Goal: Information Seeking & Learning: Check status

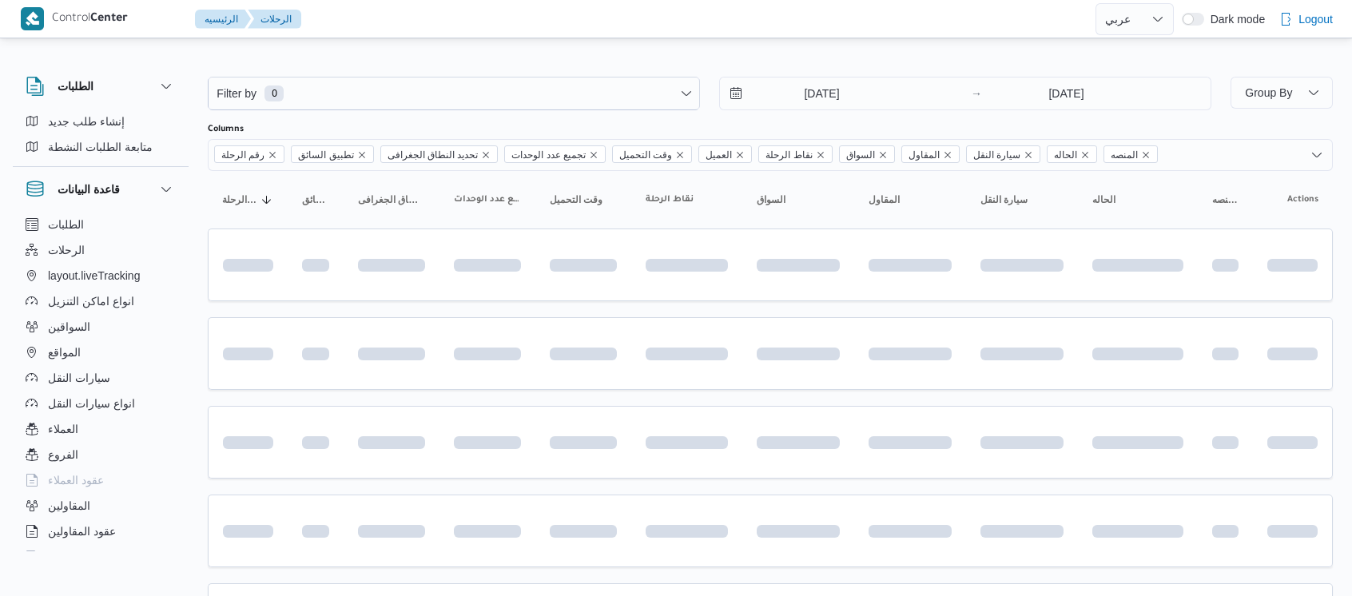
select select "ar"
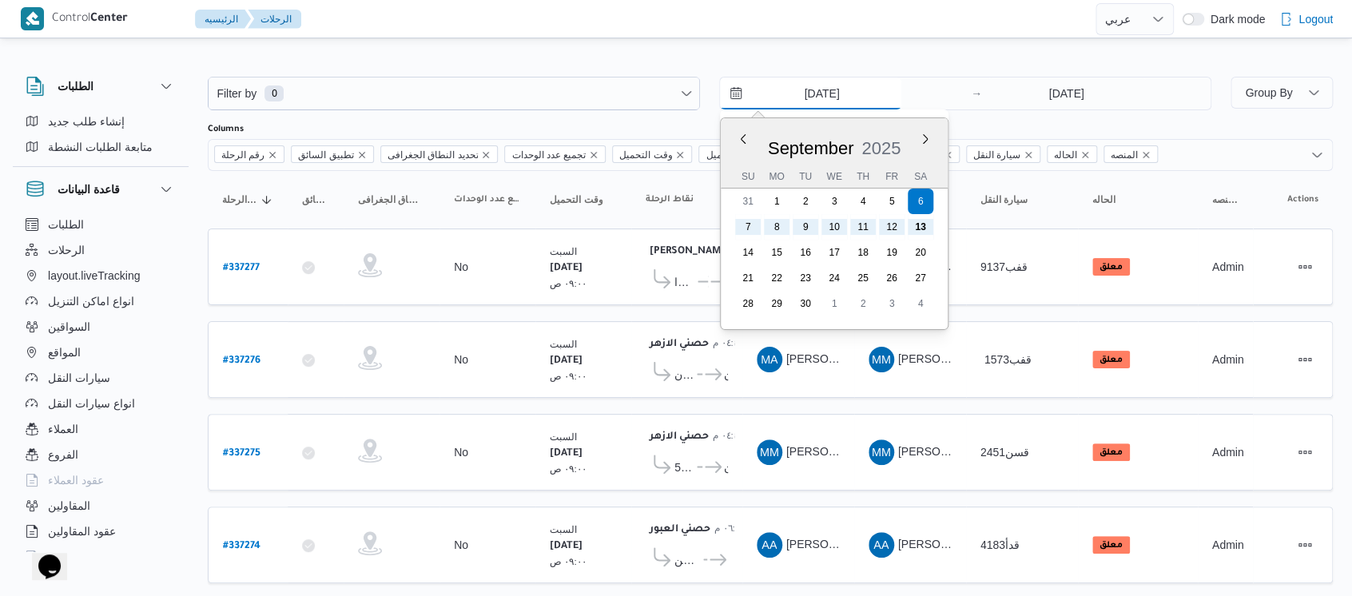
click at [781, 100] on input "6/9/2025" at bounding box center [810, 94] width 181 height 32
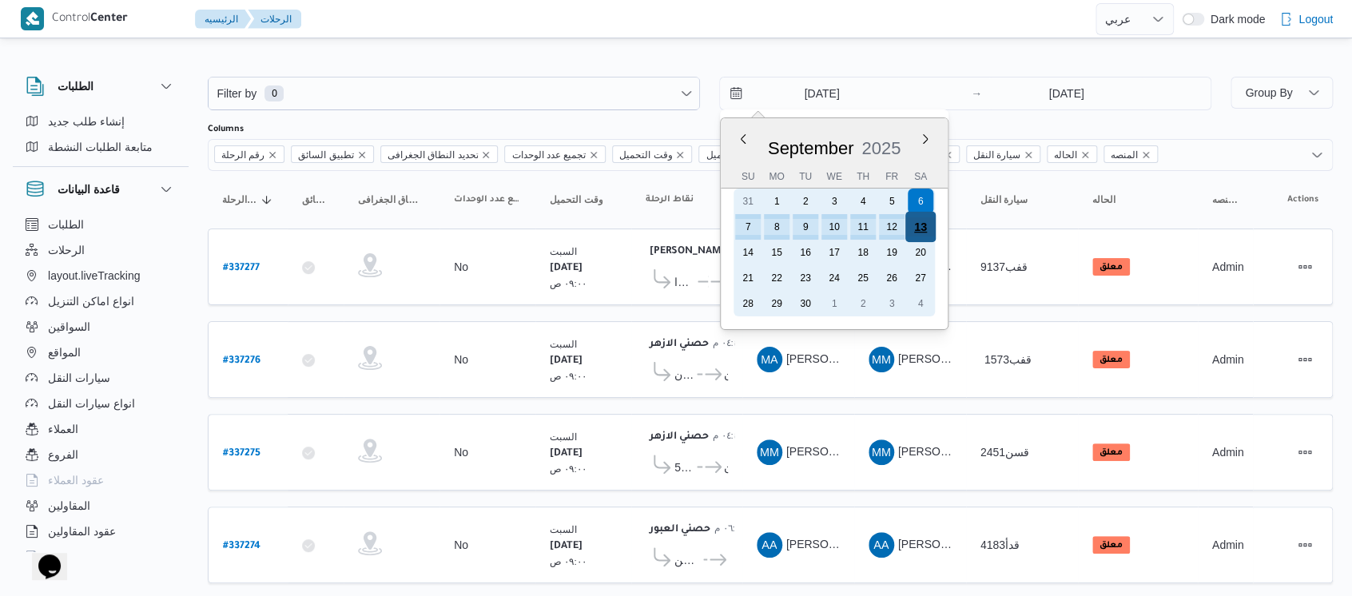
click at [920, 225] on div "13" at bounding box center [921, 227] width 30 height 30
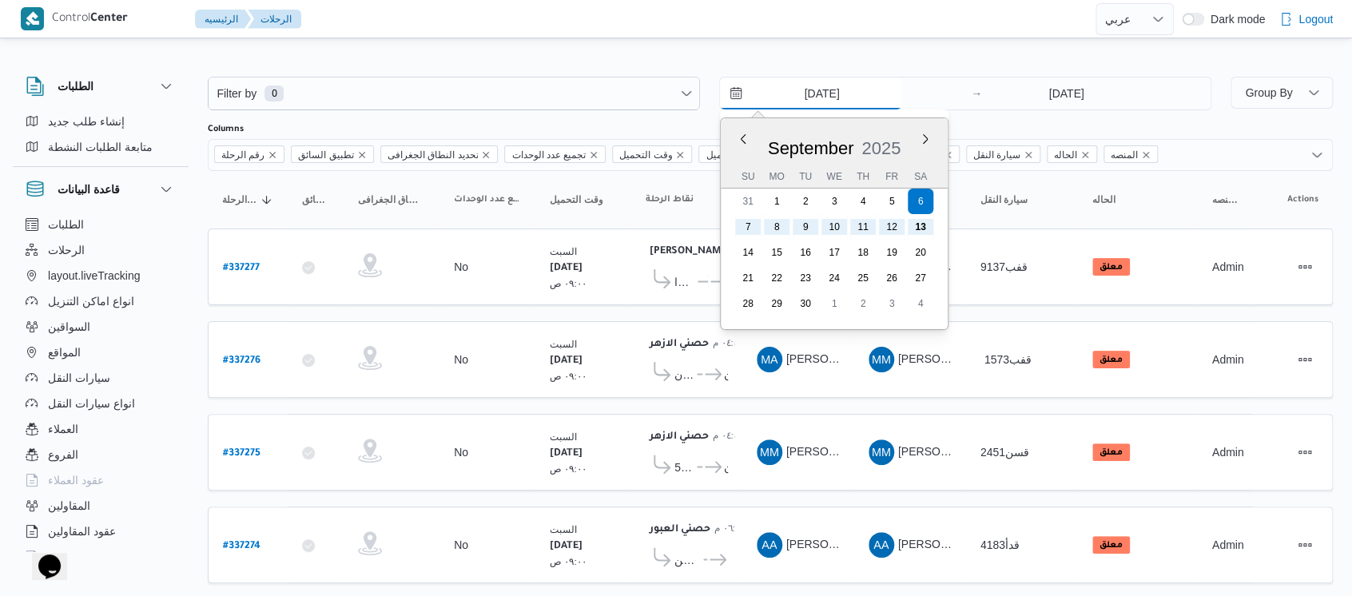
type input "13/9/2025"
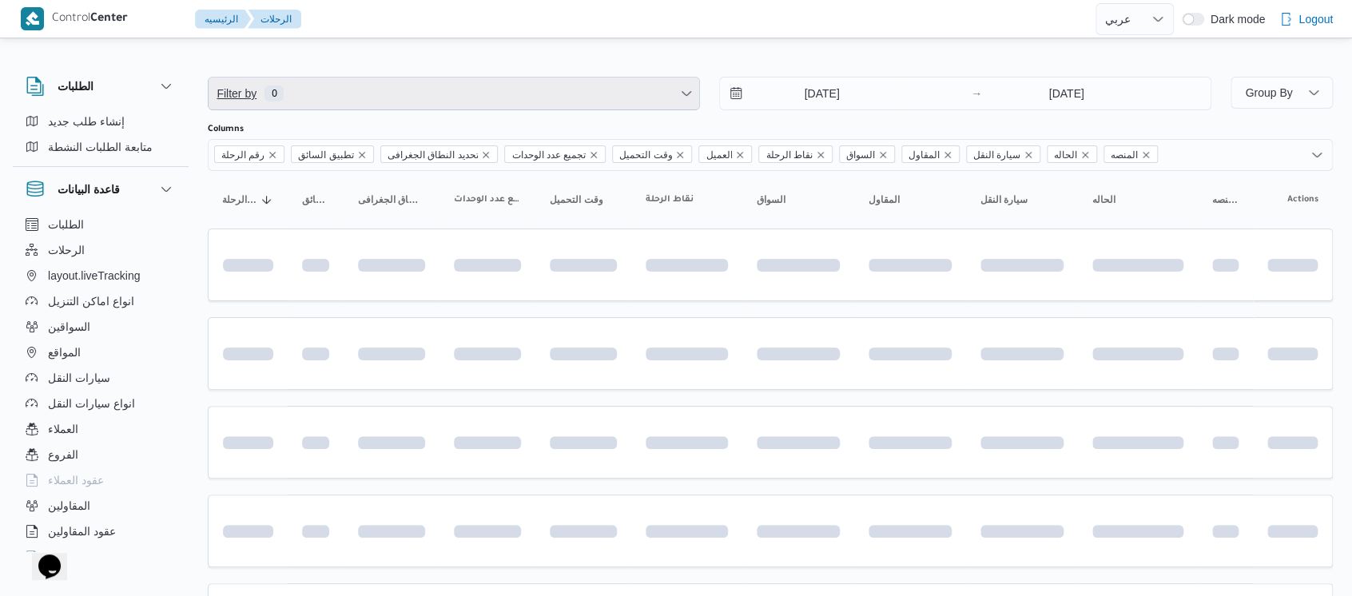
click at [326, 97] on span "Filter by 0" at bounding box center [454, 94] width 491 height 32
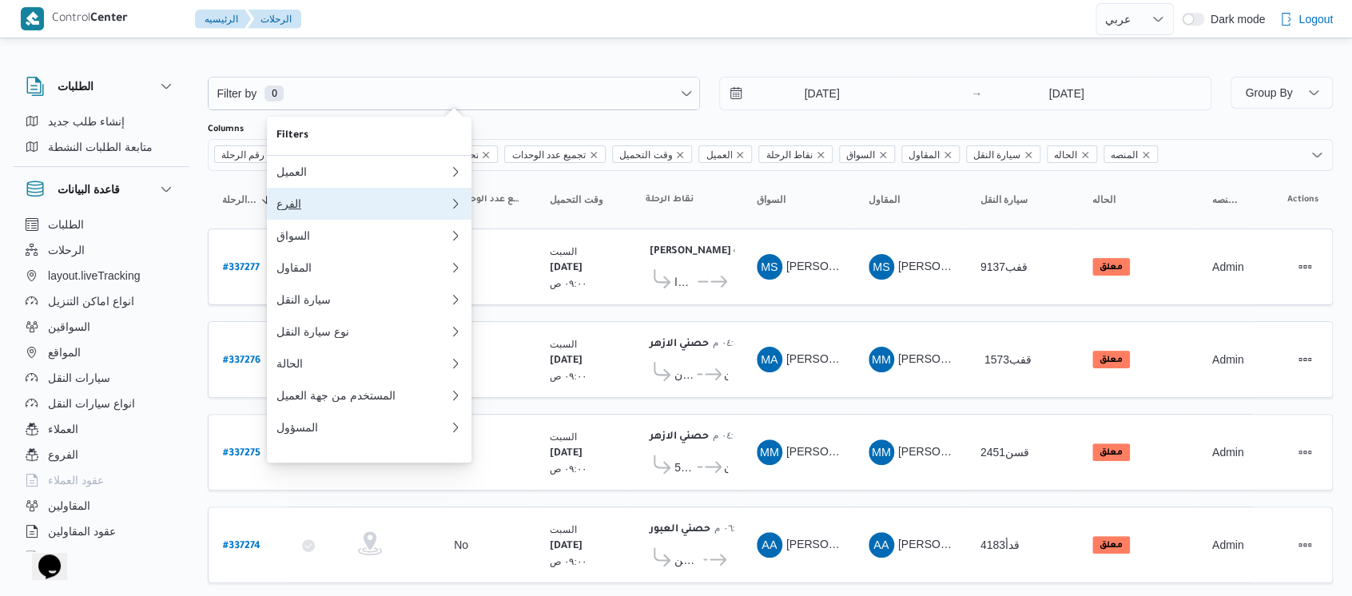
click at [356, 220] on button "الفرع" at bounding box center [369, 204] width 205 height 32
click at [356, 221] on div "Filters العميل الفرع السواق المقاول سيارة النقل نوع سيارة النقل الحالة المستخدم…" at bounding box center [369, 290] width 205 height 346
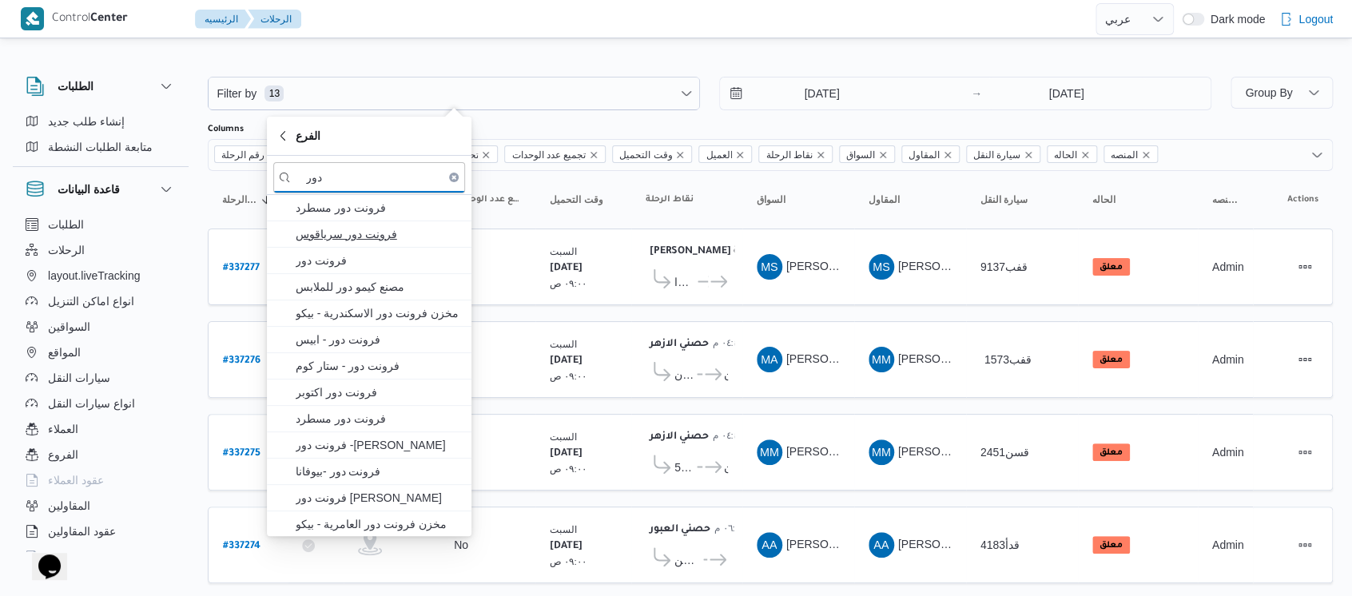
type input "دور"
click at [342, 222] on span "فرونت دور سرياقوس" at bounding box center [369, 234] width 192 height 26
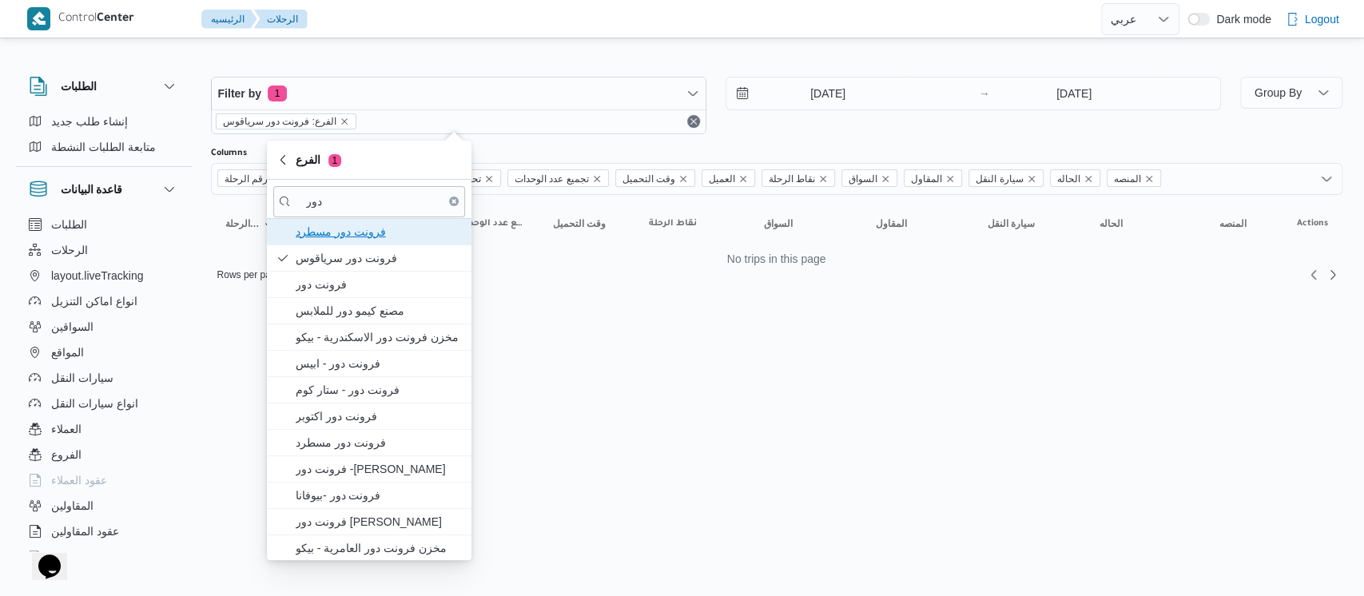
click at [327, 222] on span "فرونت دور مسطرد" at bounding box center [379, 231] width 166 height 19
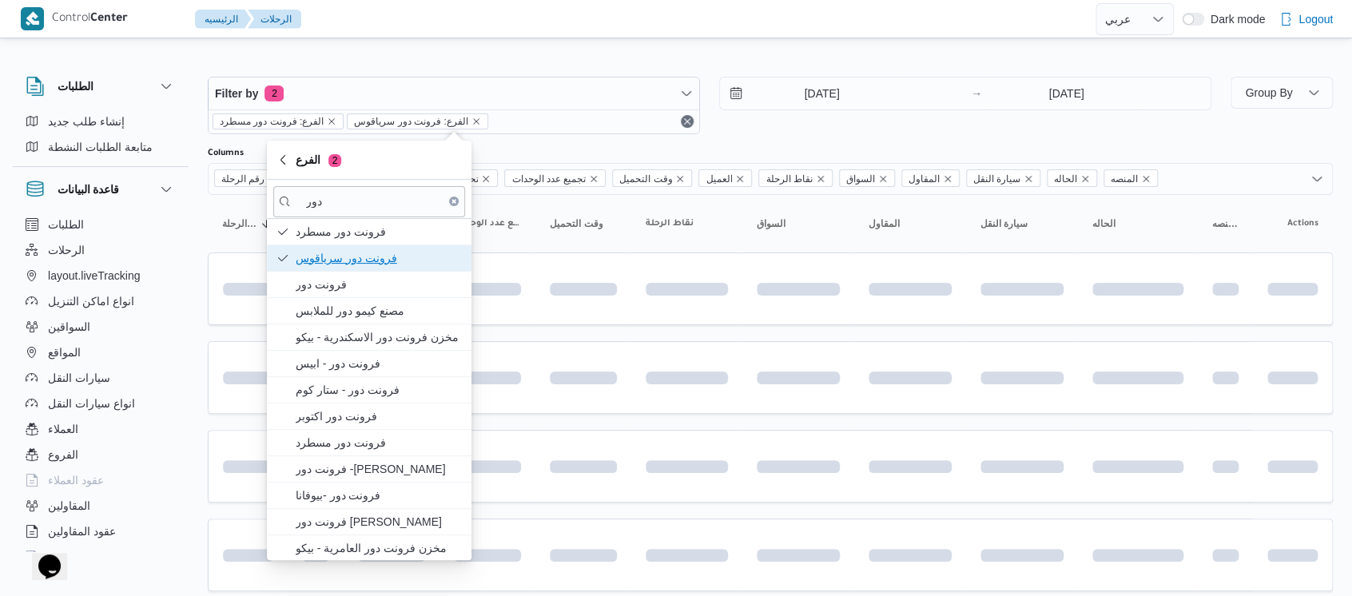
click at [335, 253] on span "فرونت دور سرياقوس" at bounding box center [379, 258] width 166 height 19
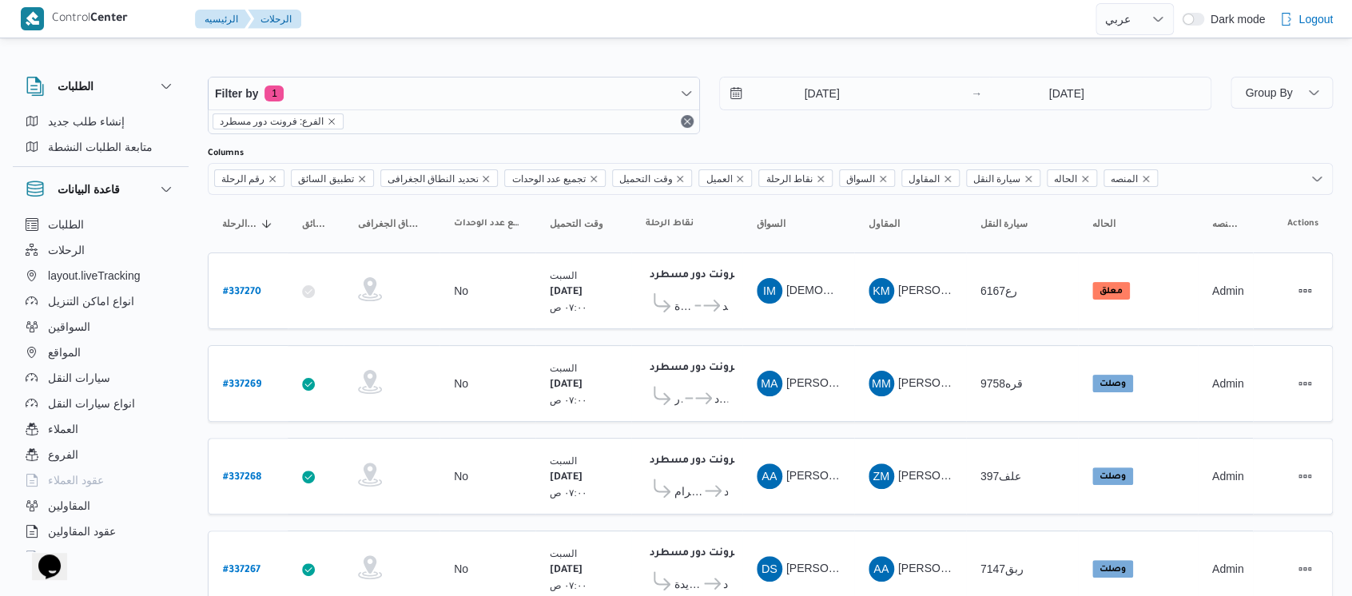
click at [193, 239] on div "الطلبات إنشاء طلب جديد متابعة الطلبات النشطة قاعدة البيانات الطلبات الرحلات lay…" at bounding box center [109, 311] width 192 height 494
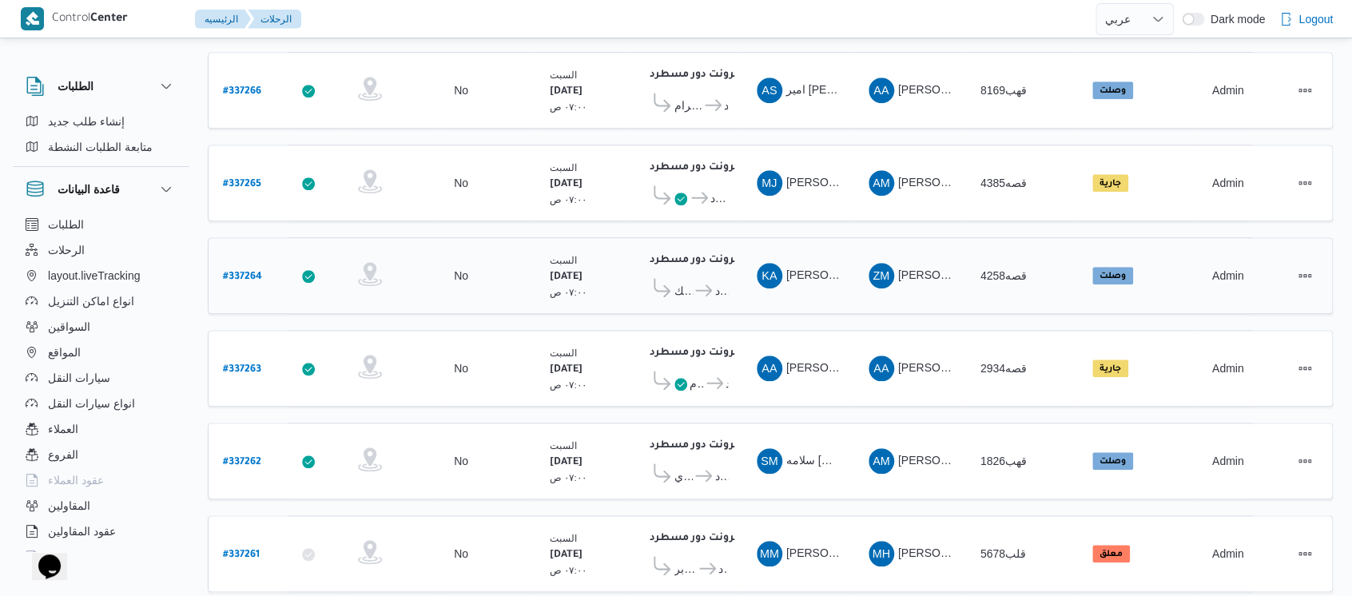
scroll to position [593, 0]
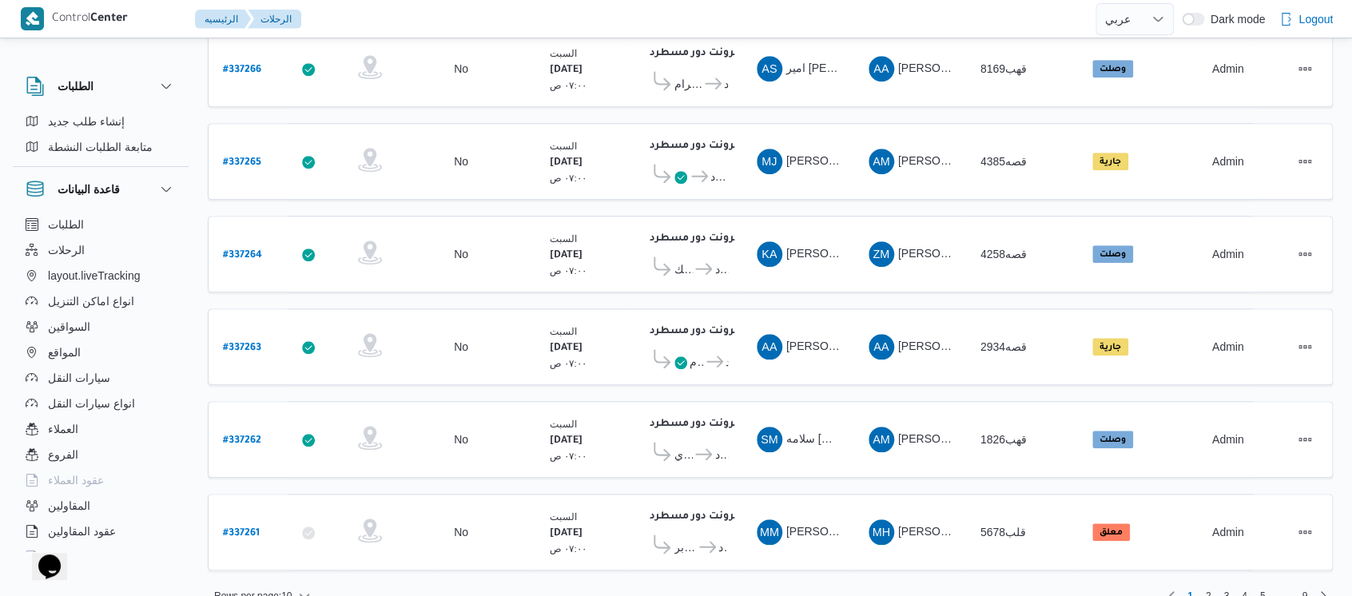
click at [251, 579] on div "Rows per page : 10 1 2 3 4 5 … 9" at bounding box center [770, 596] width 1145 height 38
click at [257, 587] on span "Rows per page : 10" at bounding box center [253, 596] width 78 height 19
click at [298, 540] on button "20 rows" at bounding box center [274, 528] width 90 height 32
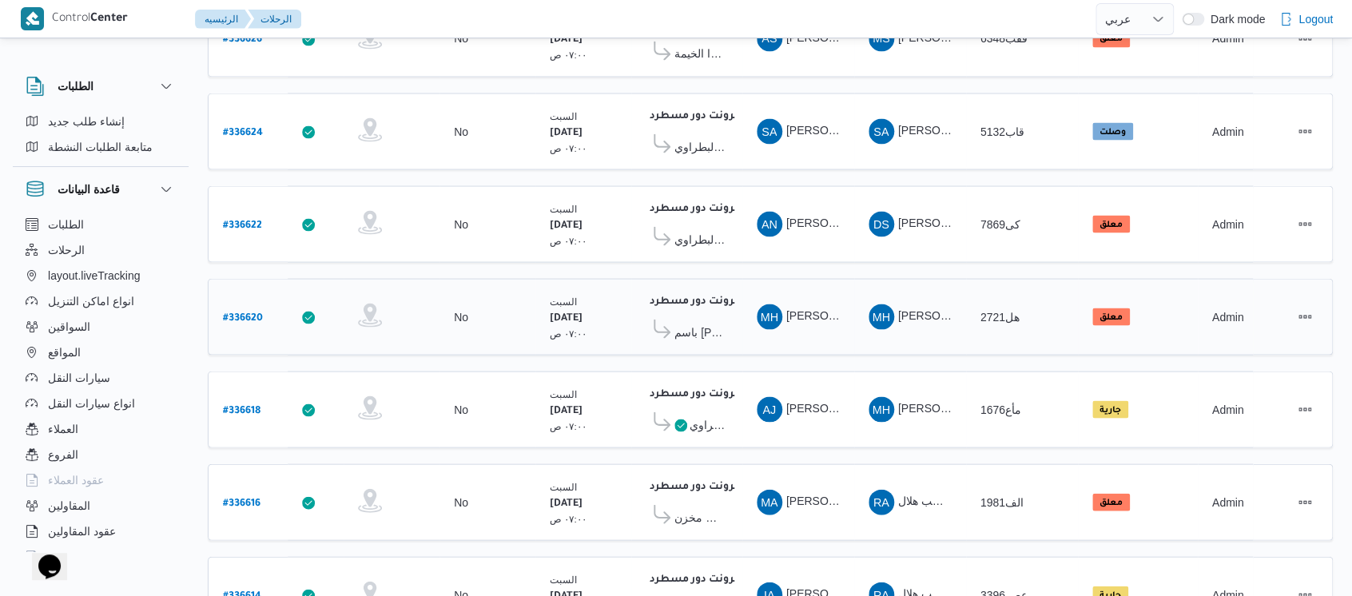
scroll to position [1491, 0]
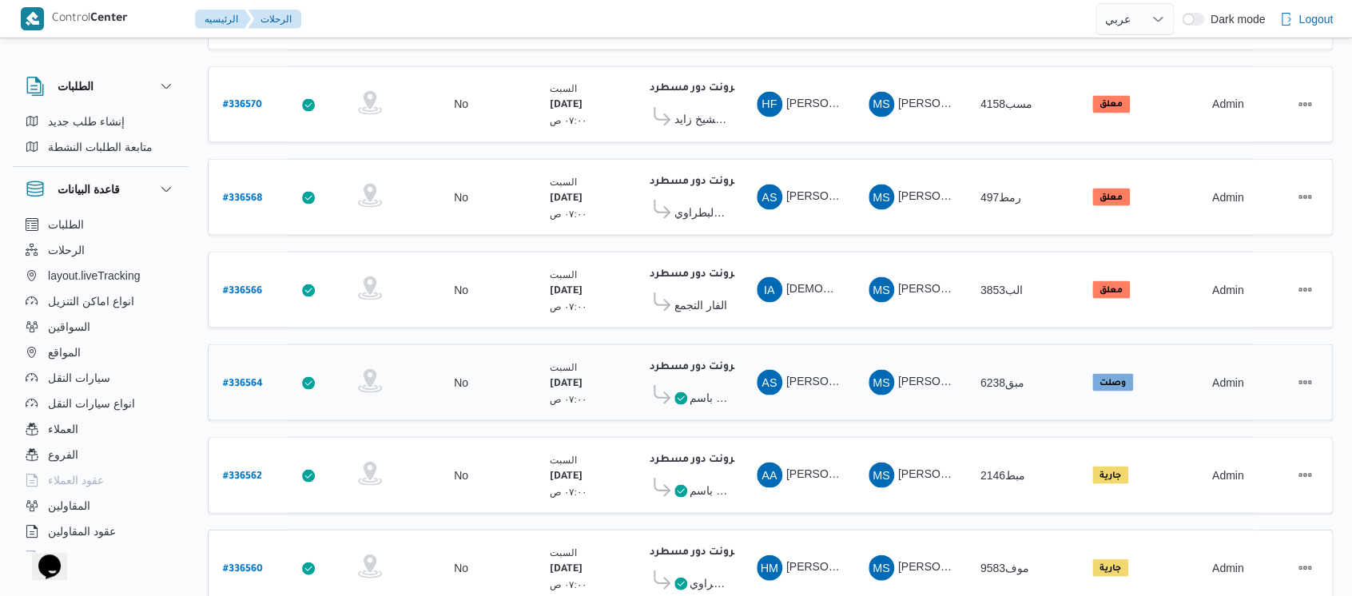
scroll to position [1491, 0]
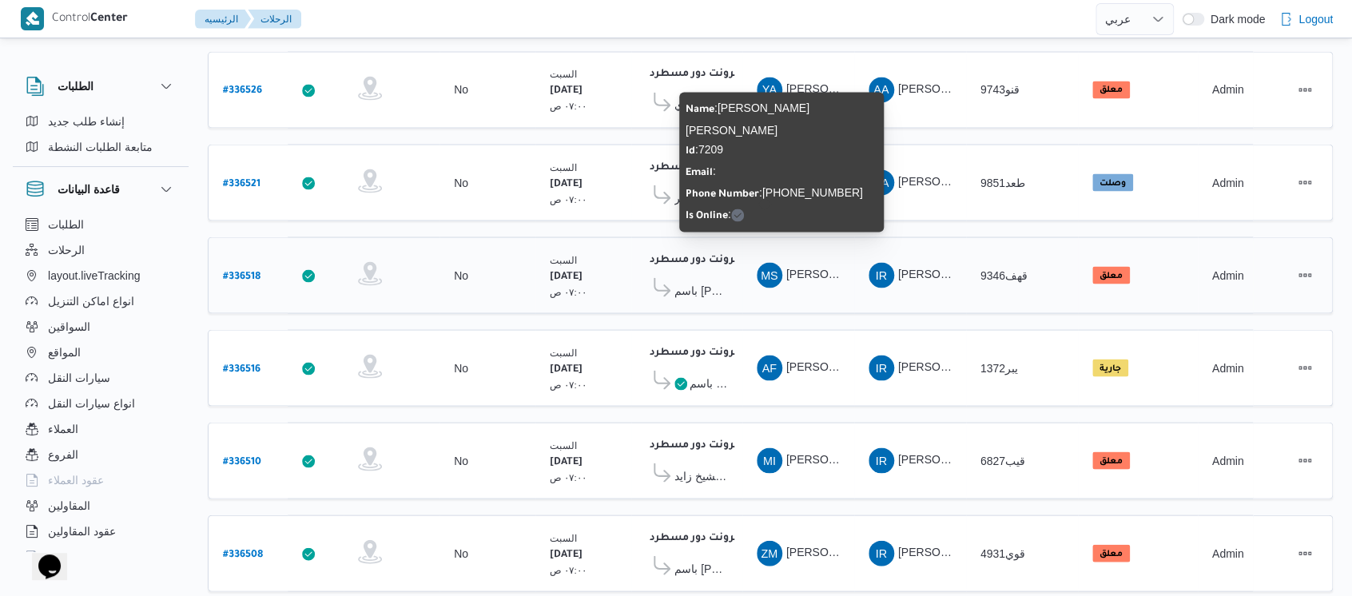
scroll to position [1491, 0]
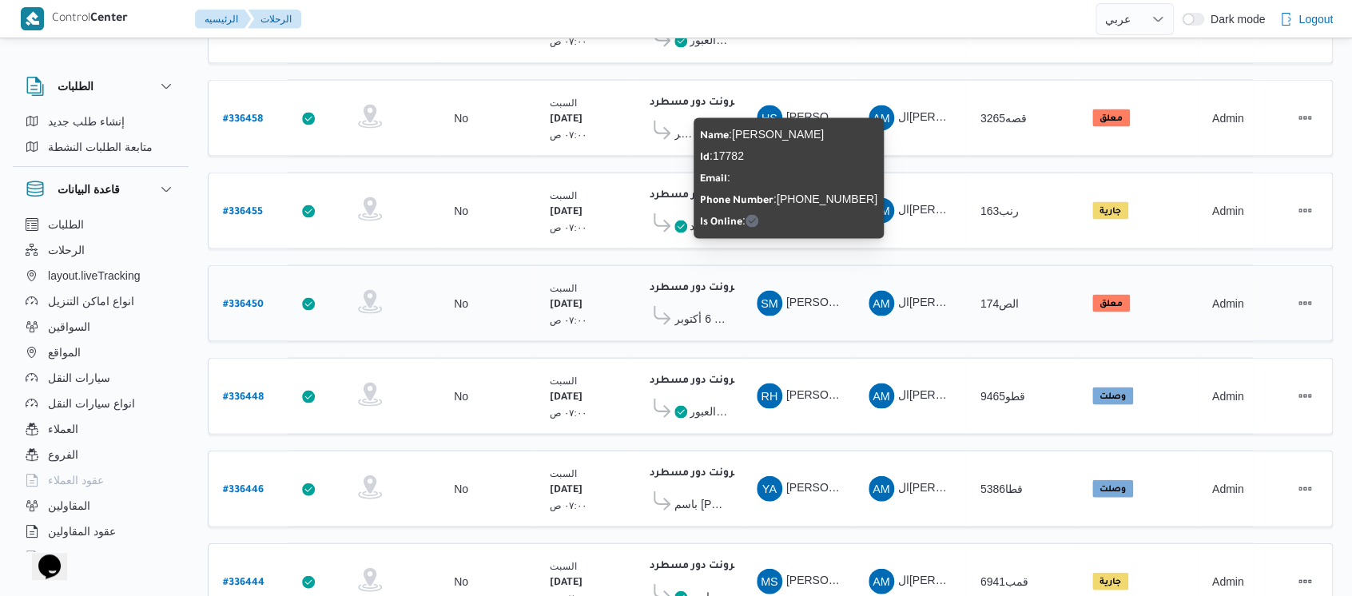
scroll to position [1491, 0]
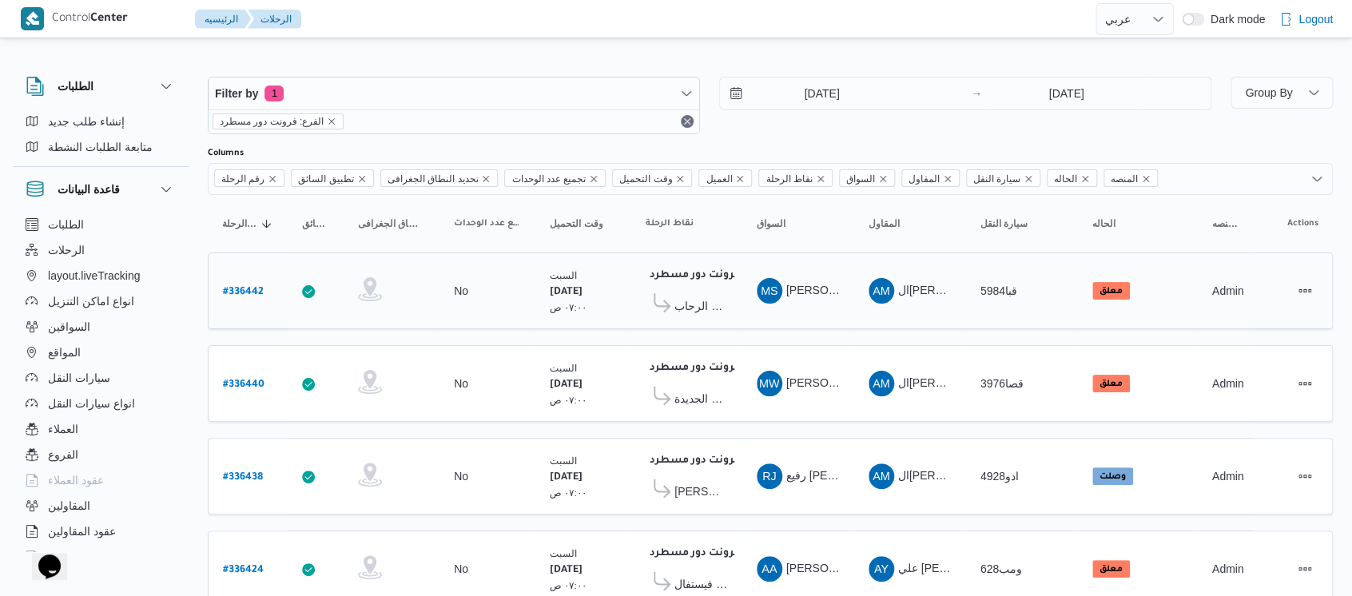
click at [235, 293] on b "# 336442" at bounding box center [243, 292] width 41 height 11
select select "ar"
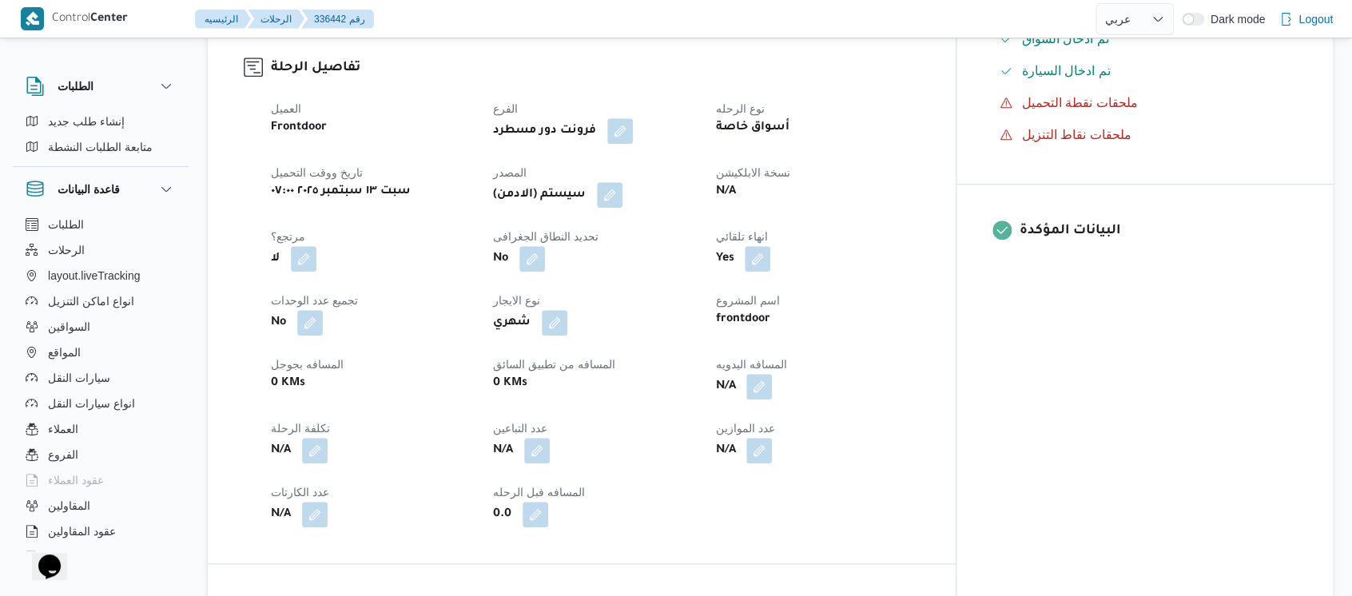
scroll to position [106, 0]
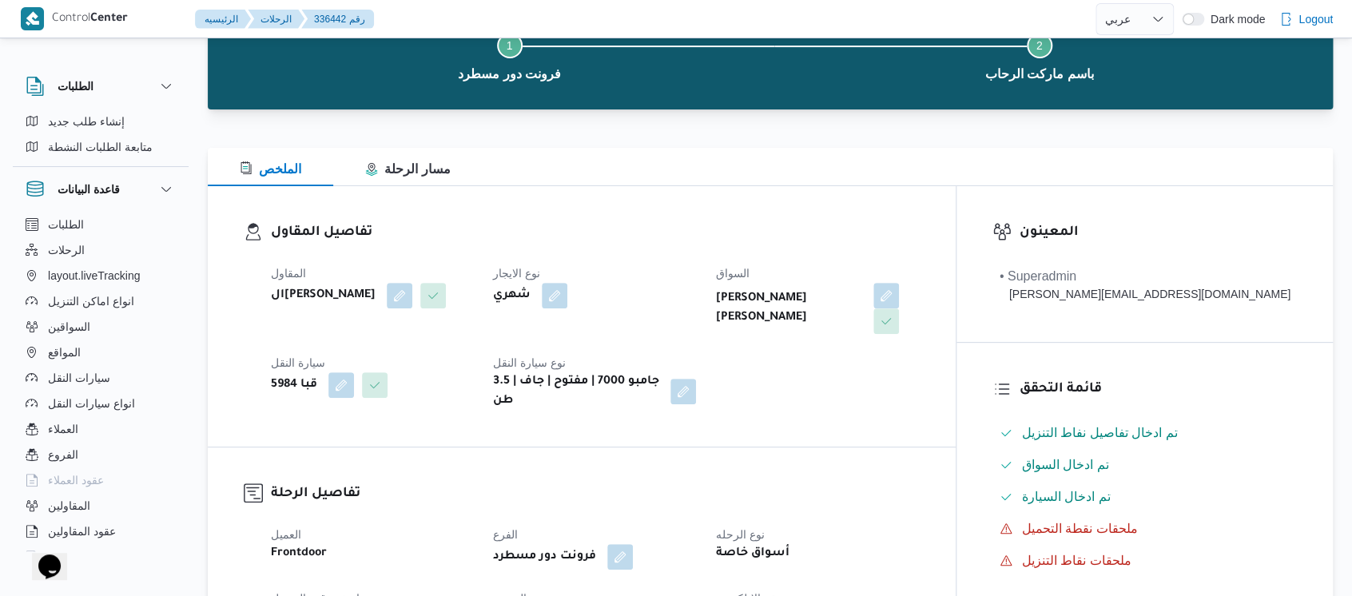
select select "ar"
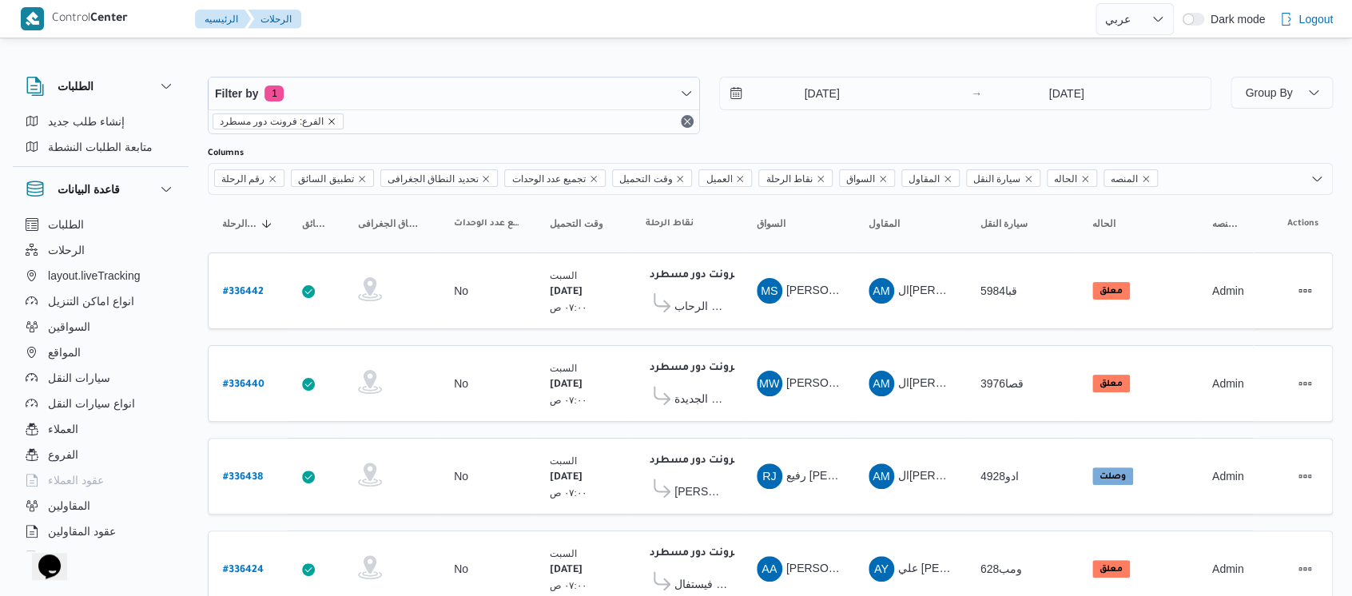
click at [327, 125] on icon "remove selected entity" at bounding box center [332, 122] width 10 height 10
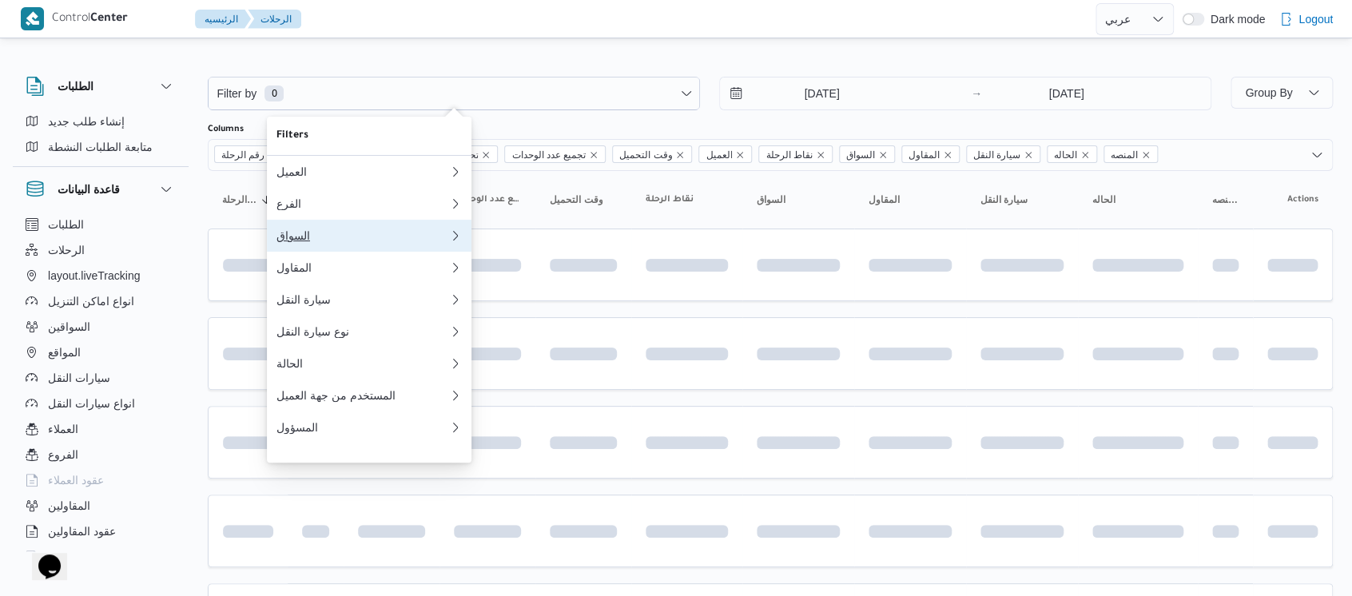
click at [320, 242] on div "السواق" at bounding box center [363, 235] width 173 height 13
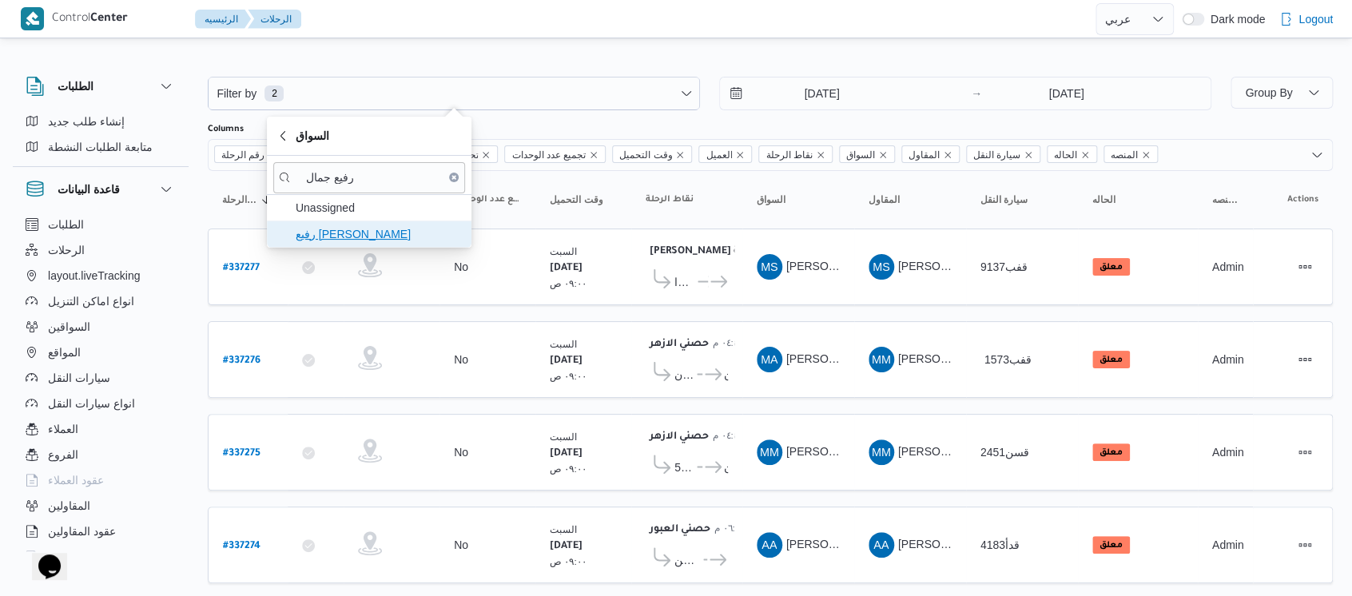
click at [396, 237] on span "رفيع جمال احمد عبدالعال" at bounding box center [379, 234] width 166 height 19
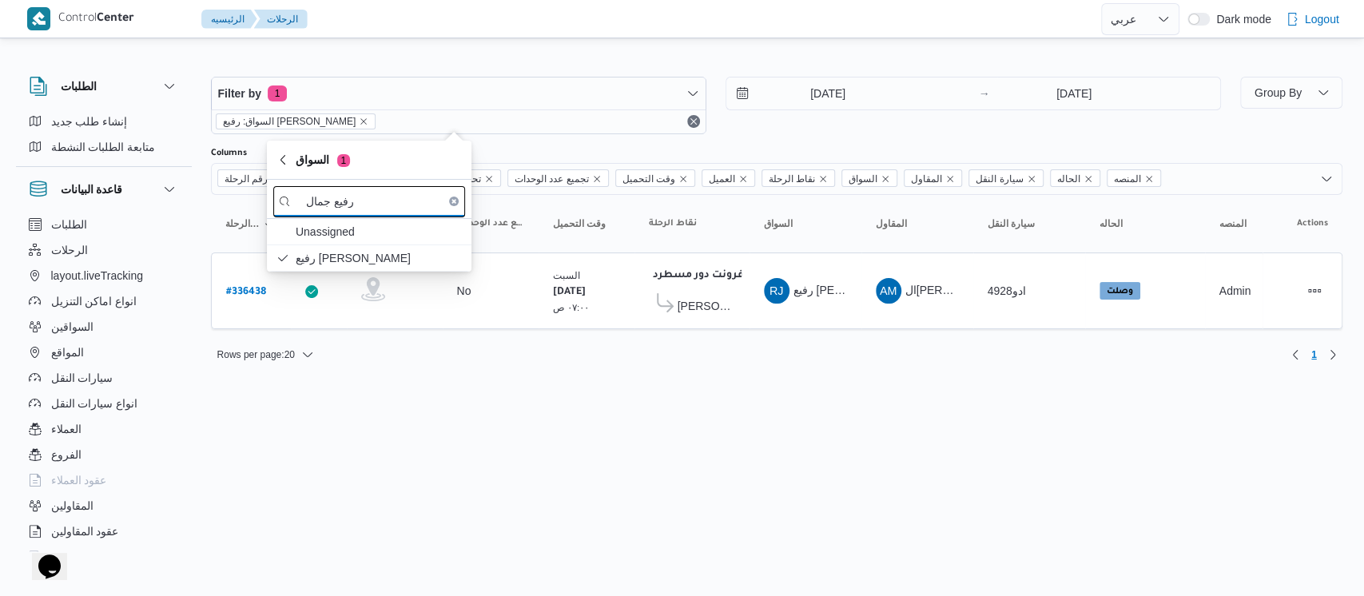
click at [400, 195] on input "رفيع جمال" at bounding box center [369, 201] width 192 height 31
type input "ر"
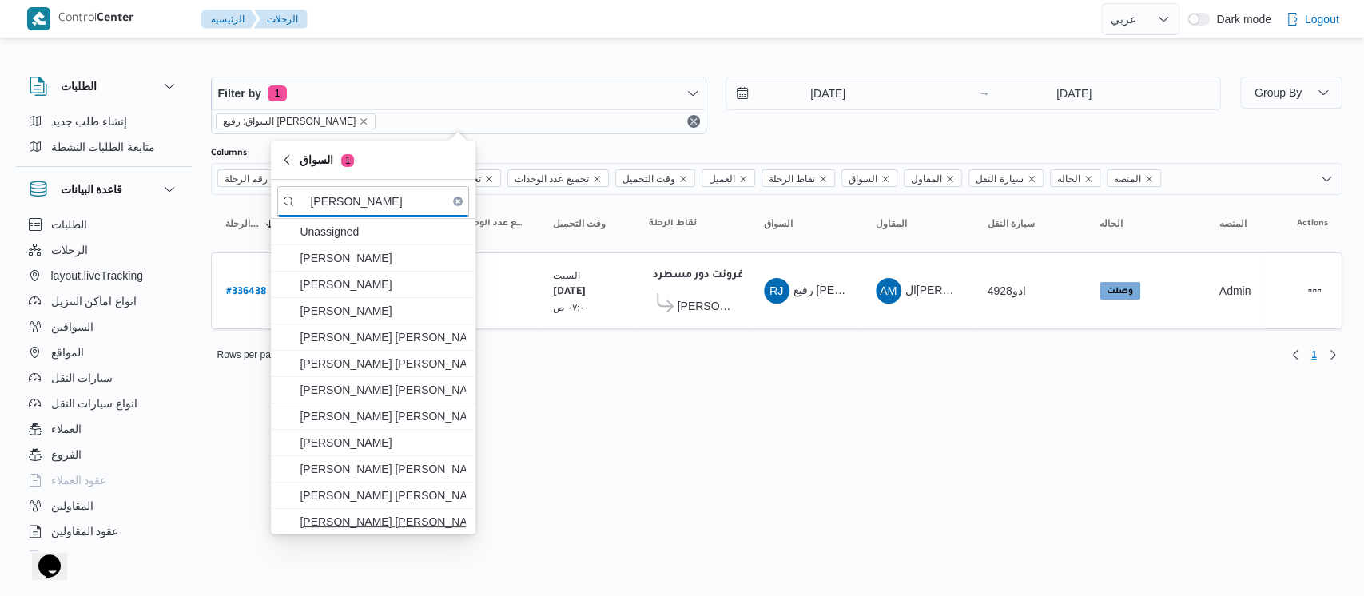
type input "محمد محروس"
click at [372, 518] on span "محمد محروس عاشور ابراهيم" at bounding box center [383, 521] width 166 height 19
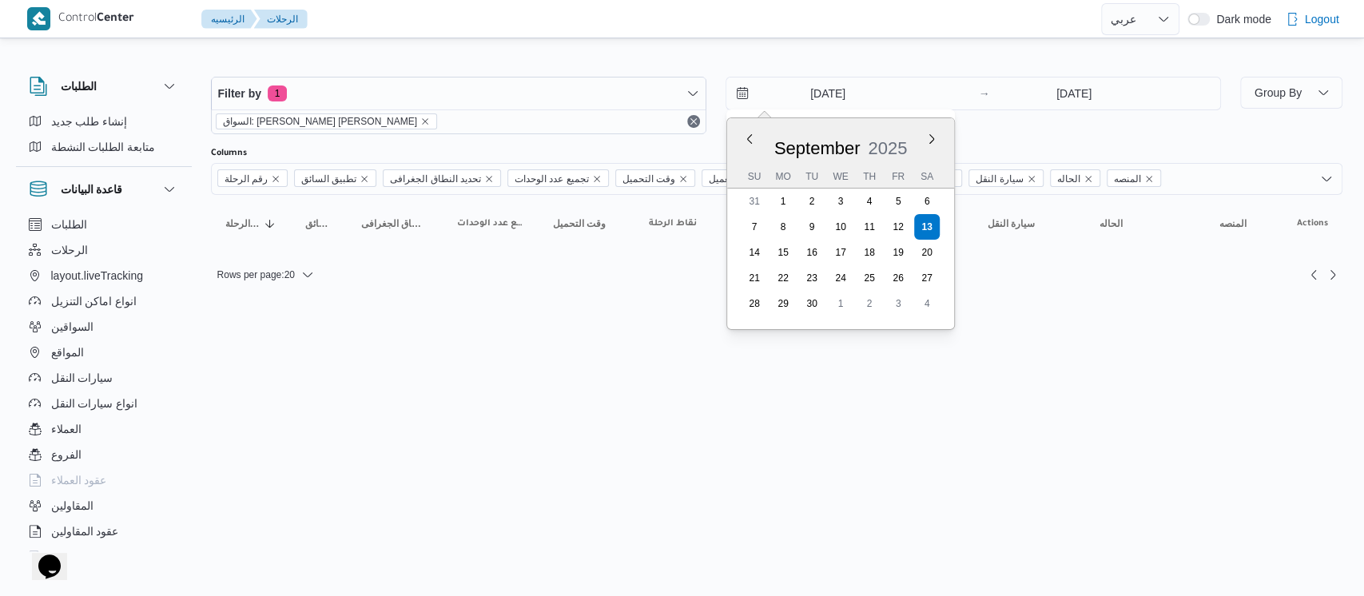
click at [798, 86] on input "13/9/2025" at bounding box center [817, 94] width 181 height 32
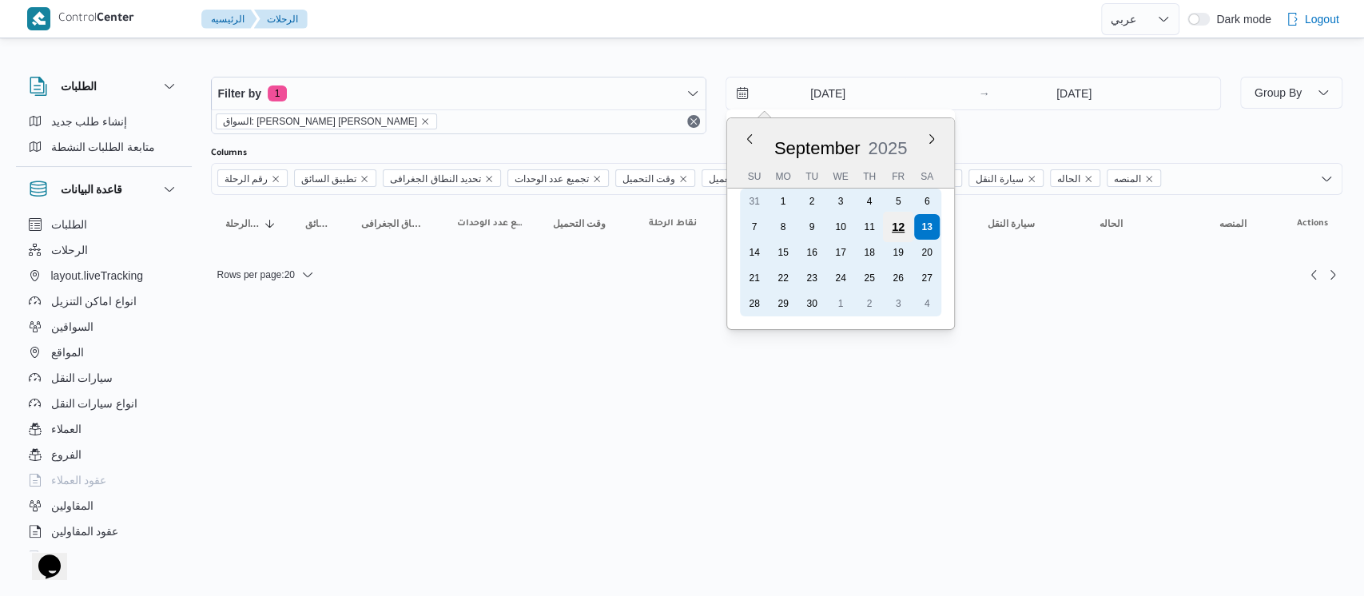
click at [893, 233] on div "12" at bounding box center [897, 227] width 30 height 30
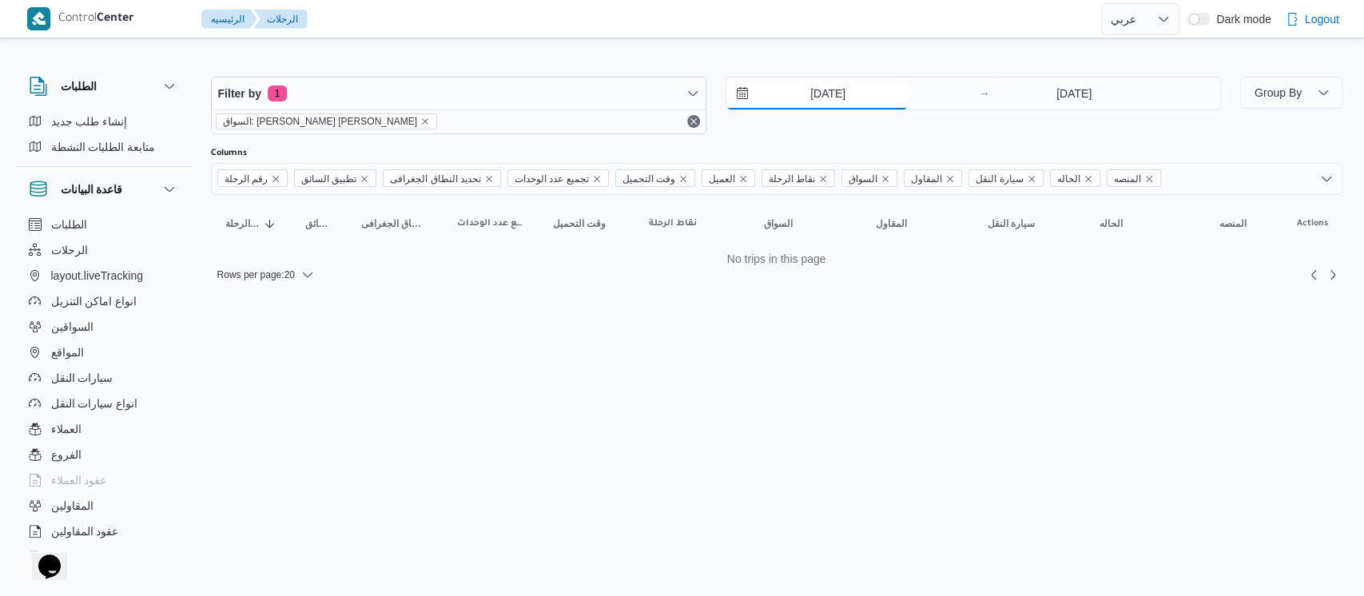
click at [787, 103] on input "12/9/2025" at bounding box center [817, 94] width 181 height 32
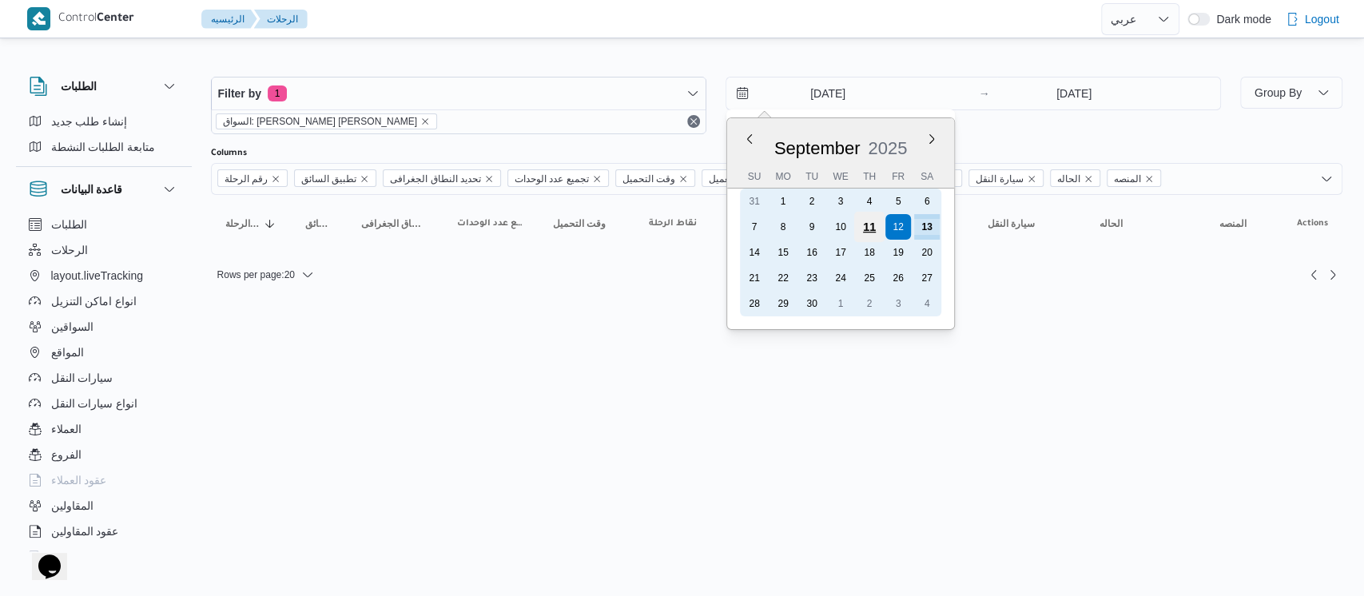
click at [865, 233] on div "11" at bounding box center [869, 227] width 30 height 30
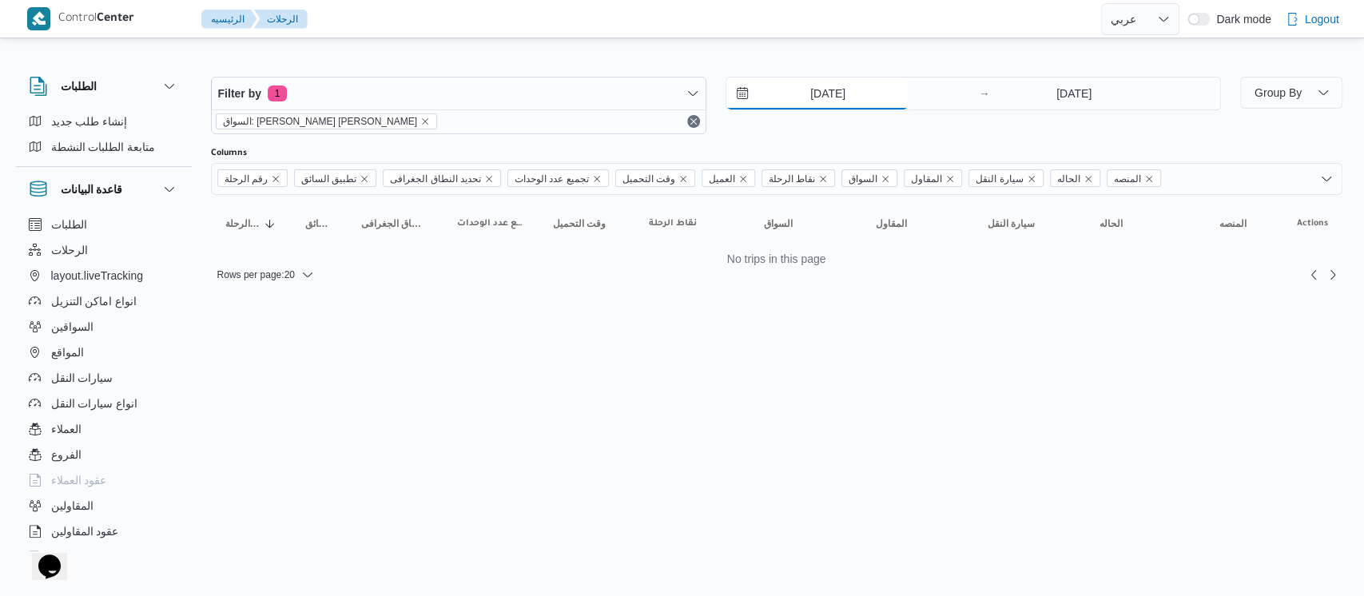
click at [792, 108] on input "11/9/2025" at bounding box center [817, 94] width 181 height 32
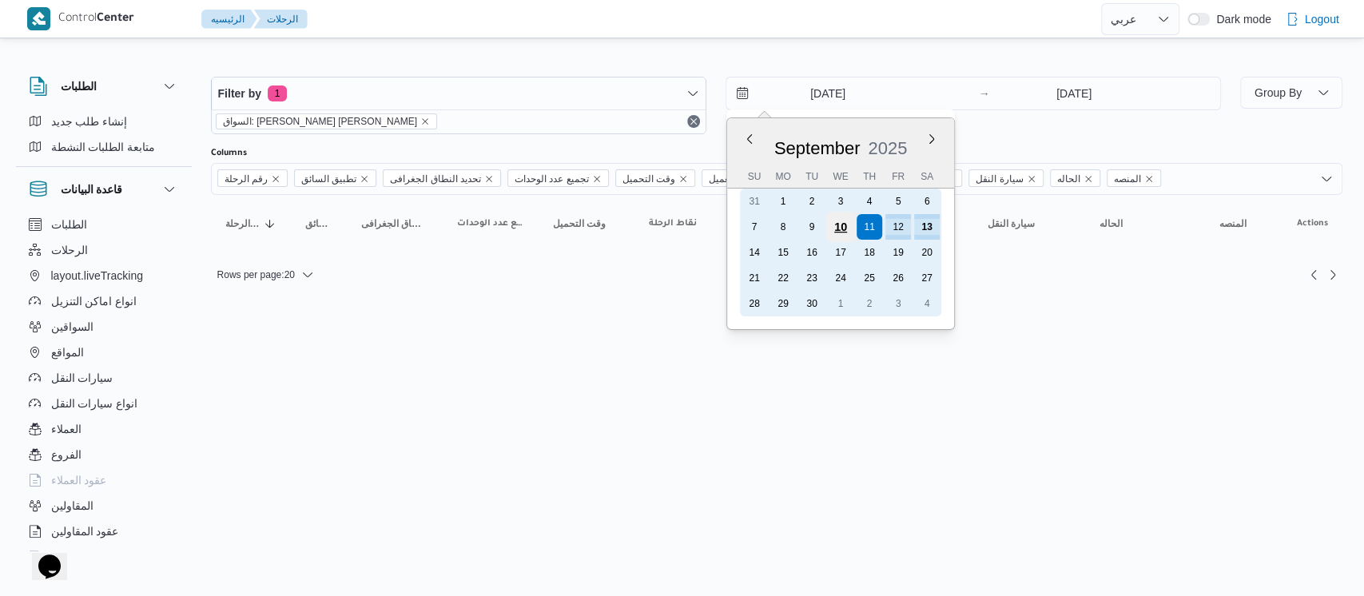
click at [843, 229] on div "10" at bounding box center [840, 227] width 30 height 30
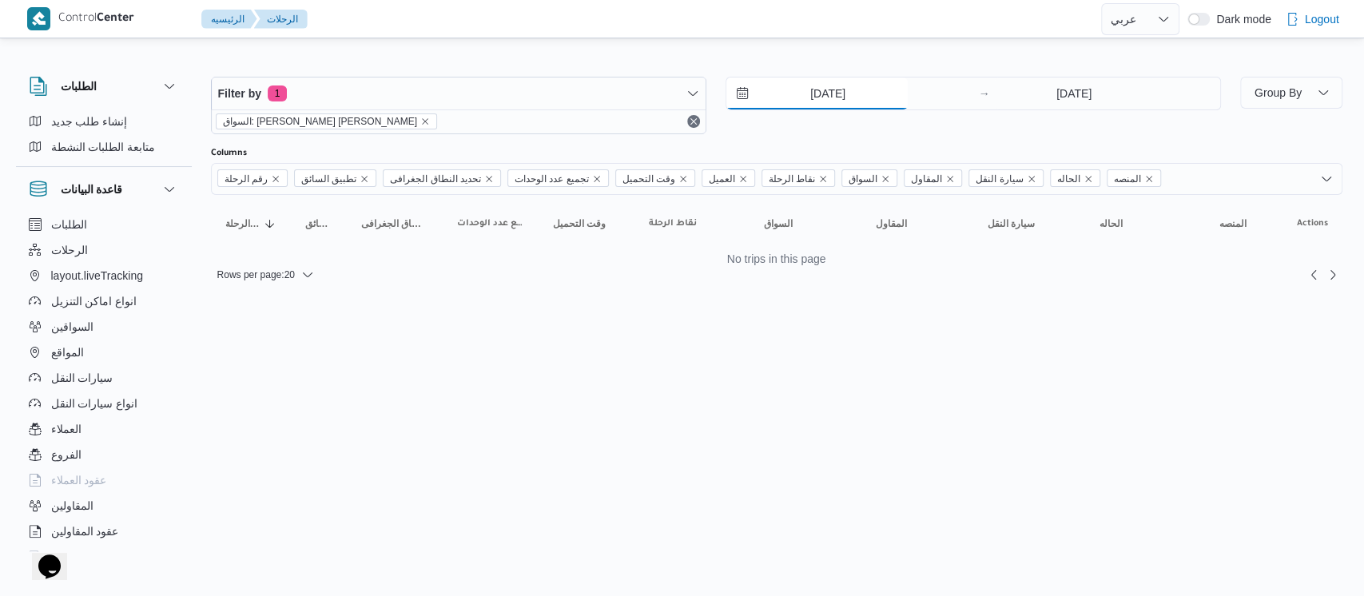
click at [790, 82] on input "10/9/2025" at bounding box center [817, 94] width 181 height 32
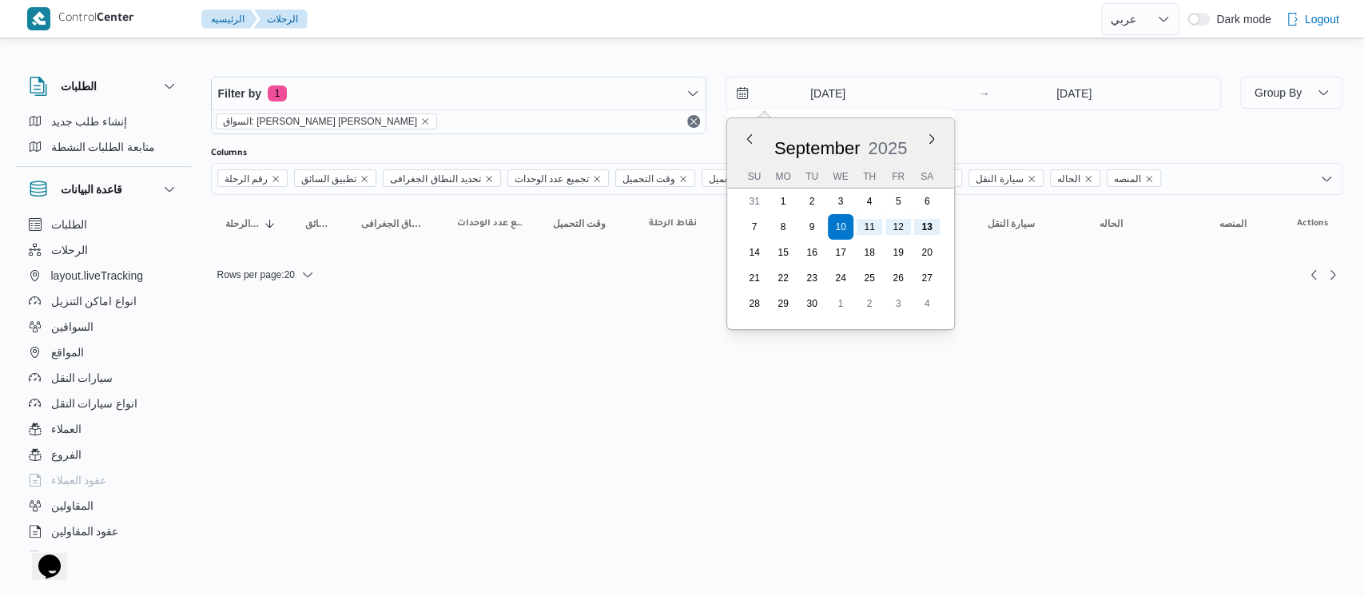
click at [744, 145] on div "September 2025" at bounding box center [840, 145] width 227 height 41
click at [747, 137] on button "Previous Month" at bounding box center [749, 138] width 15 height 15
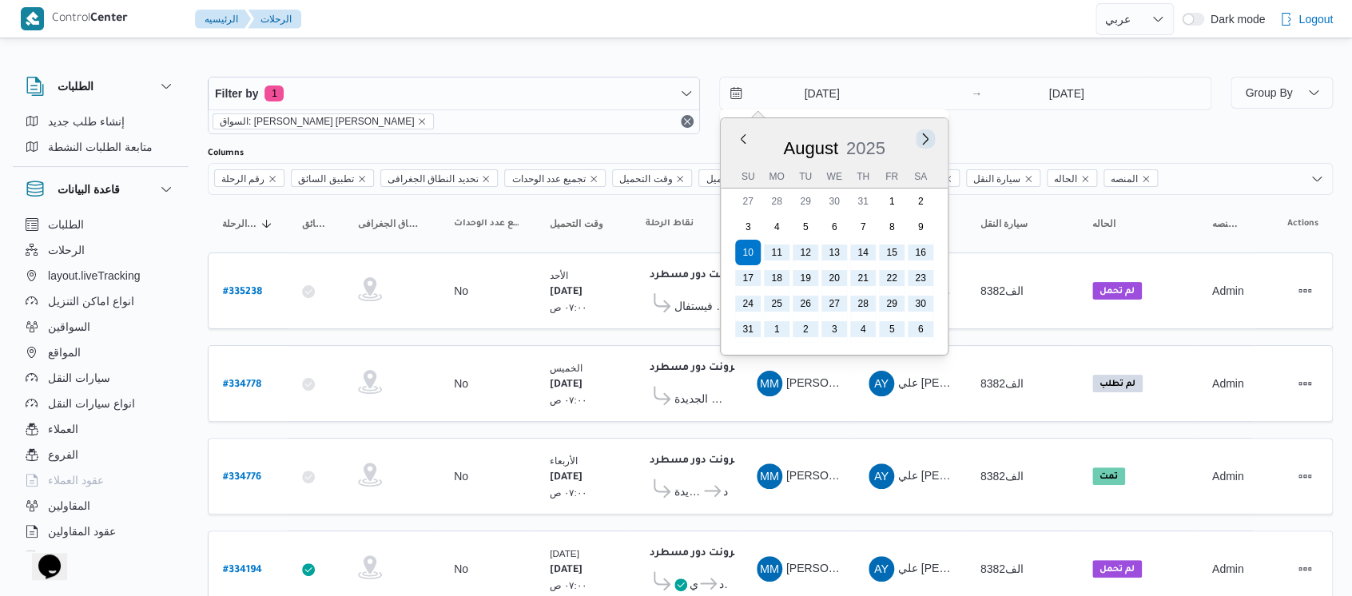
click at [925, 142] on button "Next month" at bounding box center [925, 138] width 15 height 15
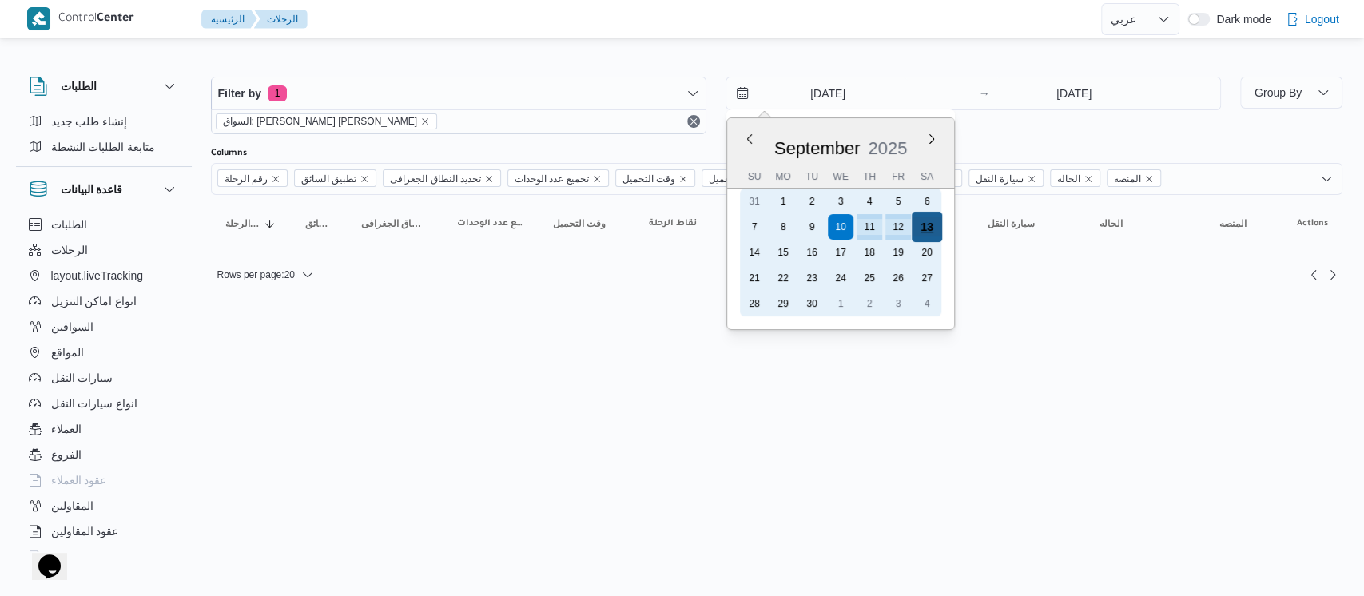
click at [930, 239] on div "13" at bounding box center [926, 227] width 30 height 30
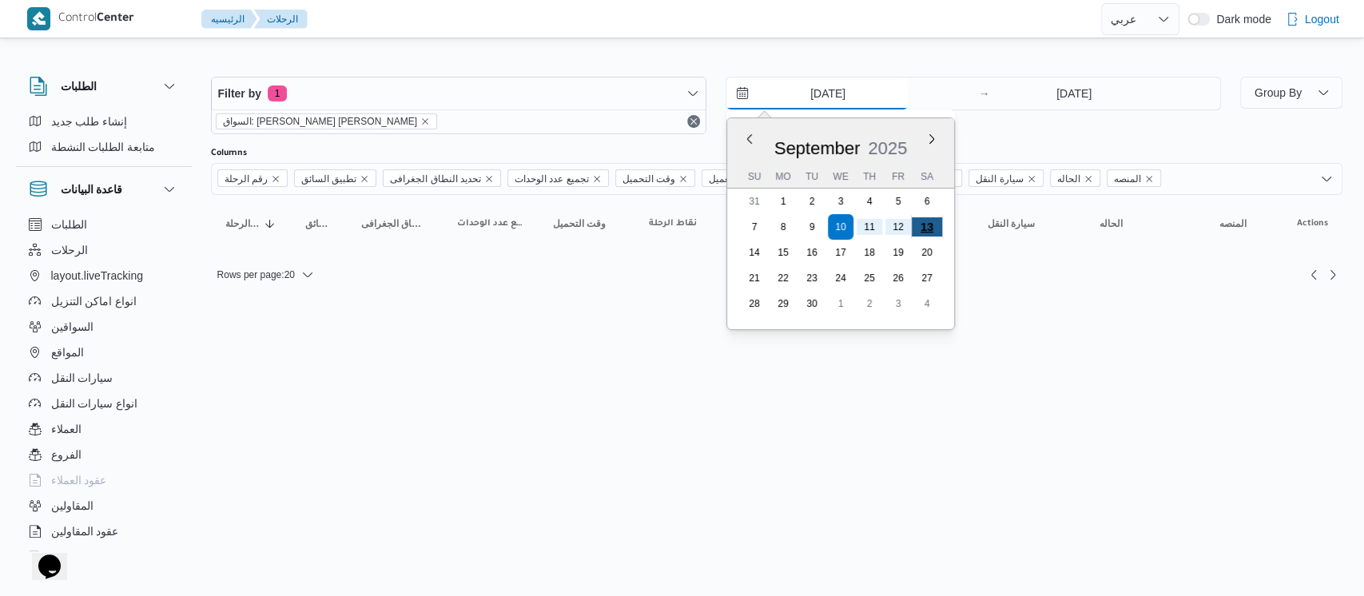
type input "13/9/2025"
click at [420, 124] on icon "remove selected entity" at bounding box center [425, 122] width 10 height 10
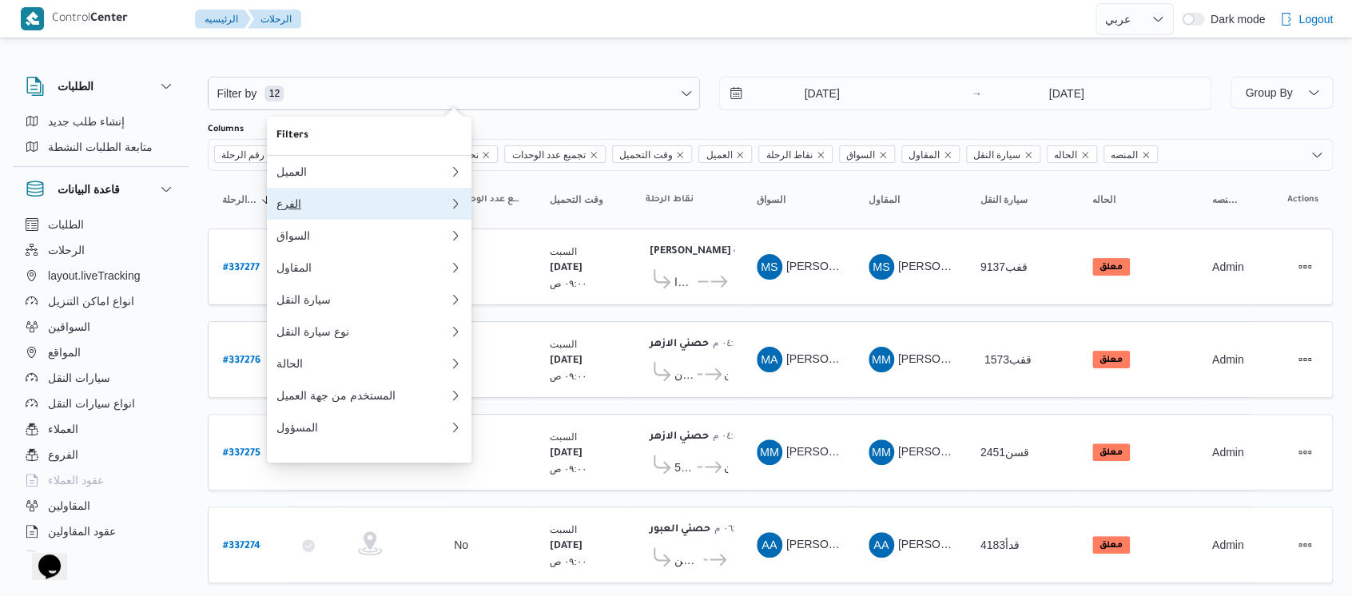
click at [320, 206] on div "الفرع" at bounding box center [360, 203] width 166 height 13
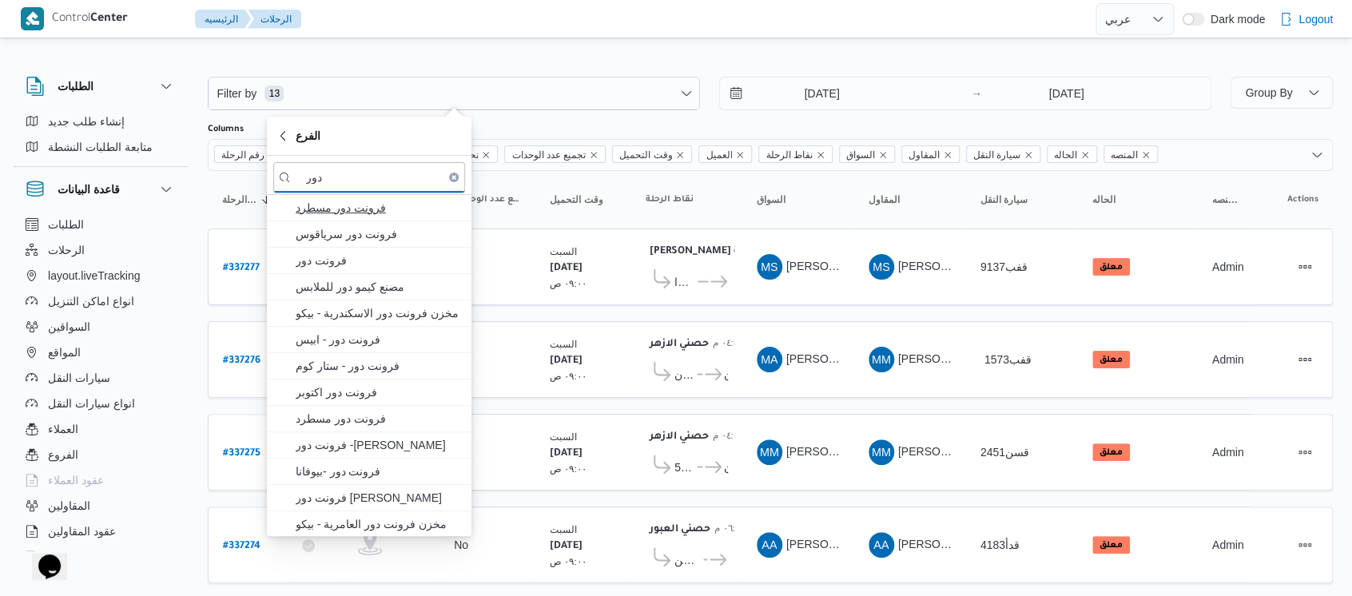
type input "دور"
click at [326, 209] on span "فرونت دور مسطرد" at bounding box center [379, 207] width 166 height 19
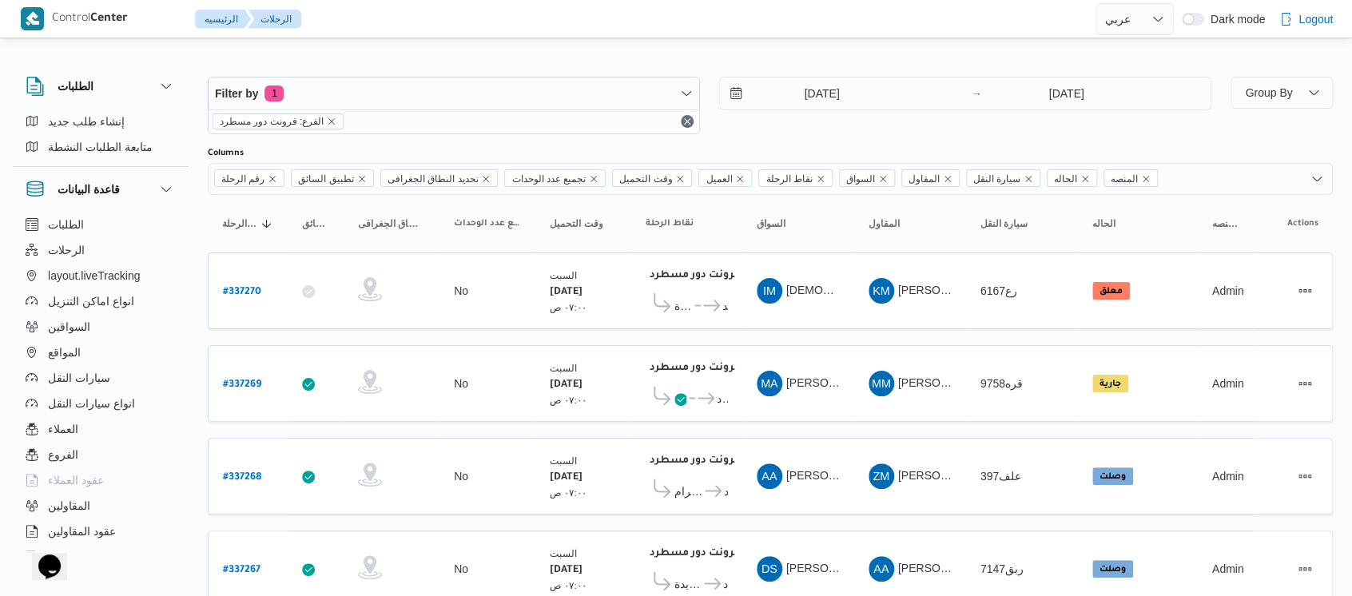
click at [201, 249] on div "الطلبات إنشاء طلب جديد متابعة الطلبات النشطة قاعدة البيانات الطلبات الرحلات lay…" at bounding box center [109, 311] width 192 height 494
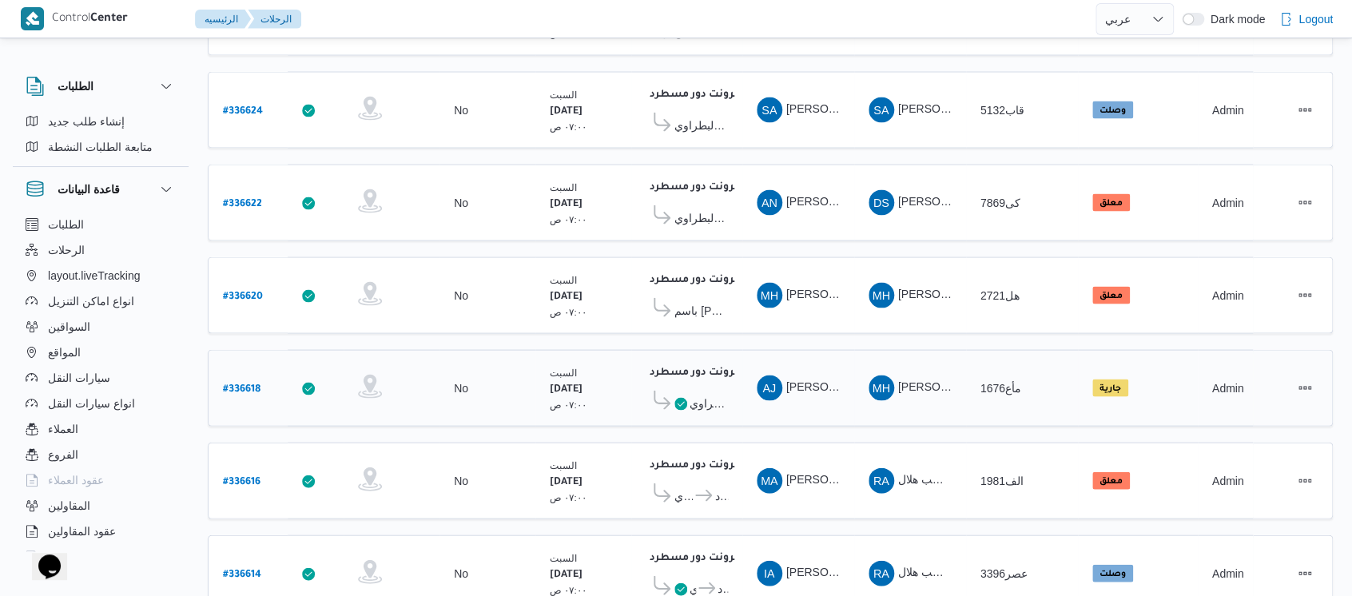
scroll to position [1491, 0]
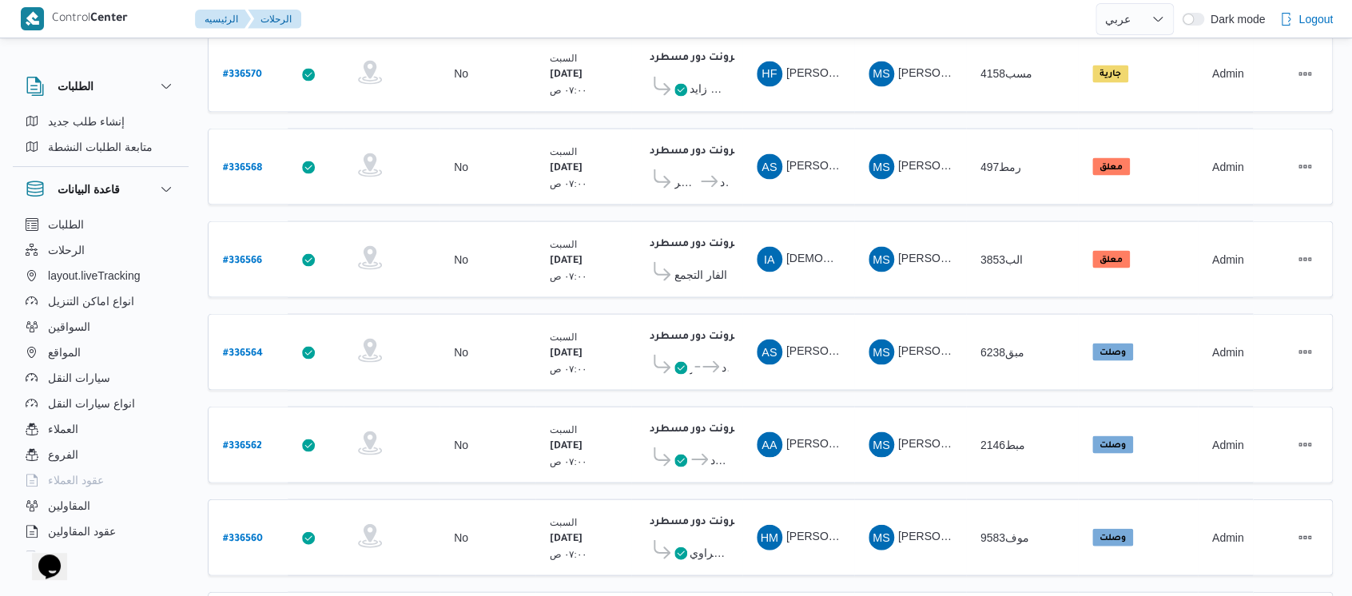
scroll to position [1491, 0]
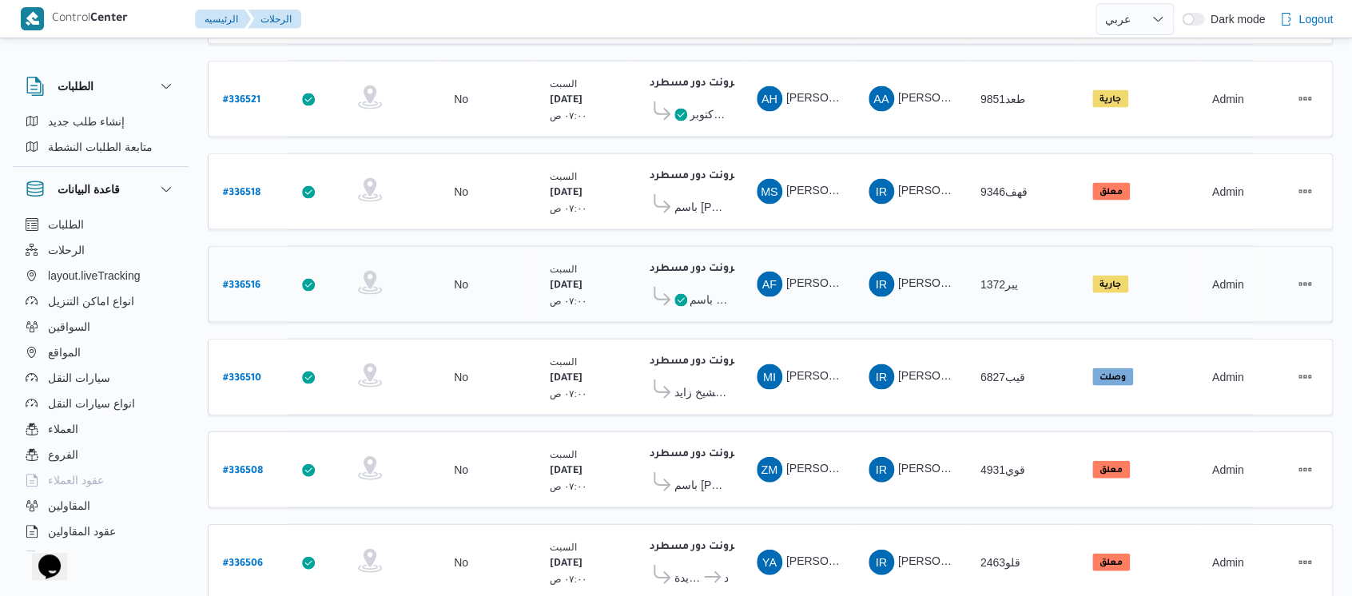
scroll to position [1491, 0]
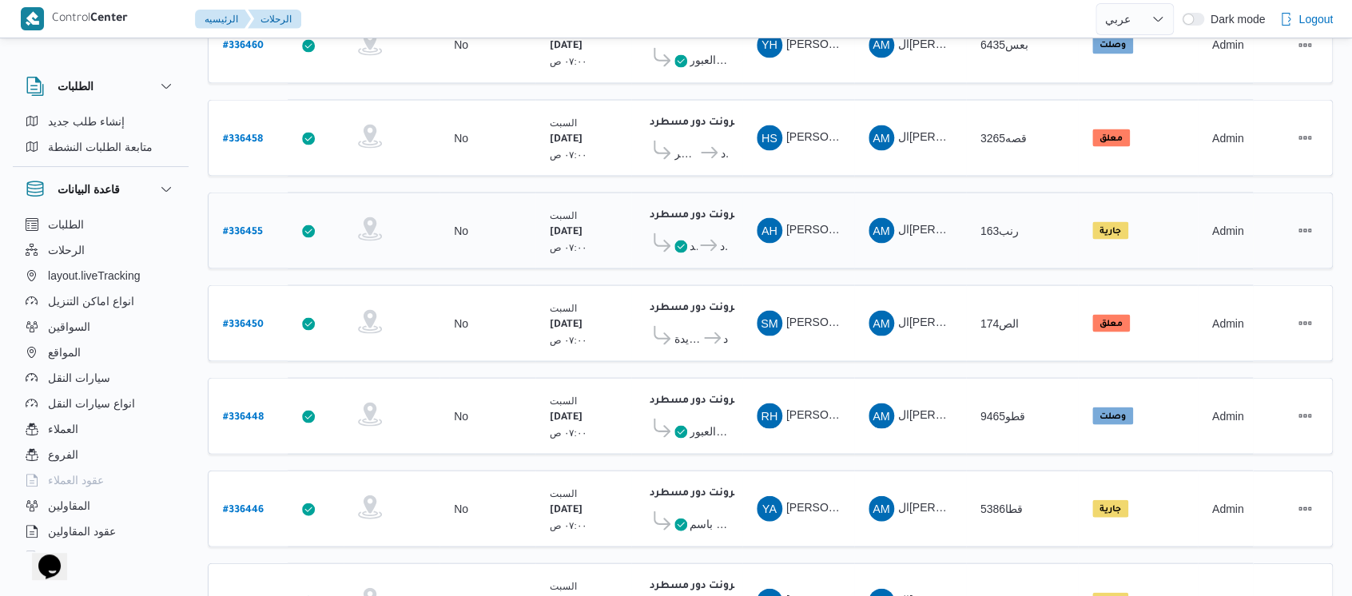
scroll to position [1491, 0]
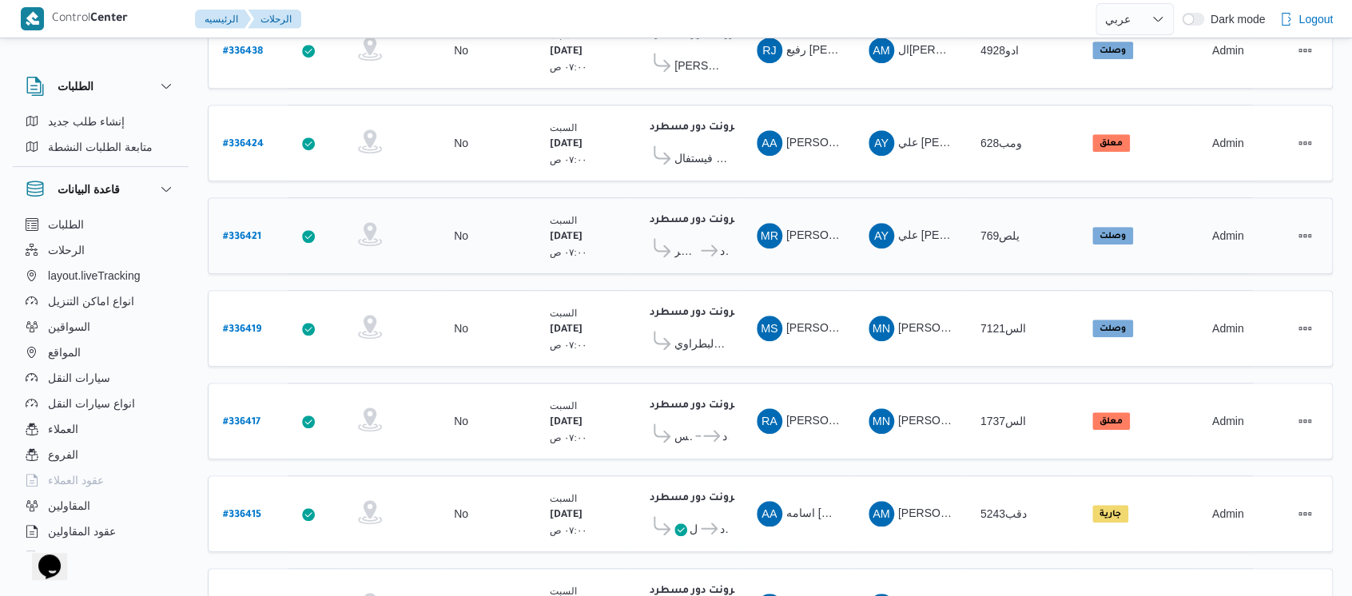
scroll to position [504, 0]
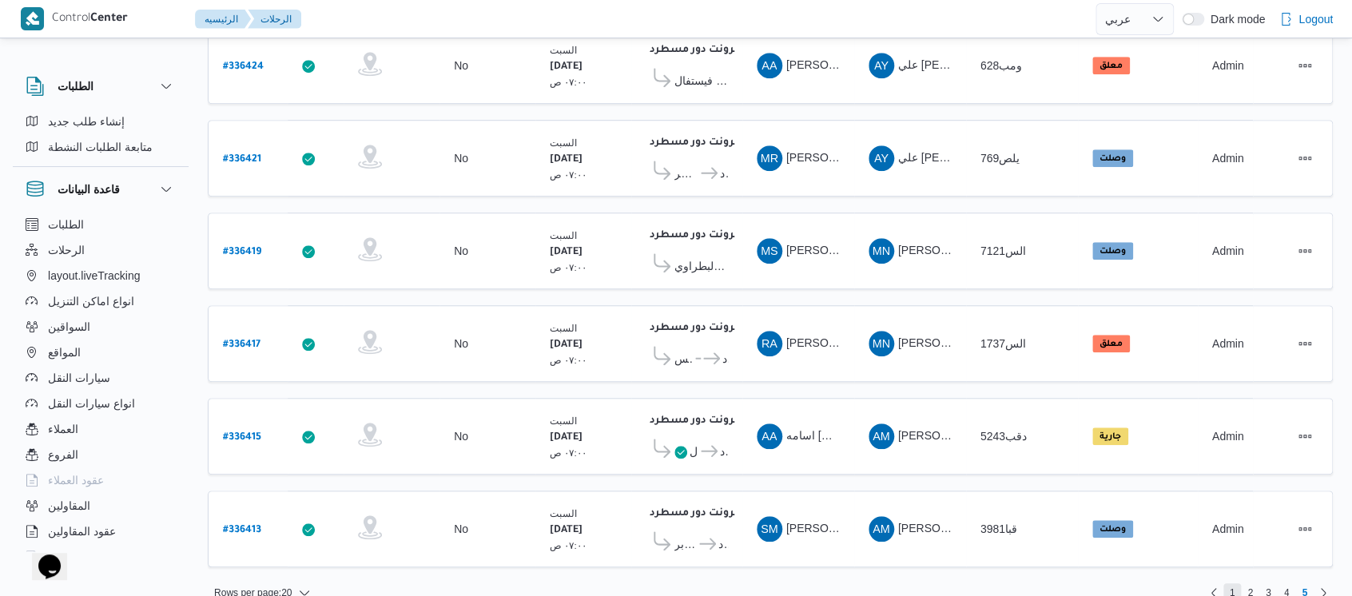
click at [1229, 583] on span "1" at bounding box center [1233, 592] width 18 height 19
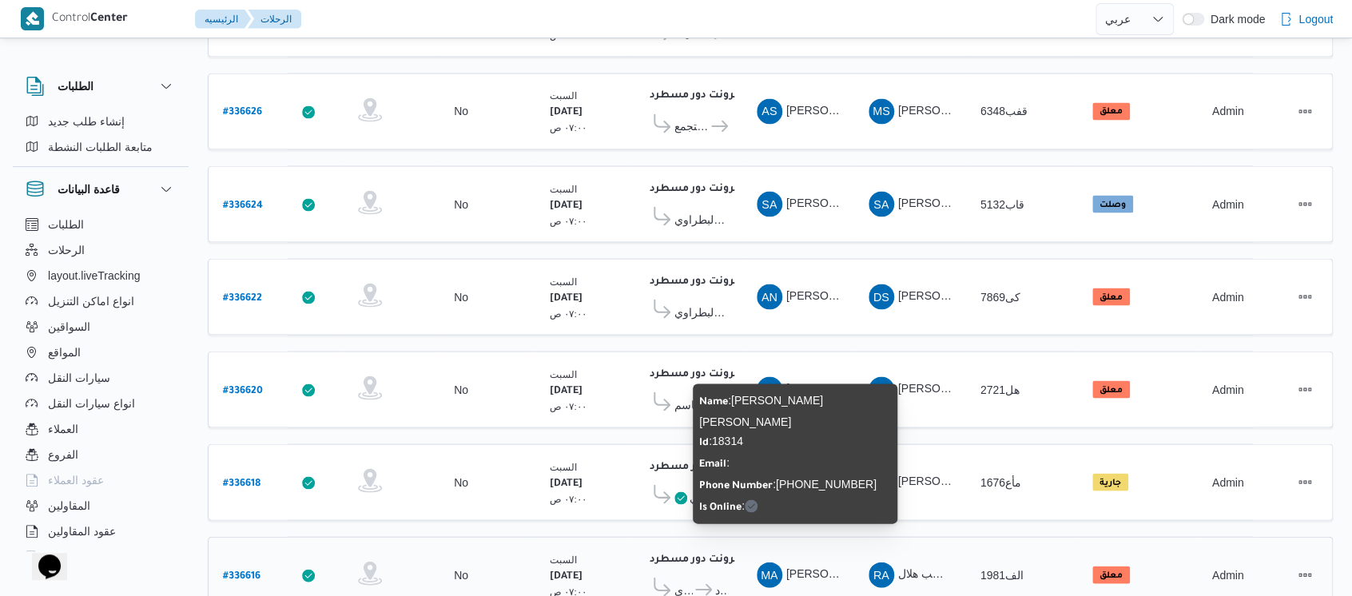
scroll to position [1491, 0]
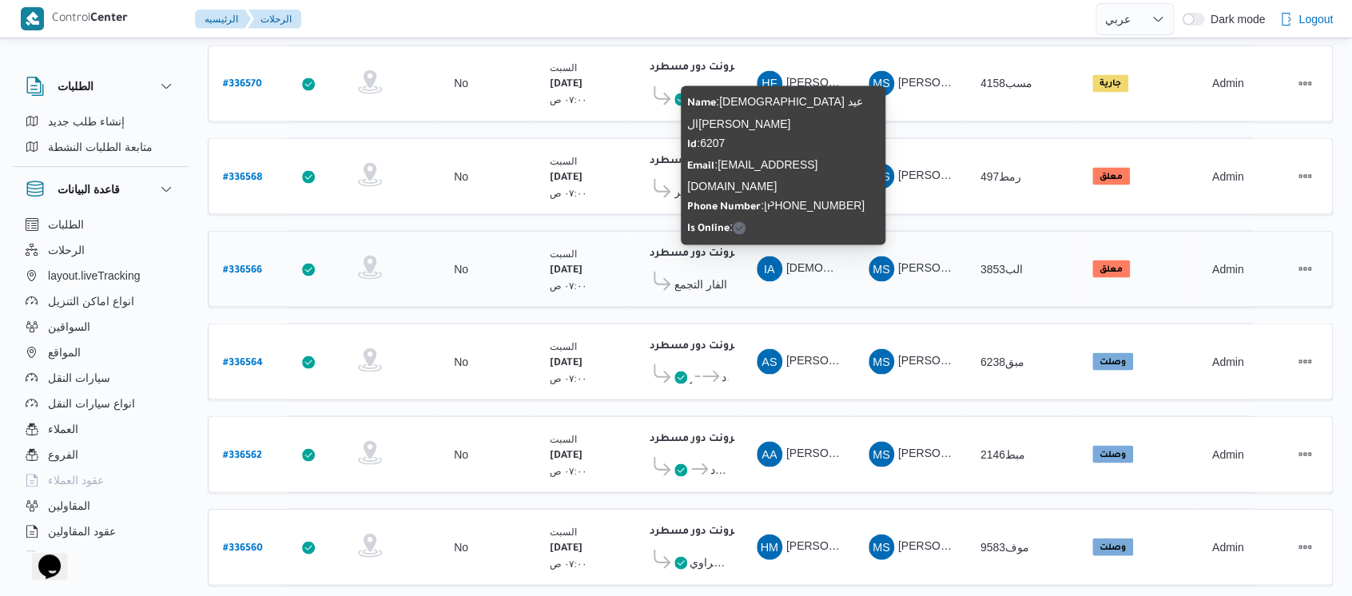
scroll to position [1491, 0]
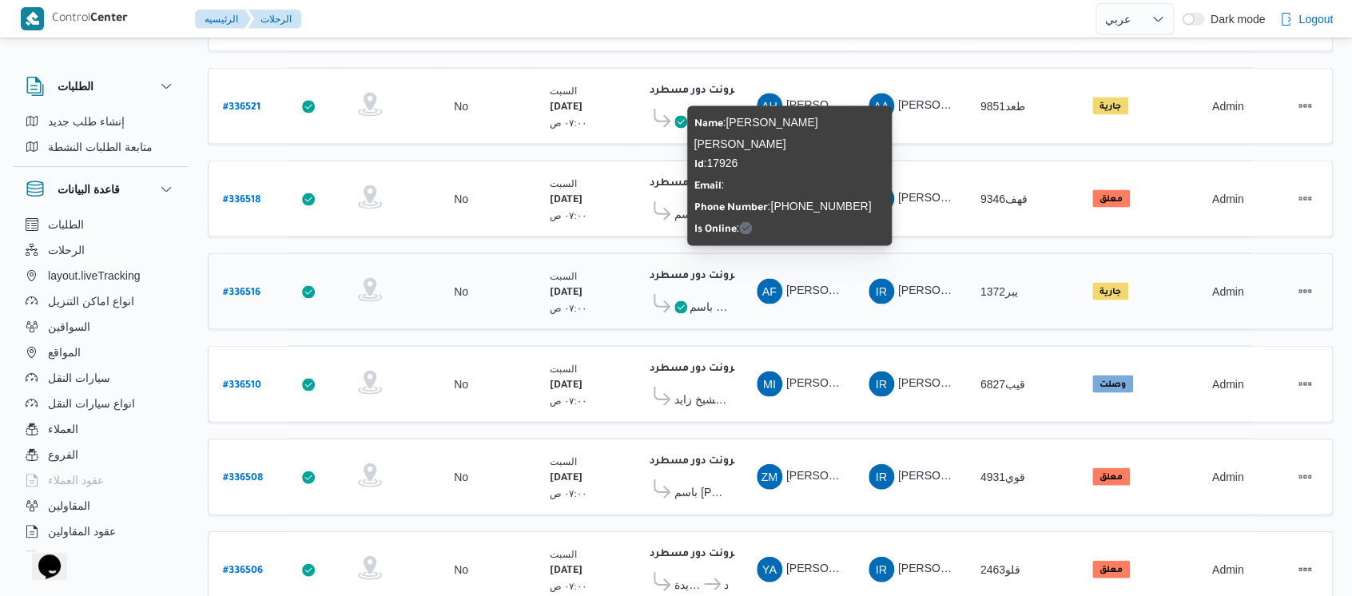
scroll to position [1491, 0]
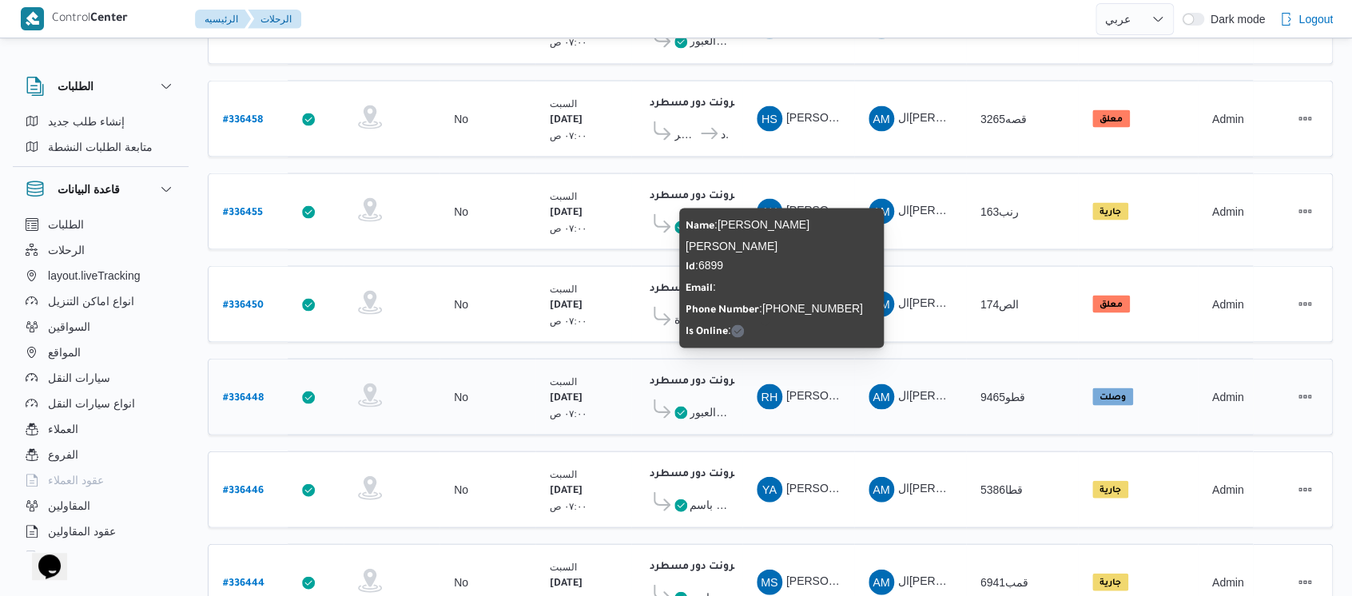
scroll to position [1491, 0]
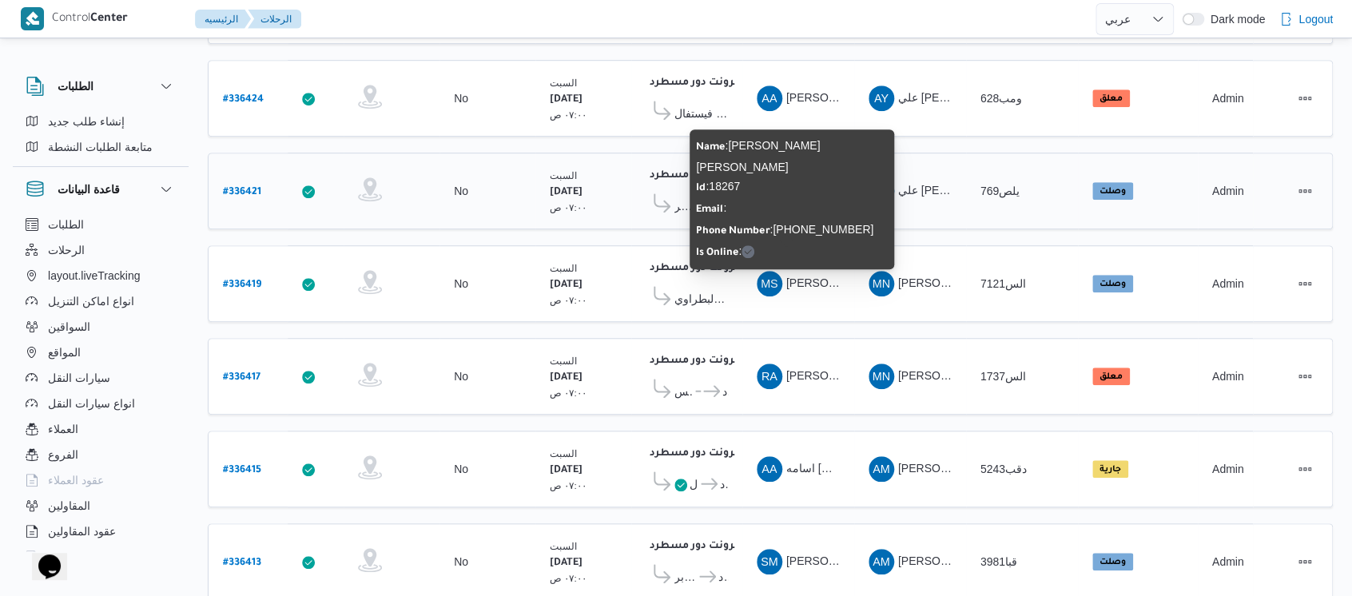
scroll to position [504, 0]
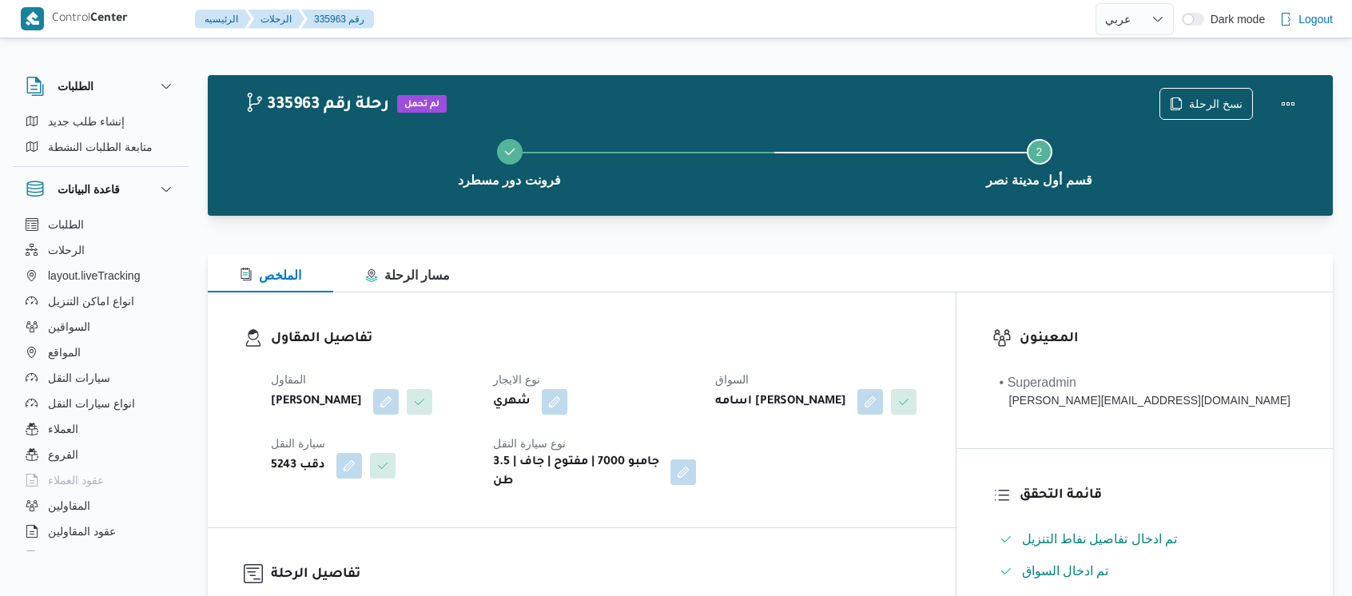
select select "ar"
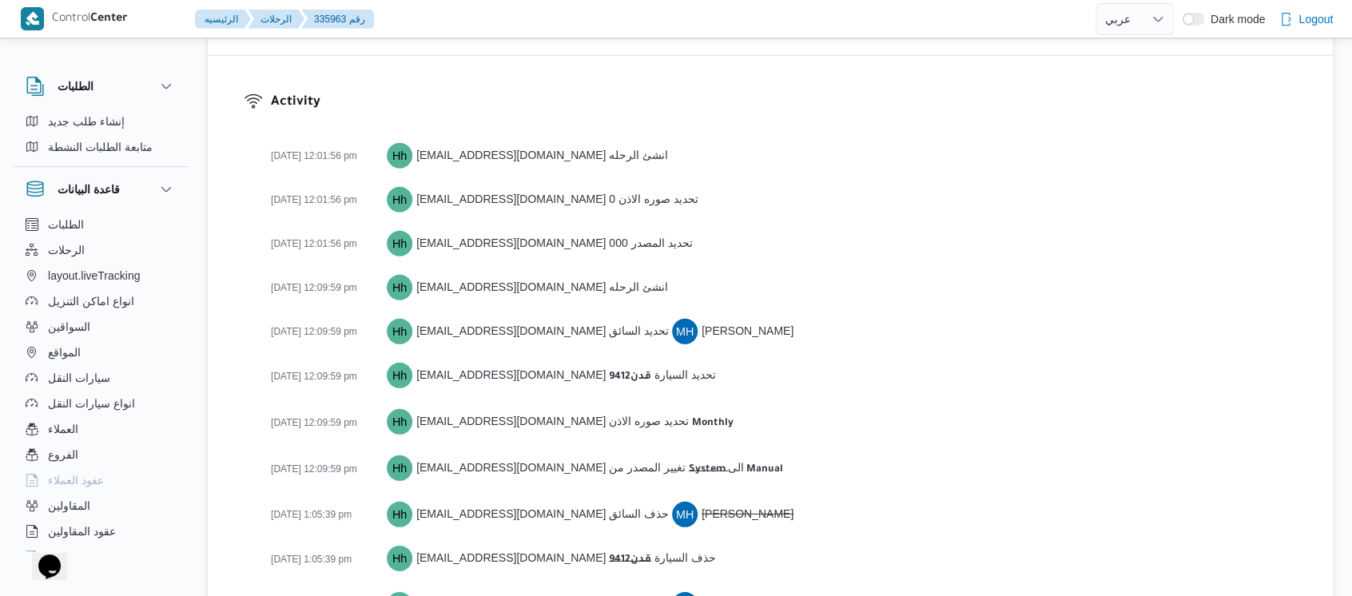
scroll to position [2427, 0]
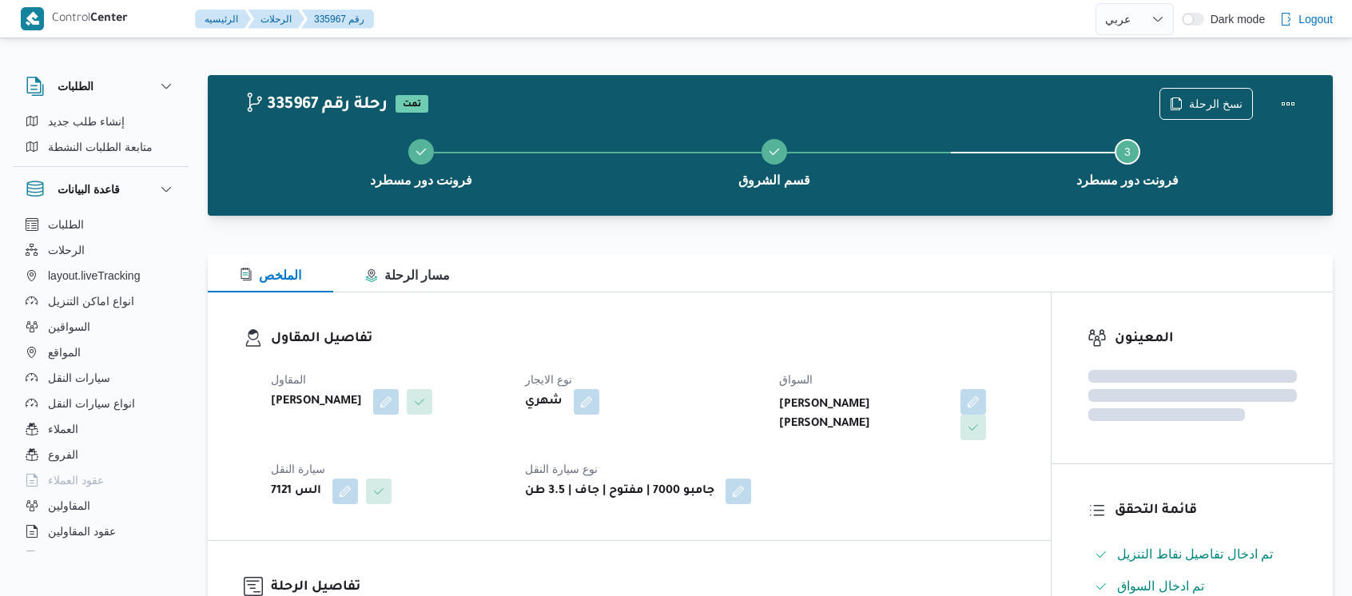
select select "ar"
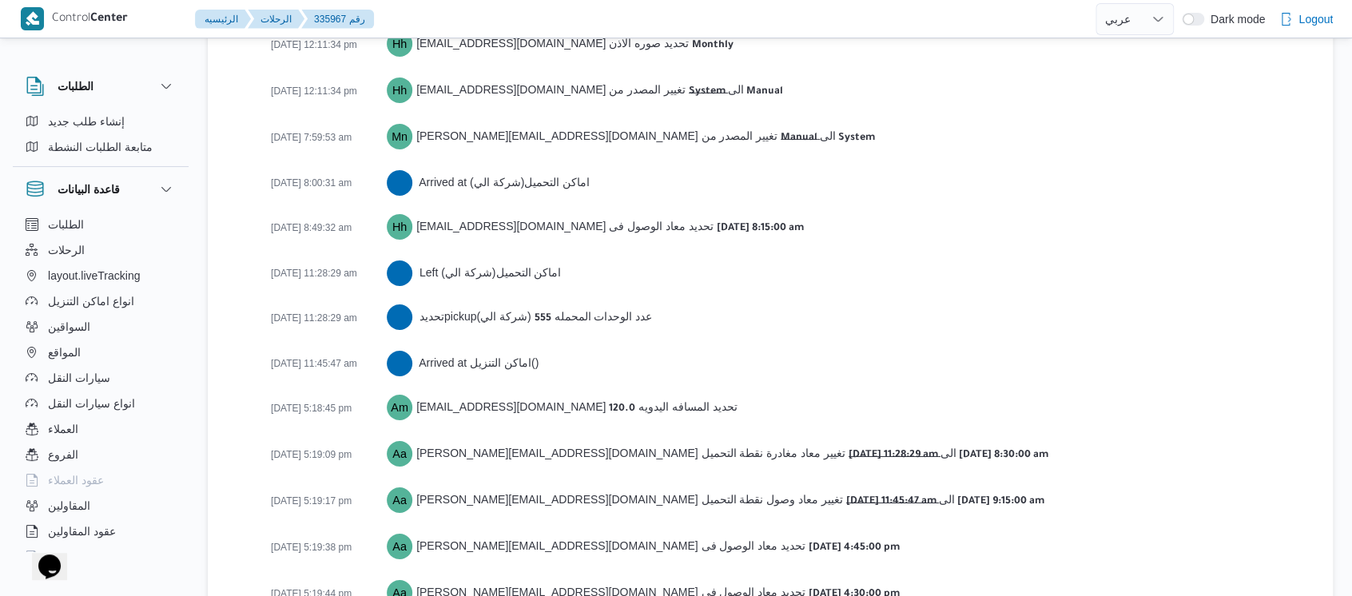
scroll to position [2762, 0]
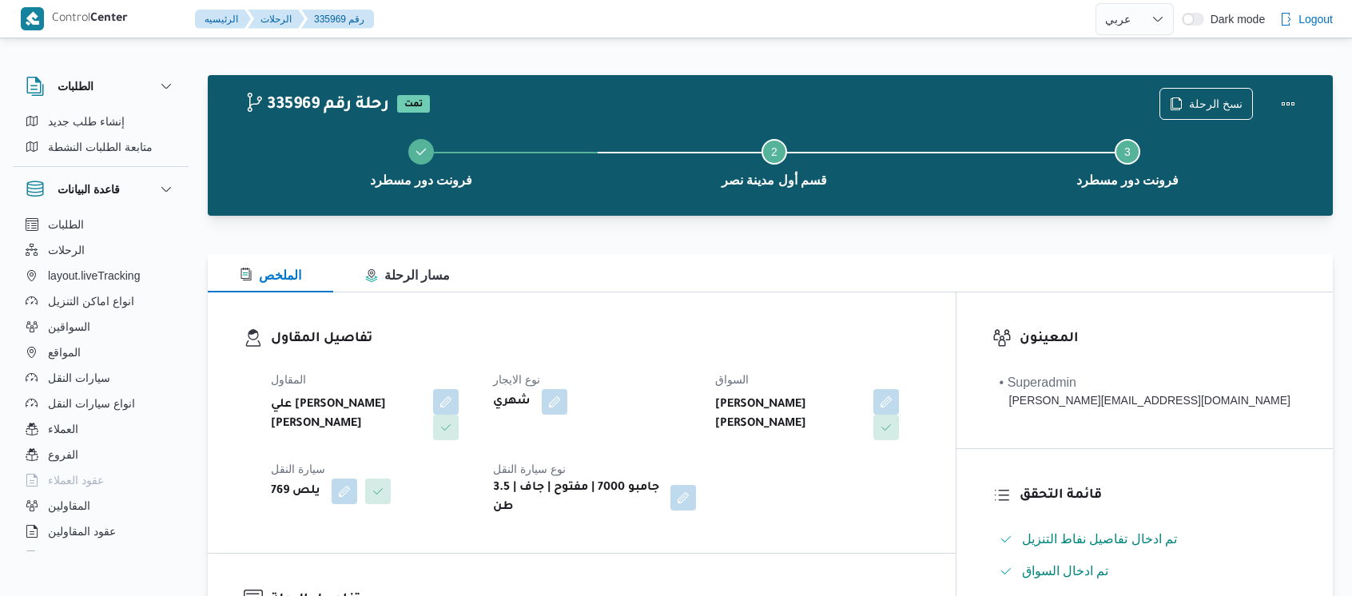
select select "ar"
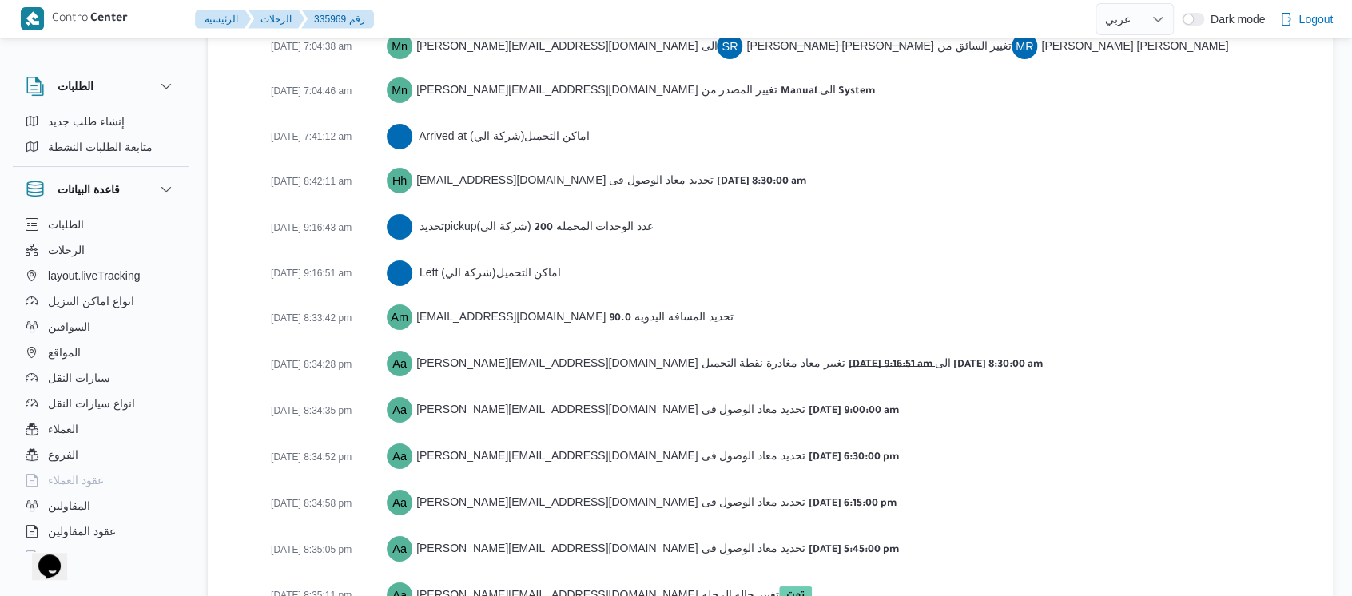
scroll to position [2692, 0]
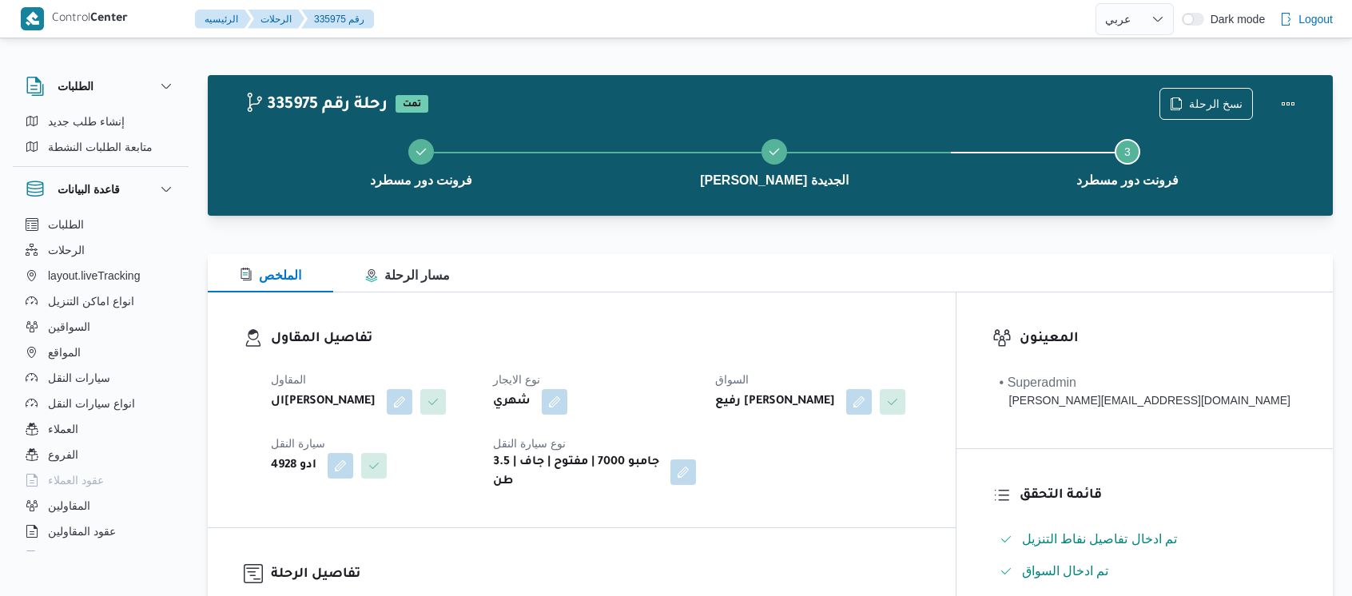
select select "ar"
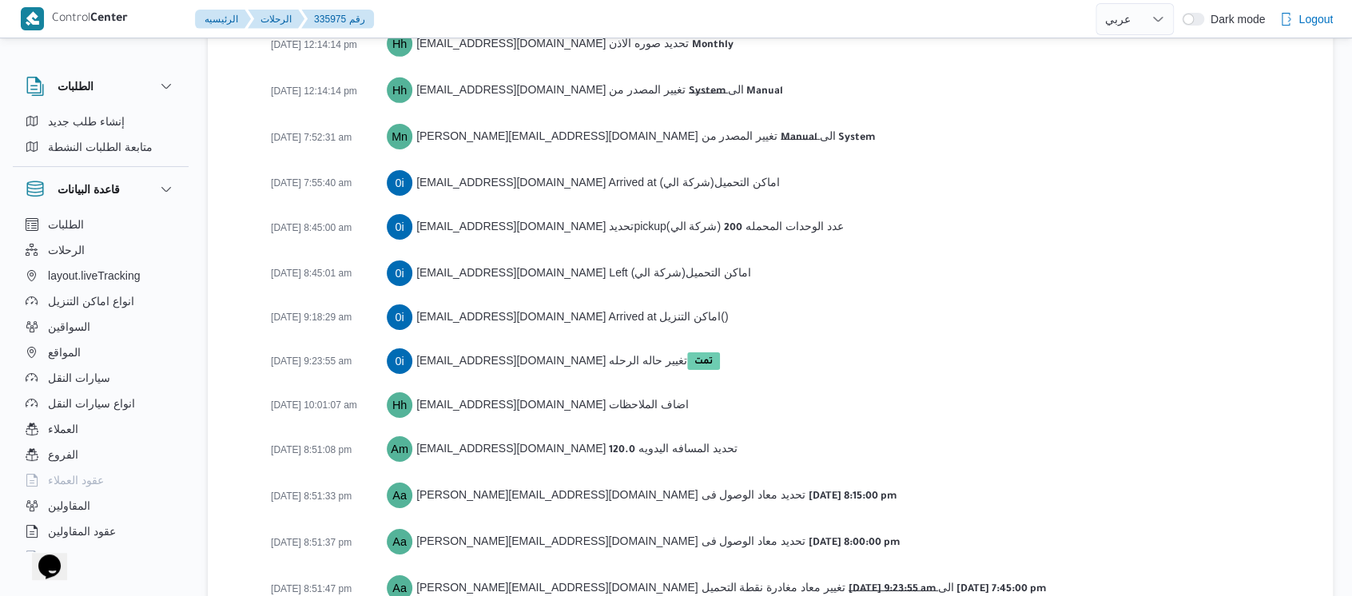
scroll to position [2602, 0]
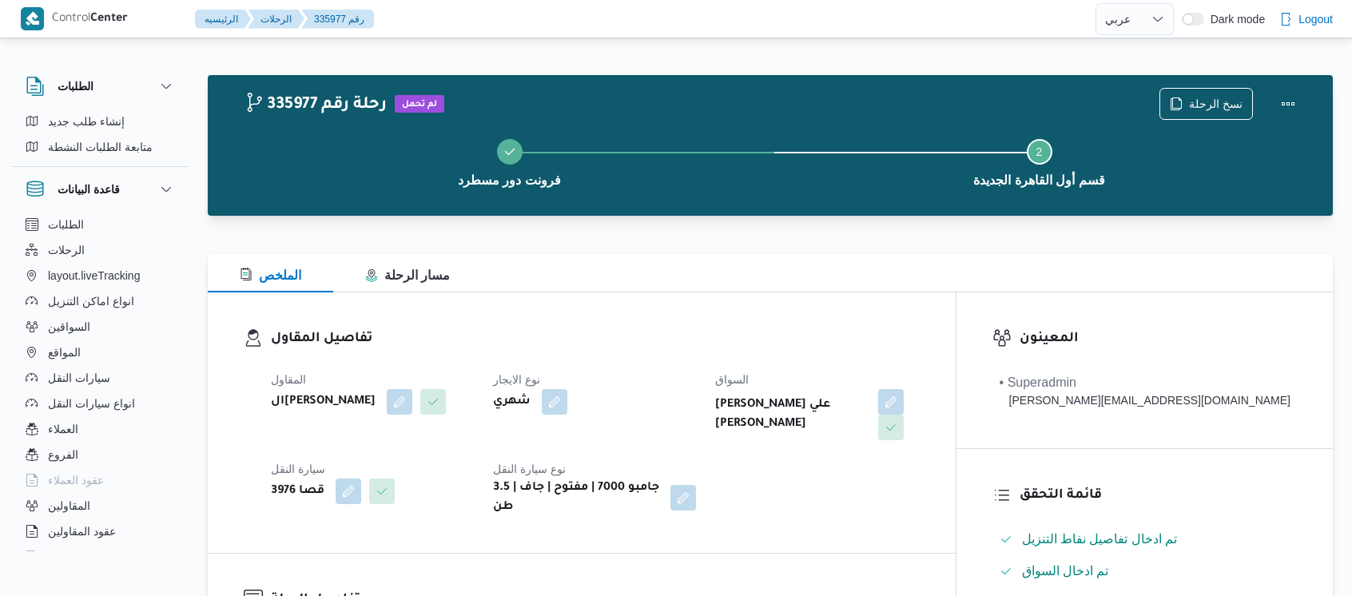
select select "ar"
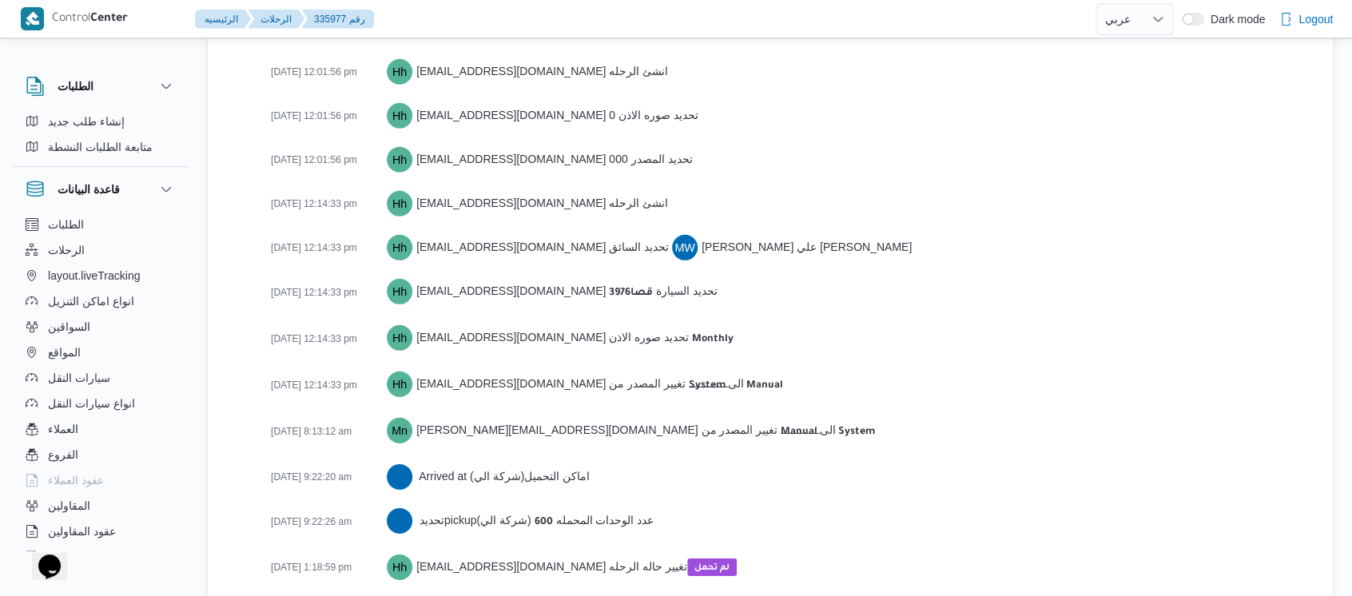
scroll to position [2293, 0]
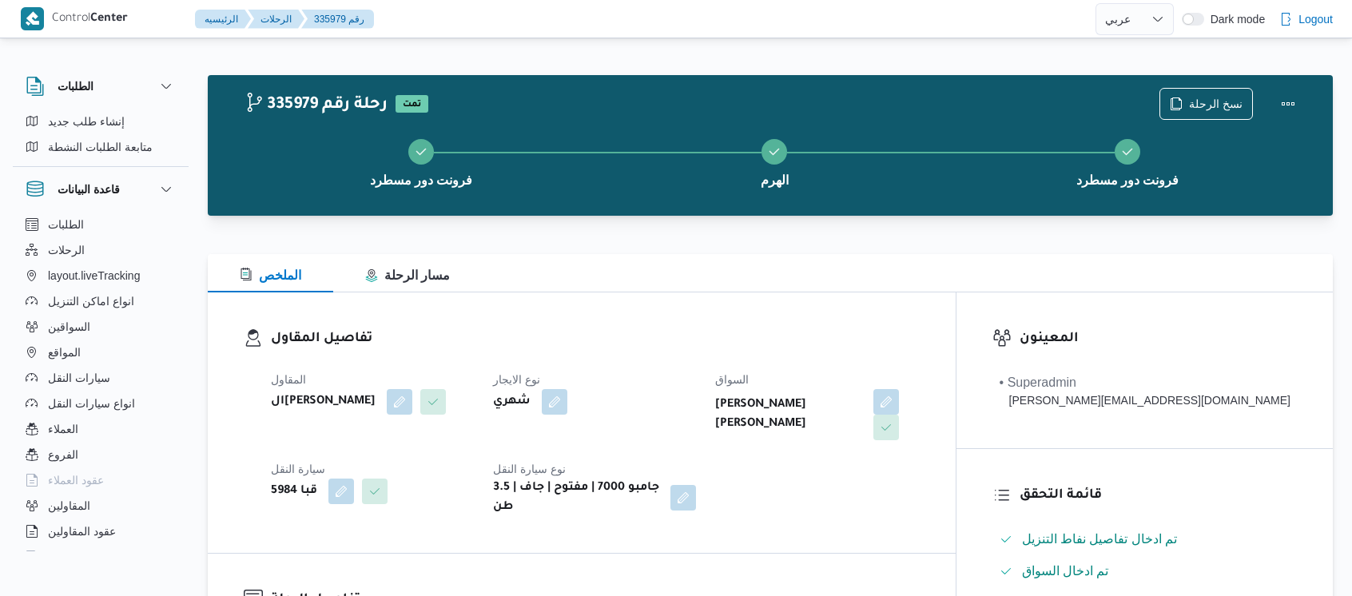
select select "ar"
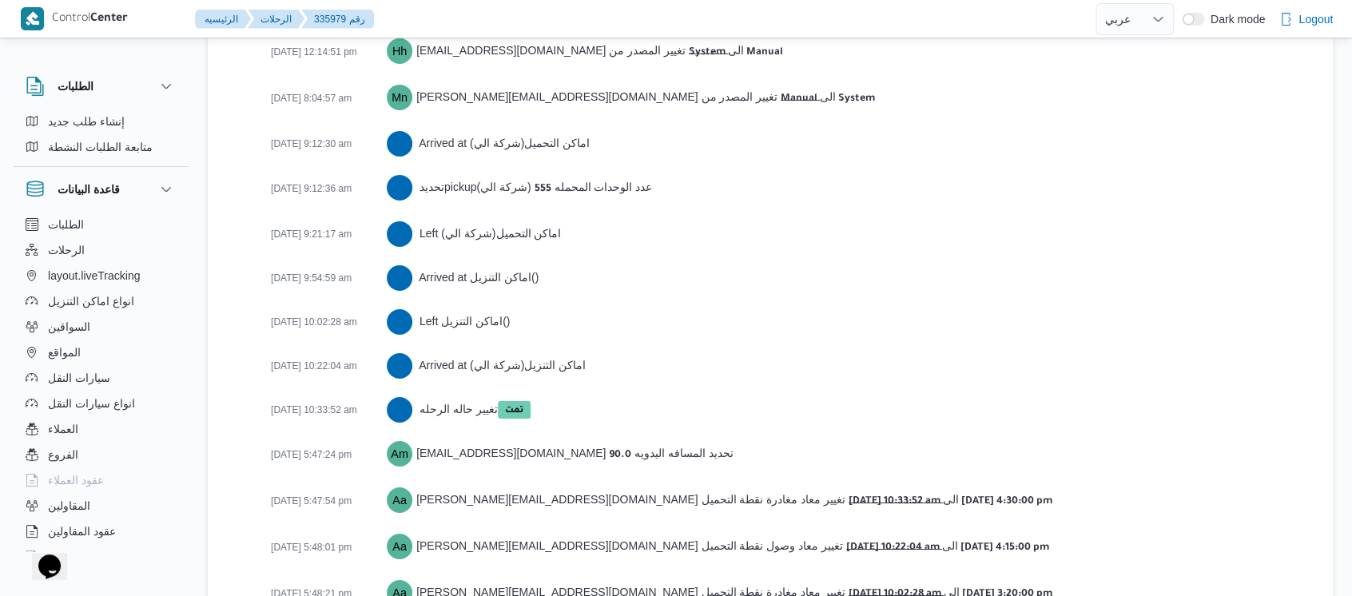
scroll to position [2647, 0]
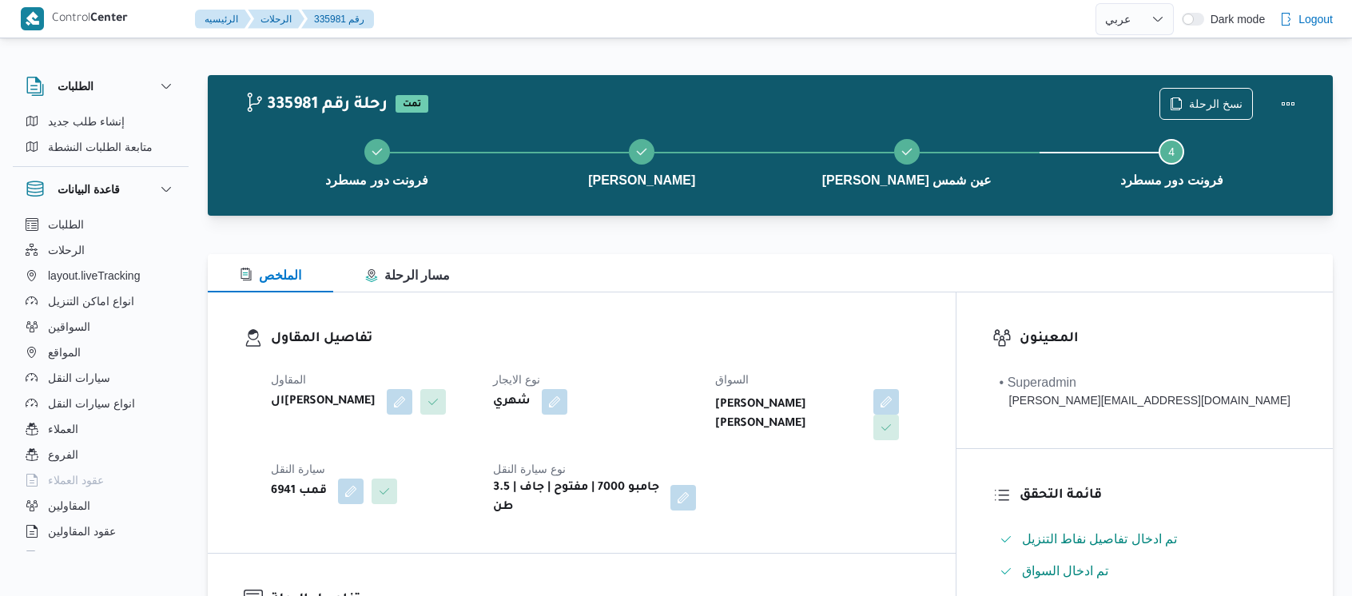
select select "ar"
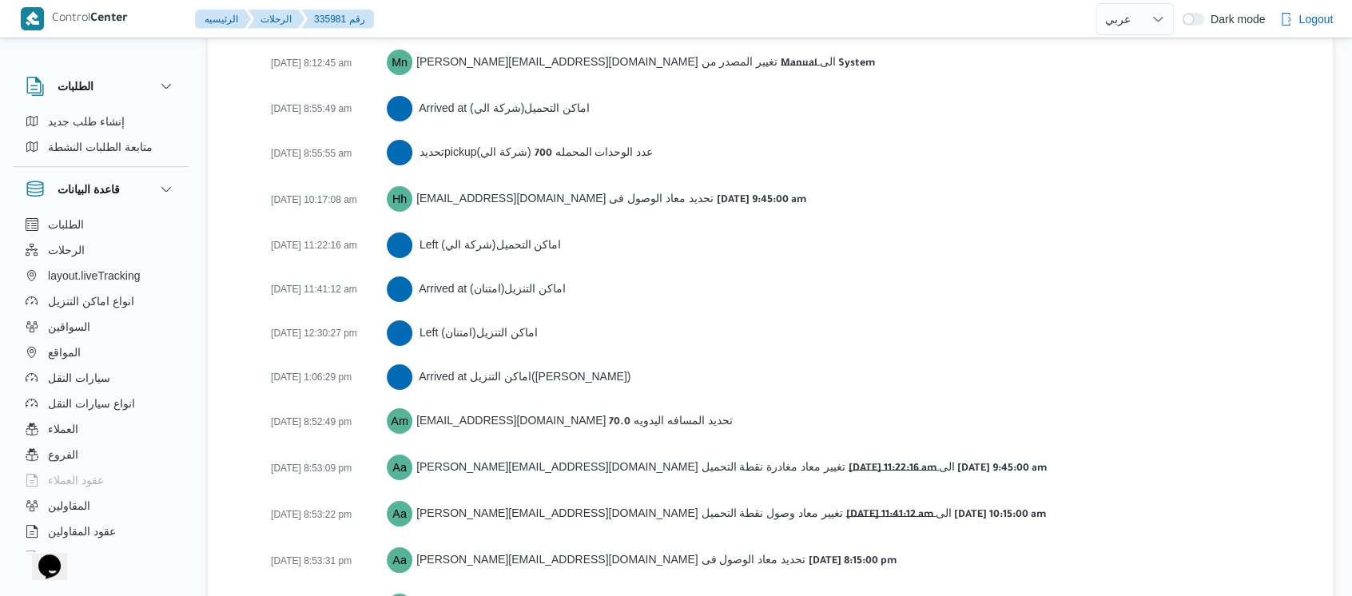
scroll to position [2913, 0]
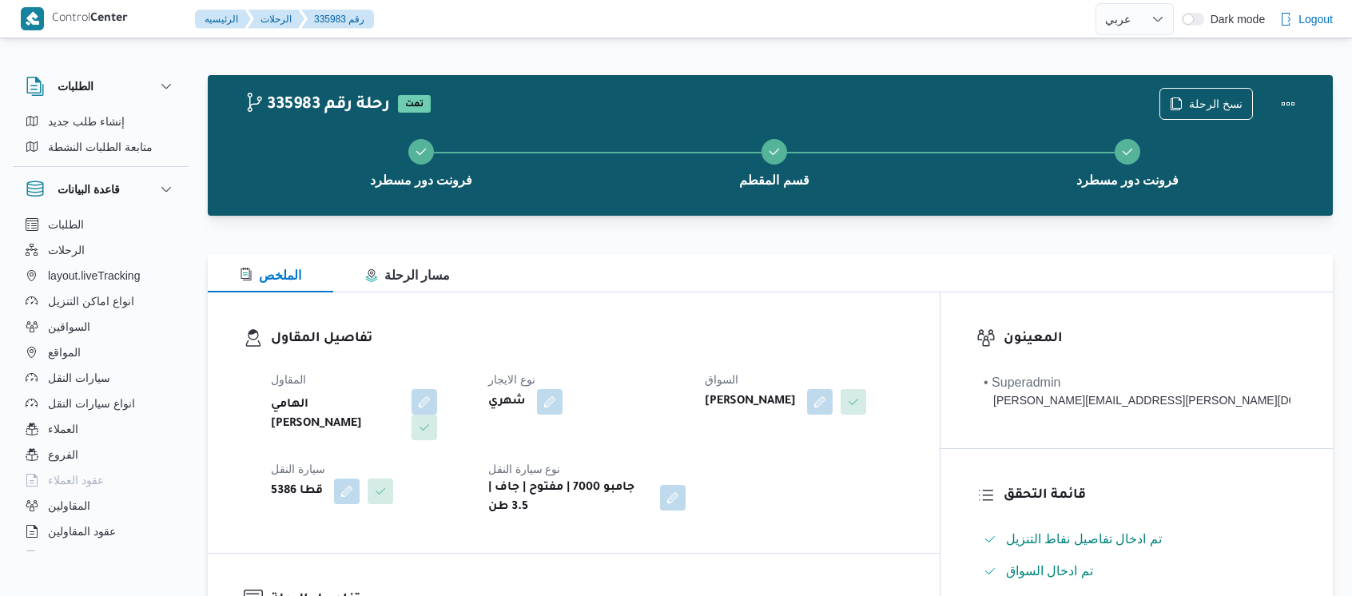
select select "ar"
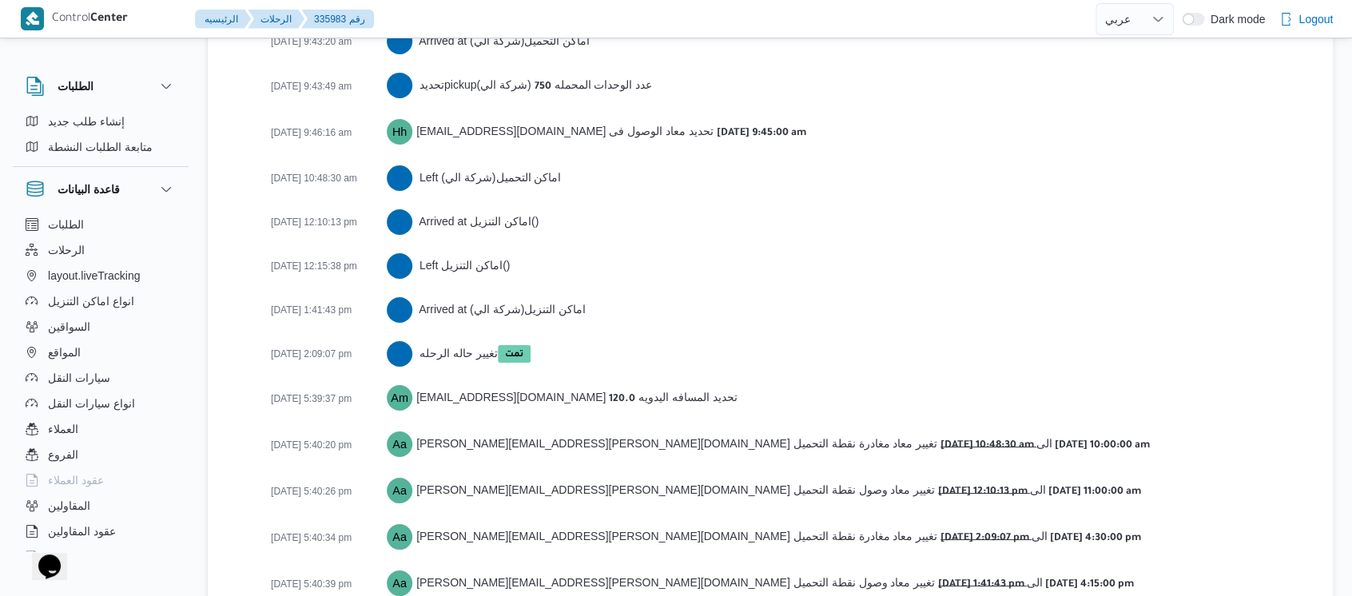
scroll to position [2781, 0]
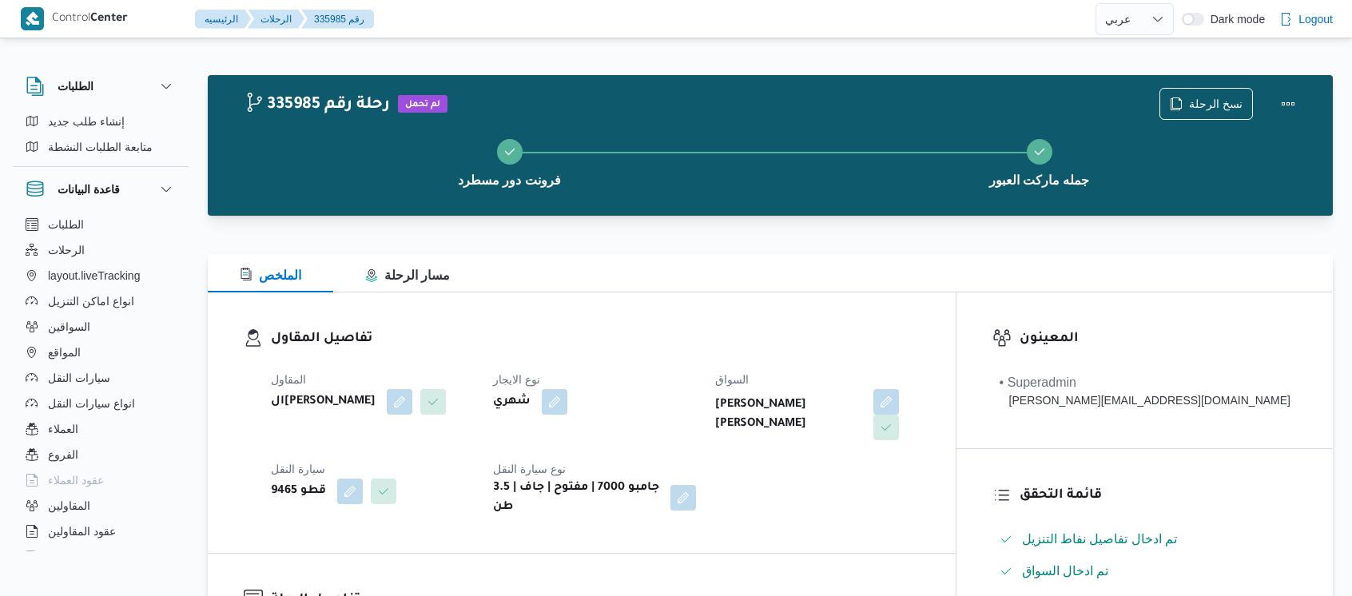
select select "ar"
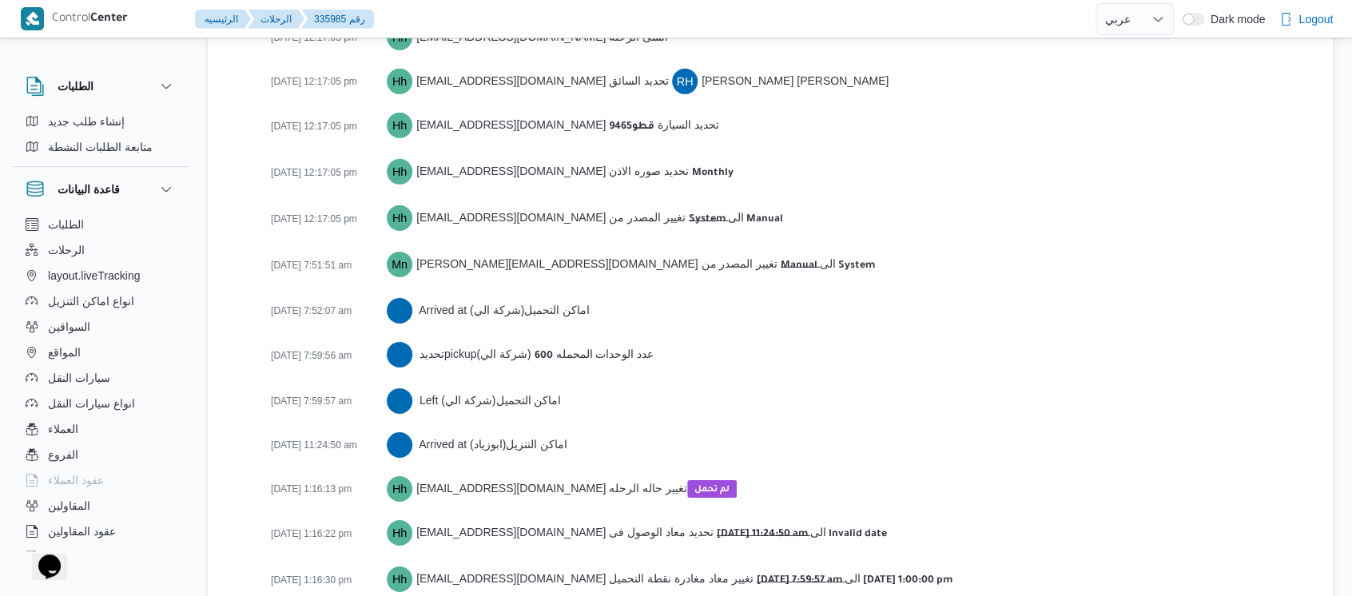
scroll to position [2471, 0]
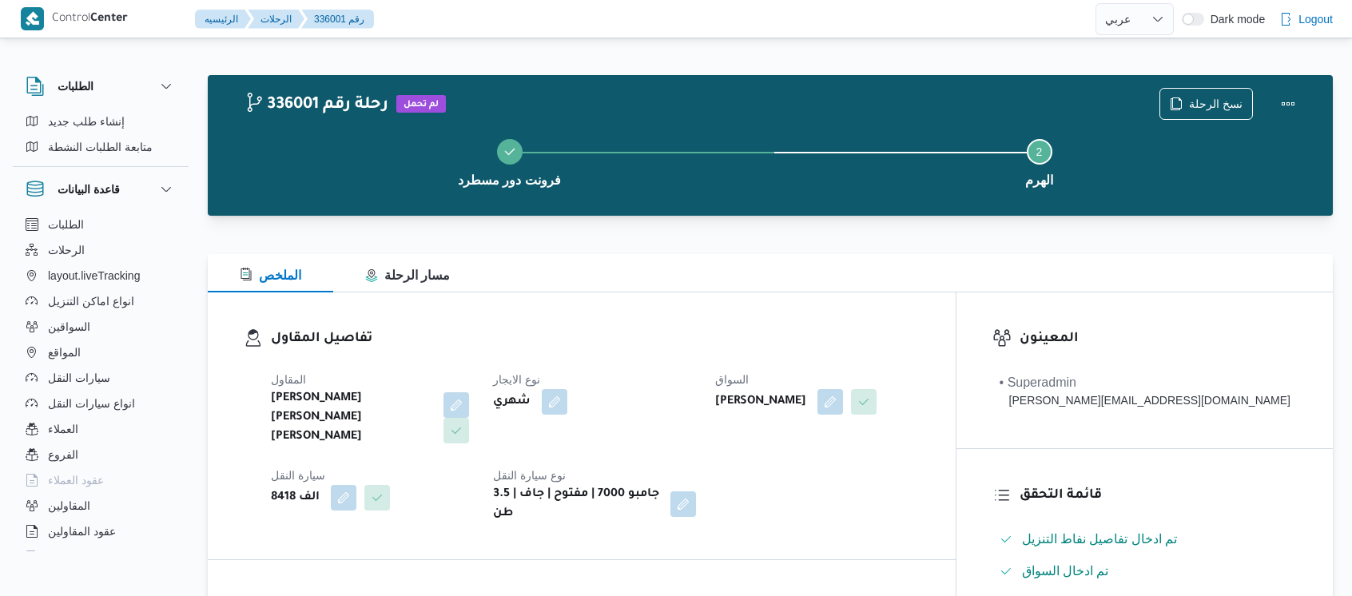
select select "ar"
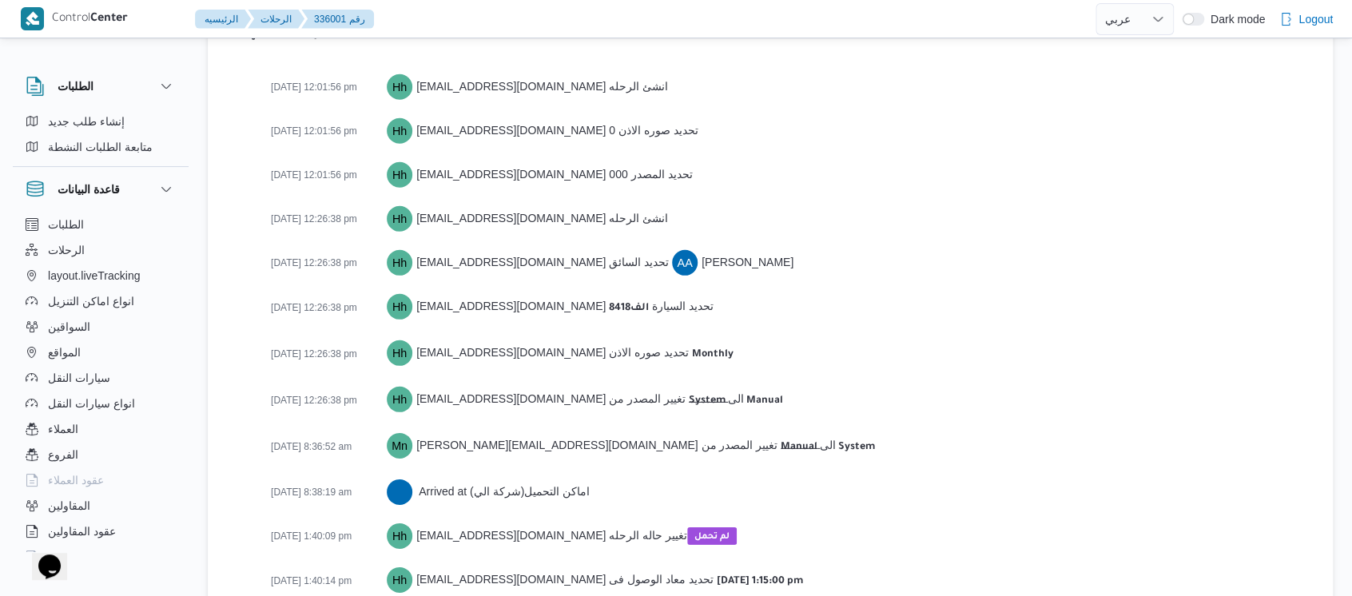
scroll to position [2274, 0]
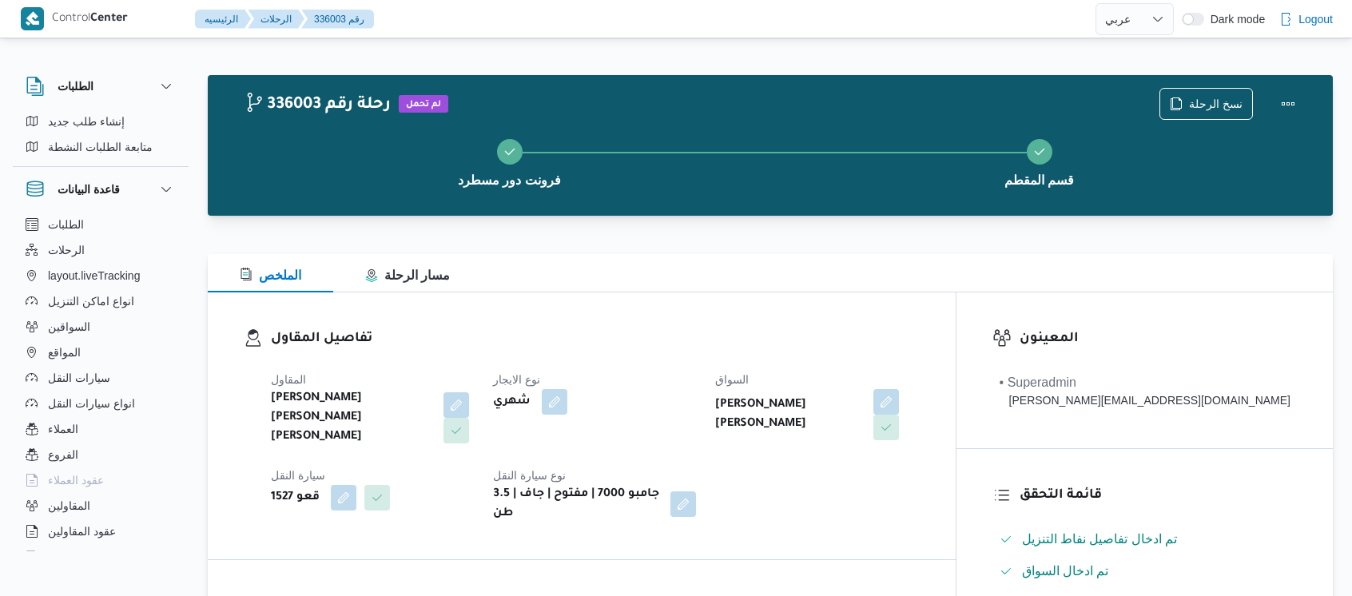
select select "ar"
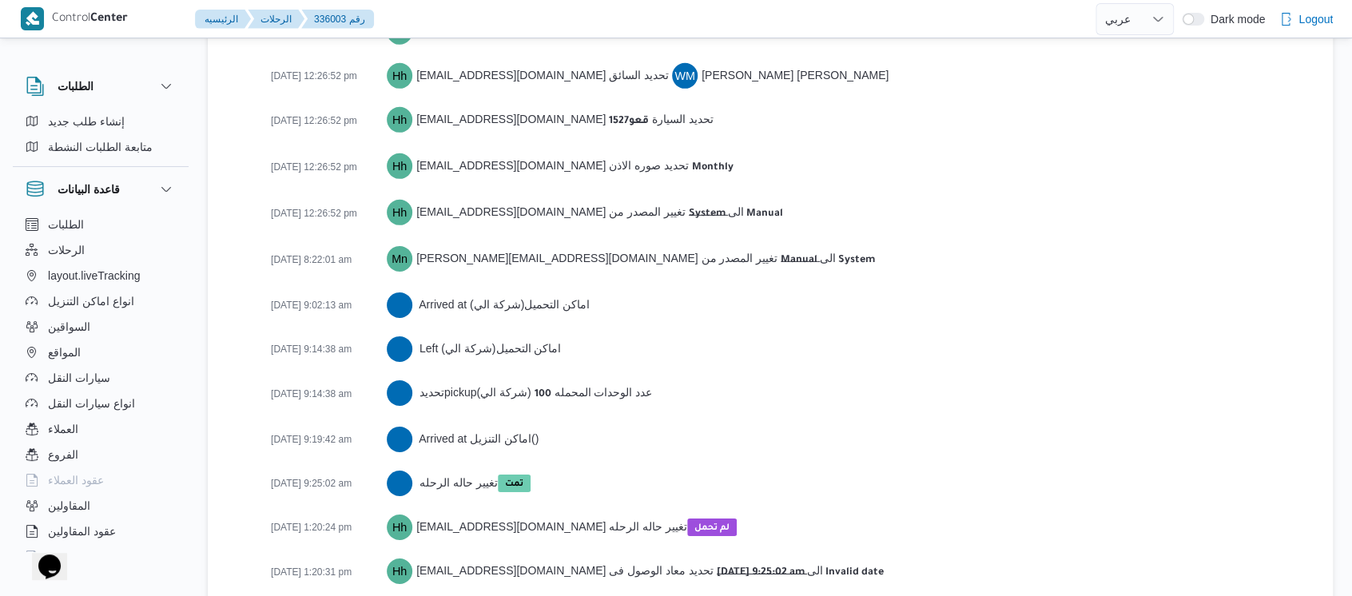
scroll to position [2542, 0]
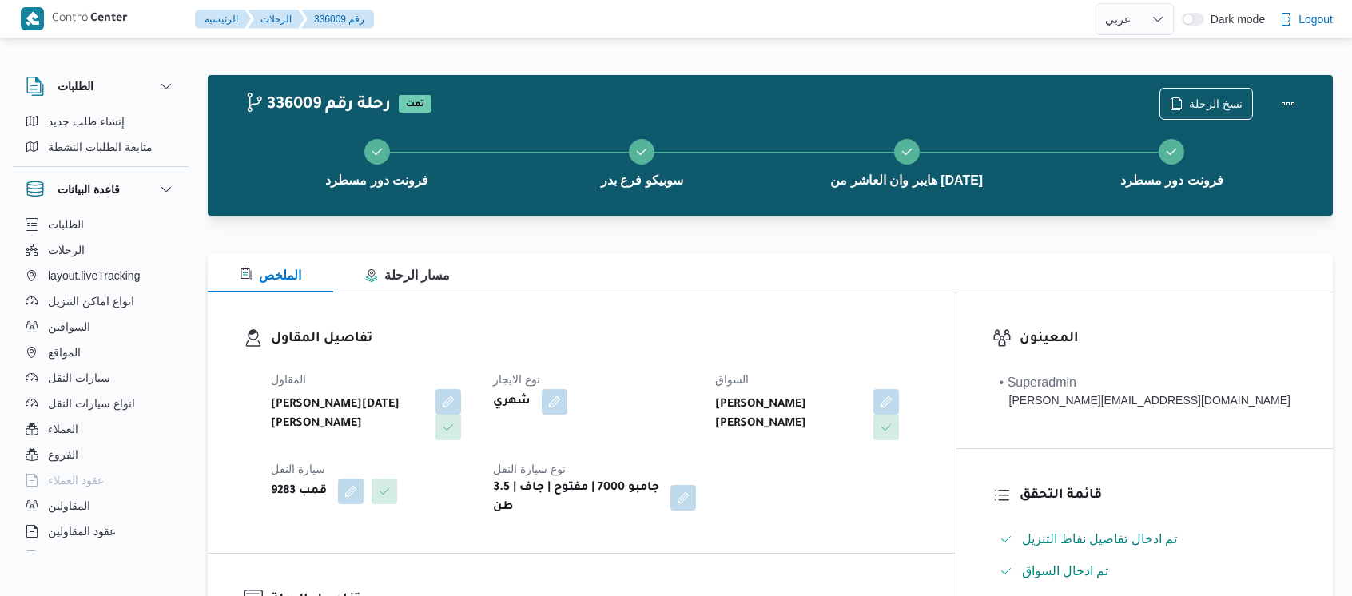
select select "ar"
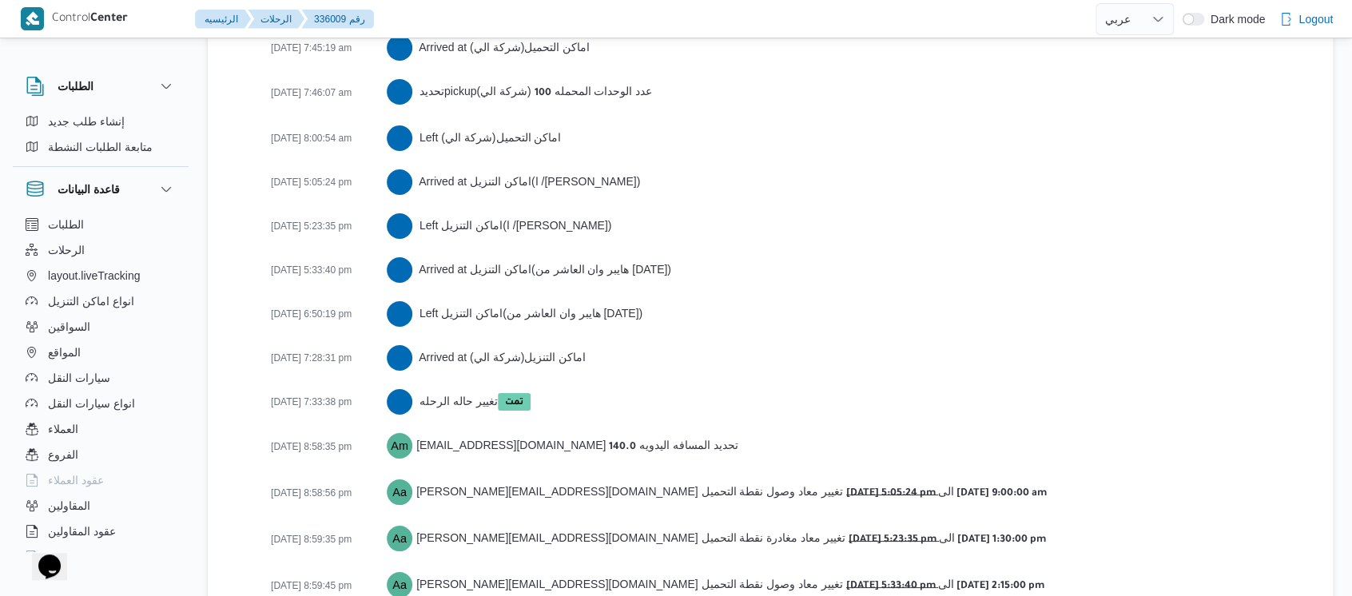
scroll to position [2805, 0]
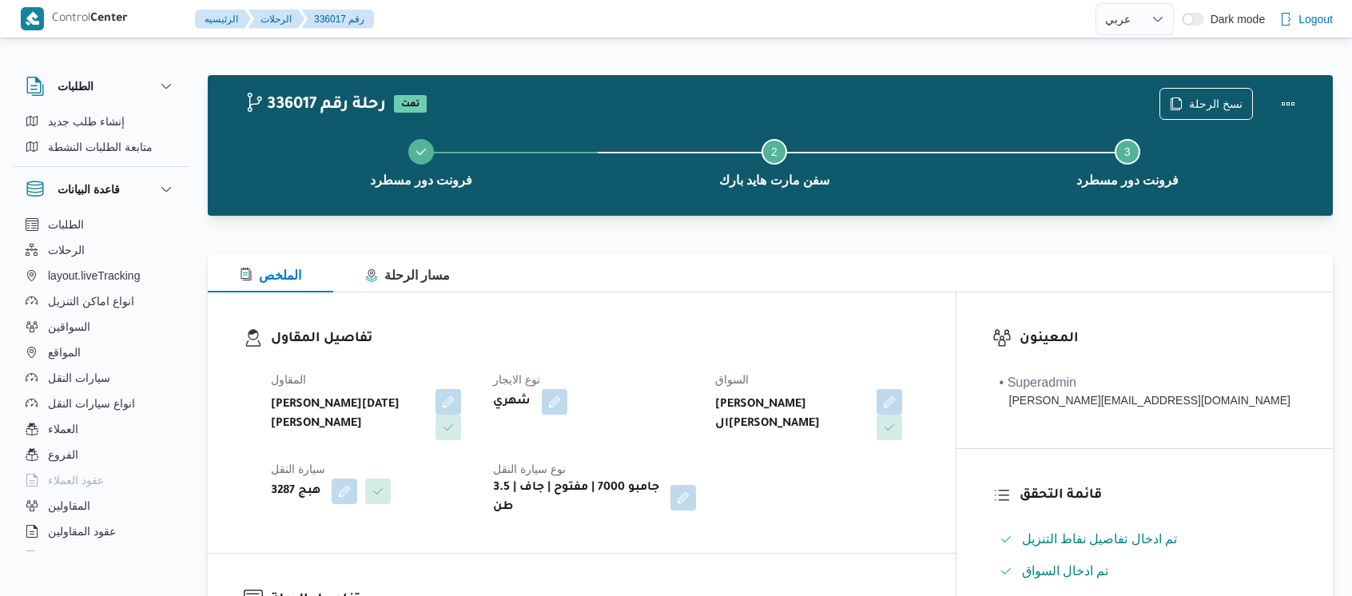
select select "ar"
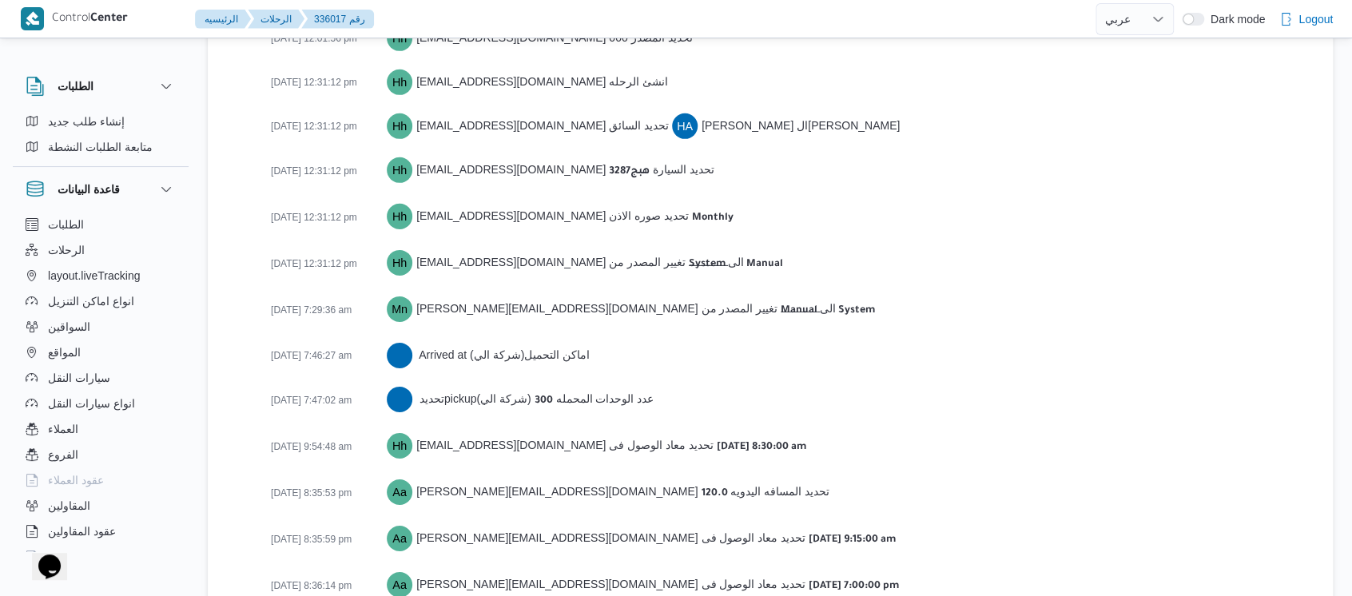
scroll to position [2629, 0]
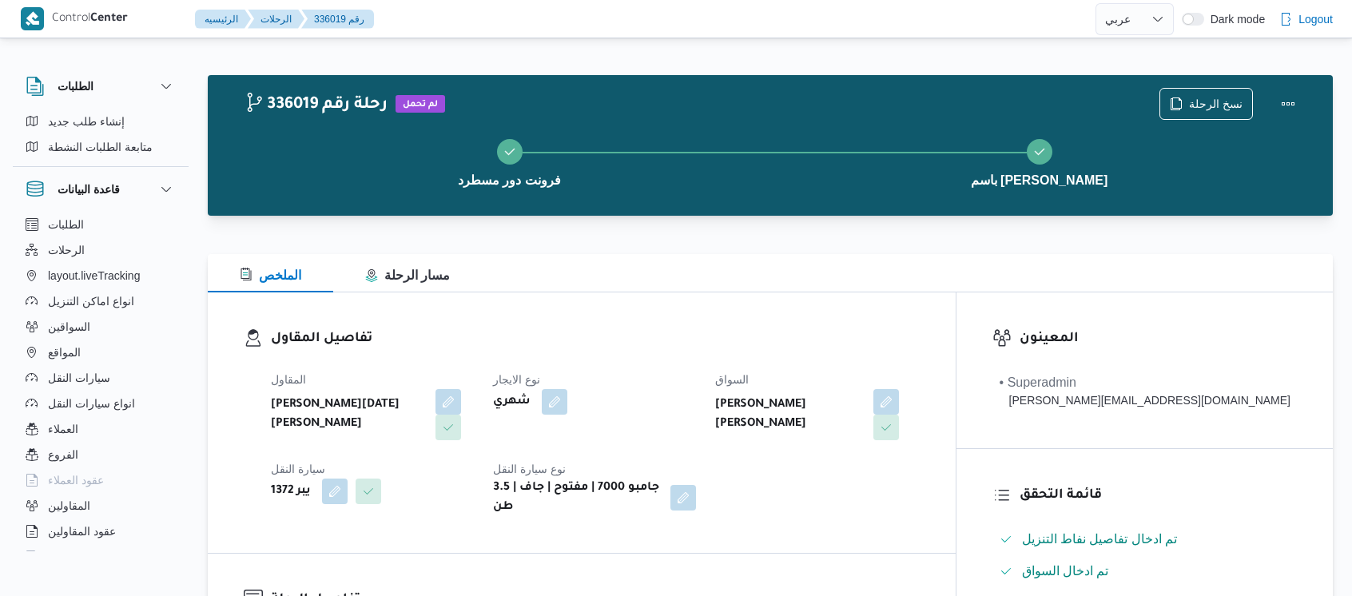
select select "ar"
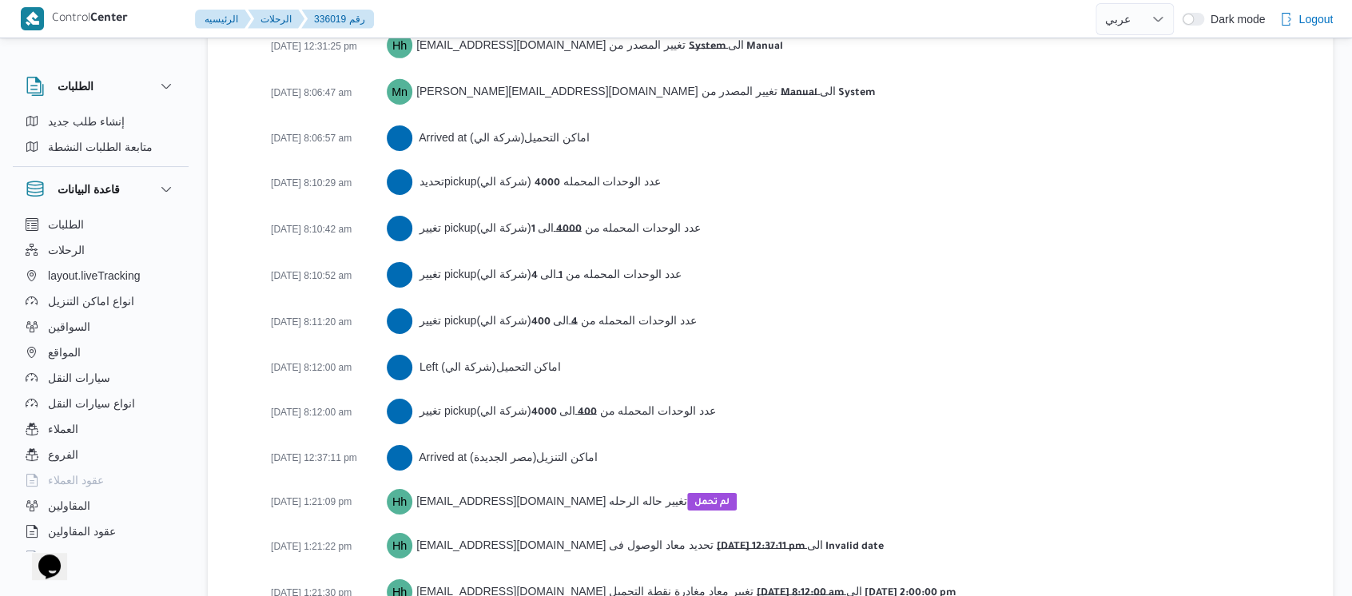
scroll to position [2631, 0]
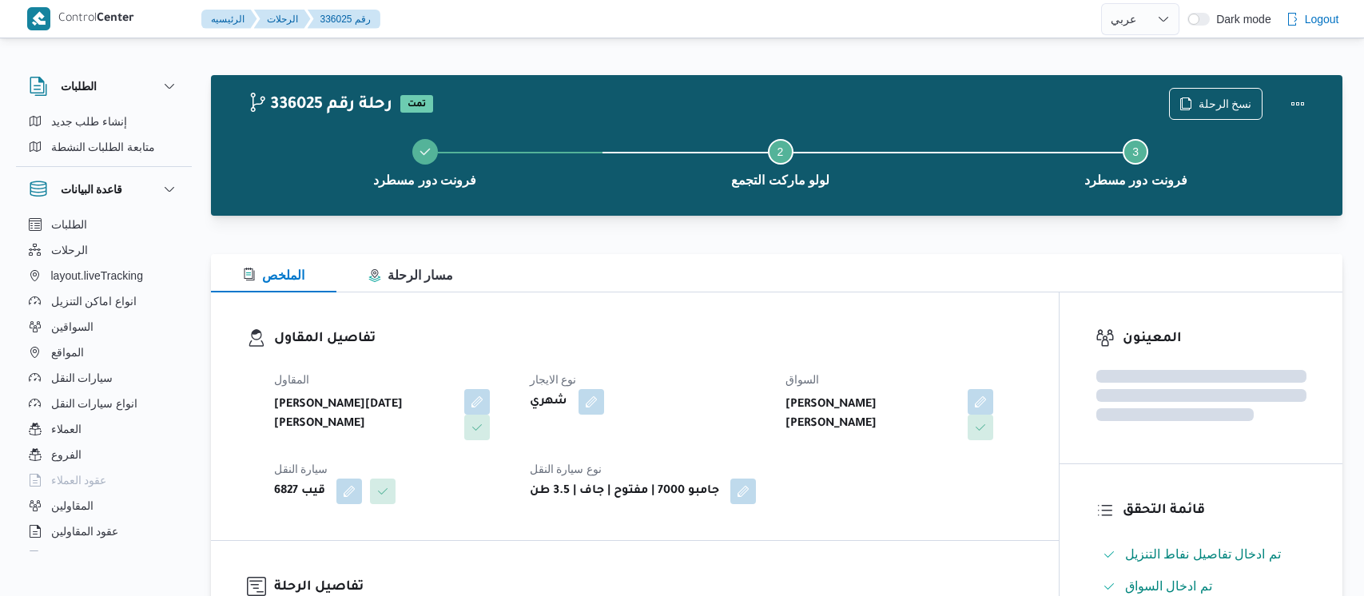
select select "ar"
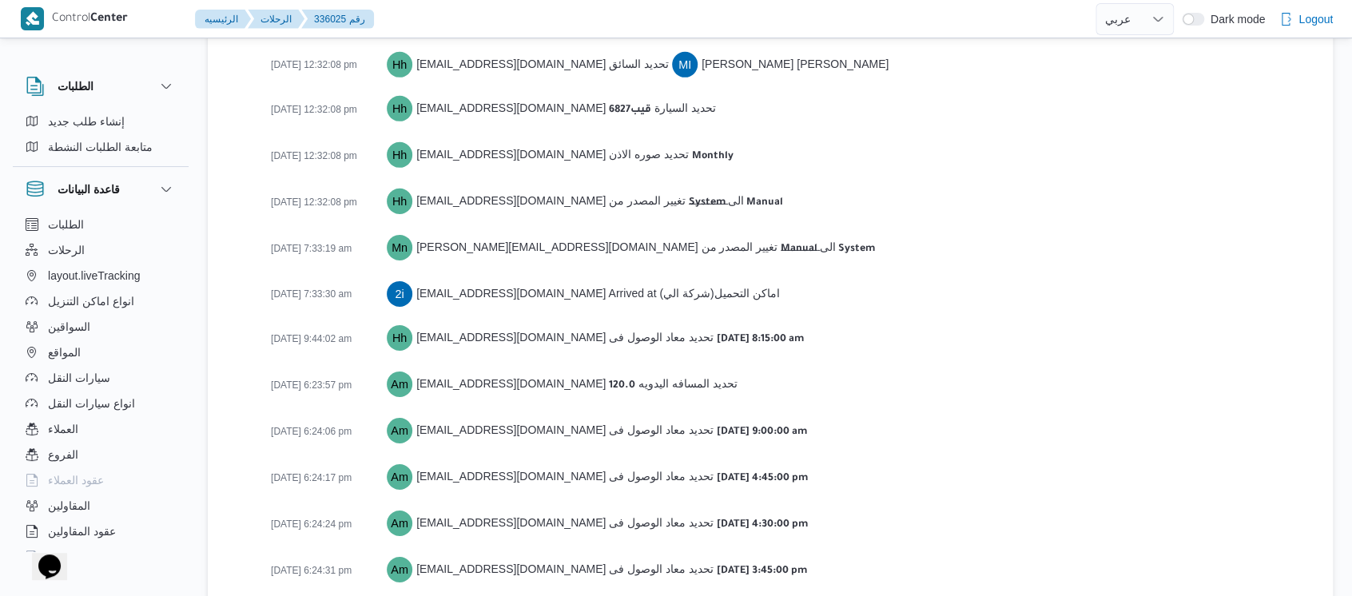
scroll to position [2539, 0]
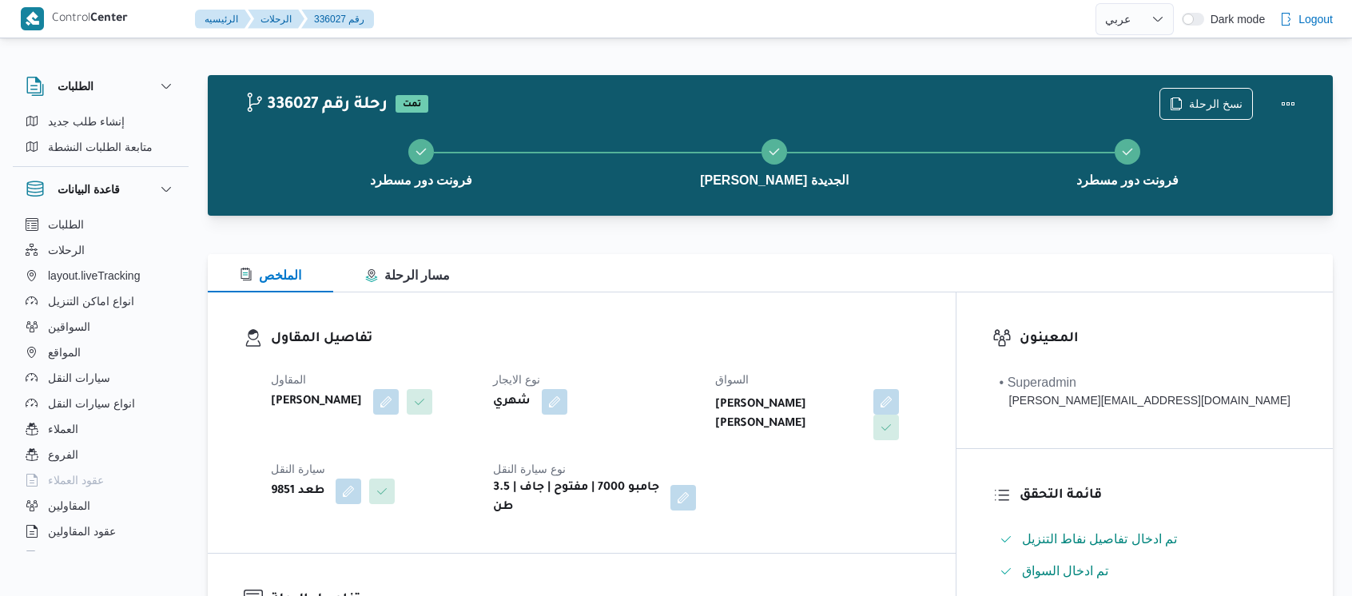
select select "ar"
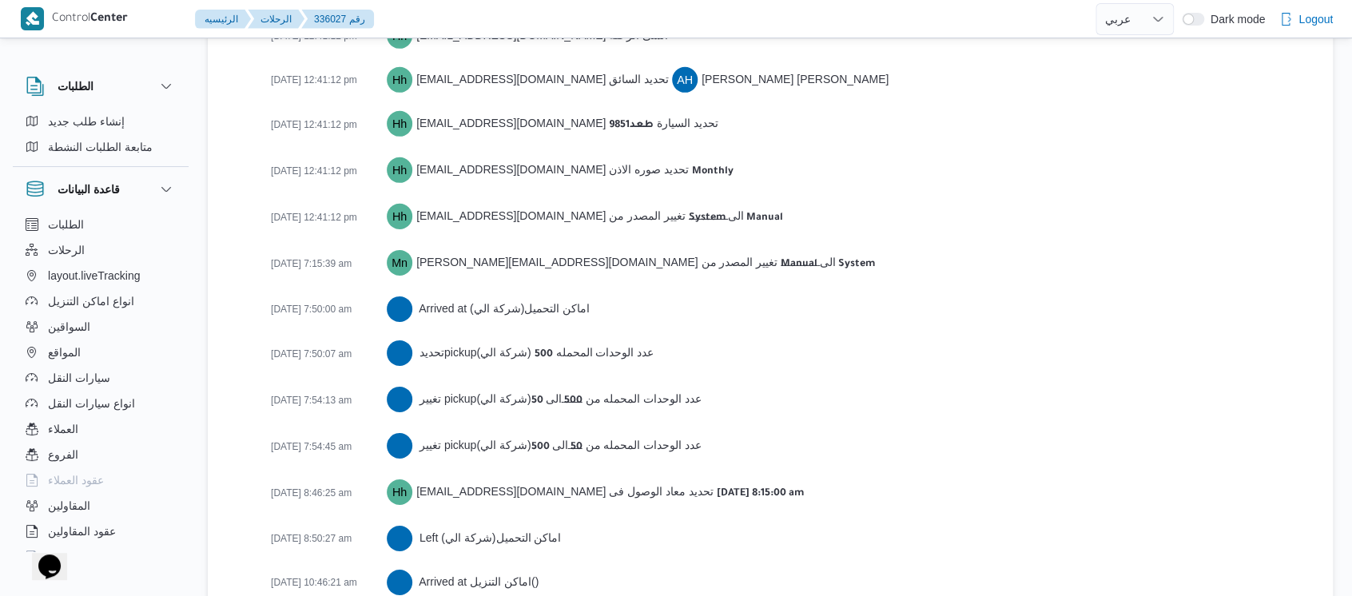
scroll to position [2826, 0]
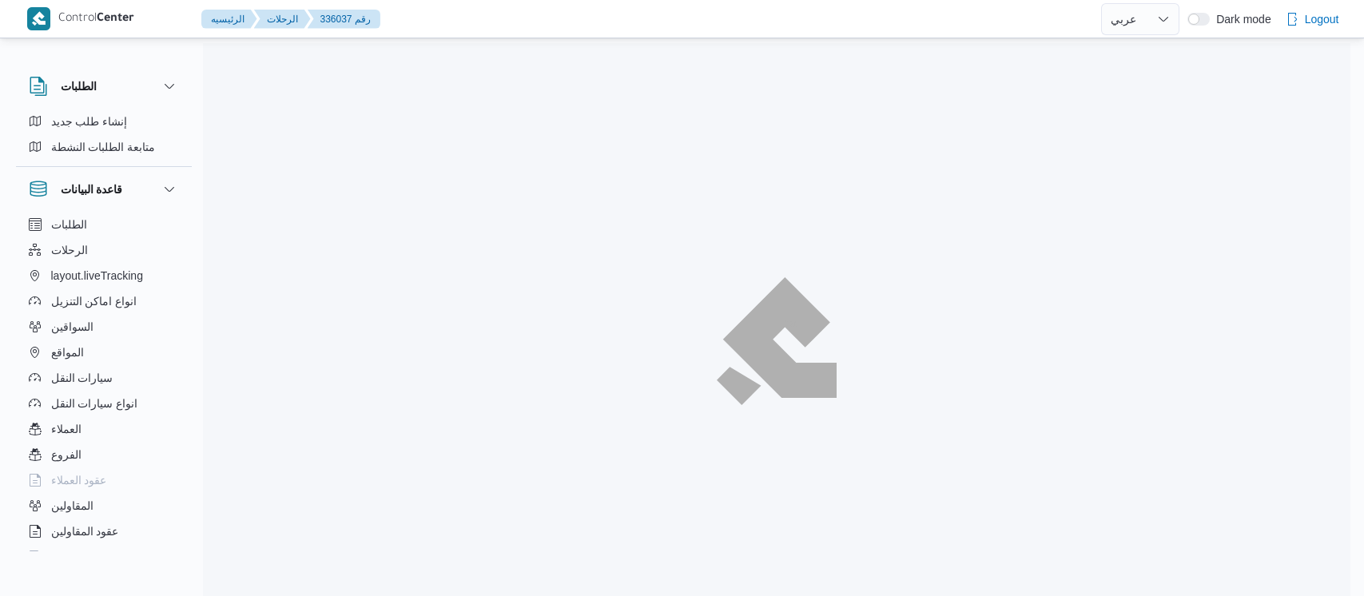
select select "ar"
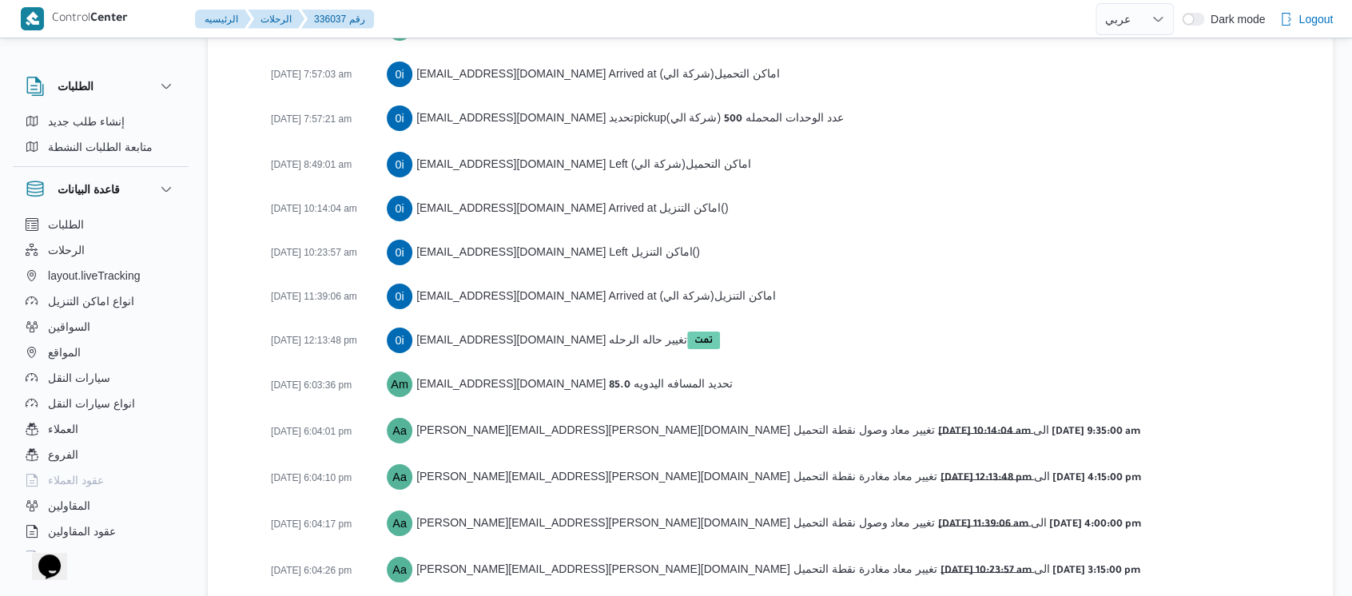
scroll to position [2692, 0]
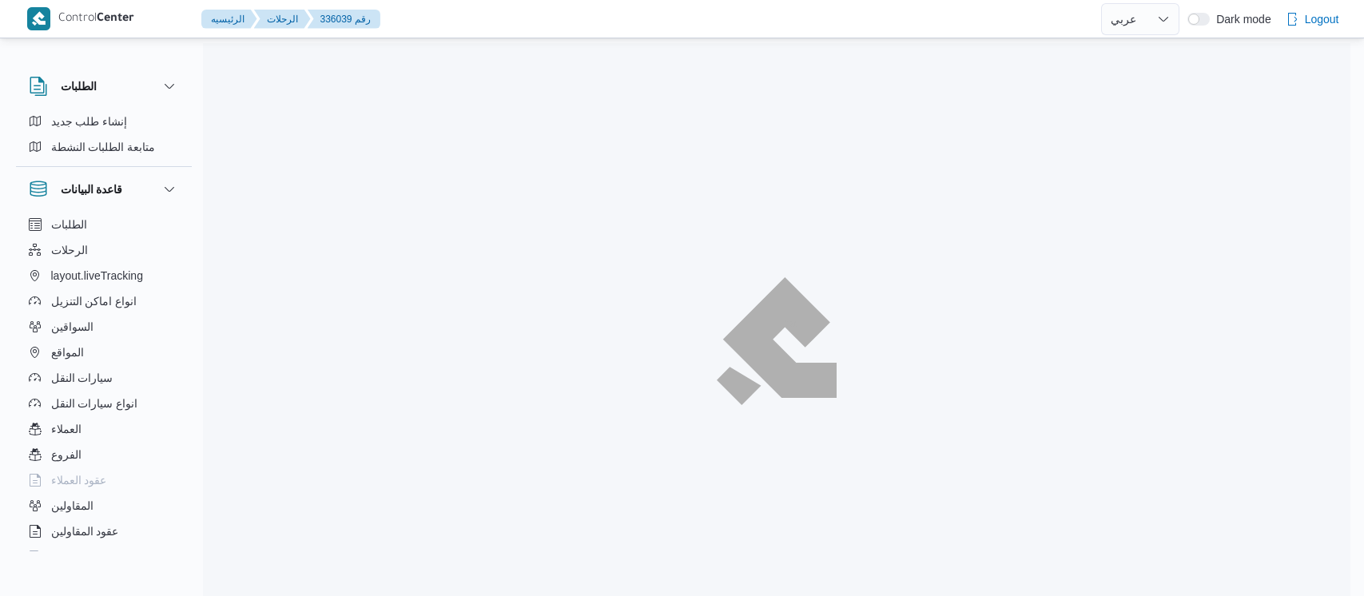
select select "ar"
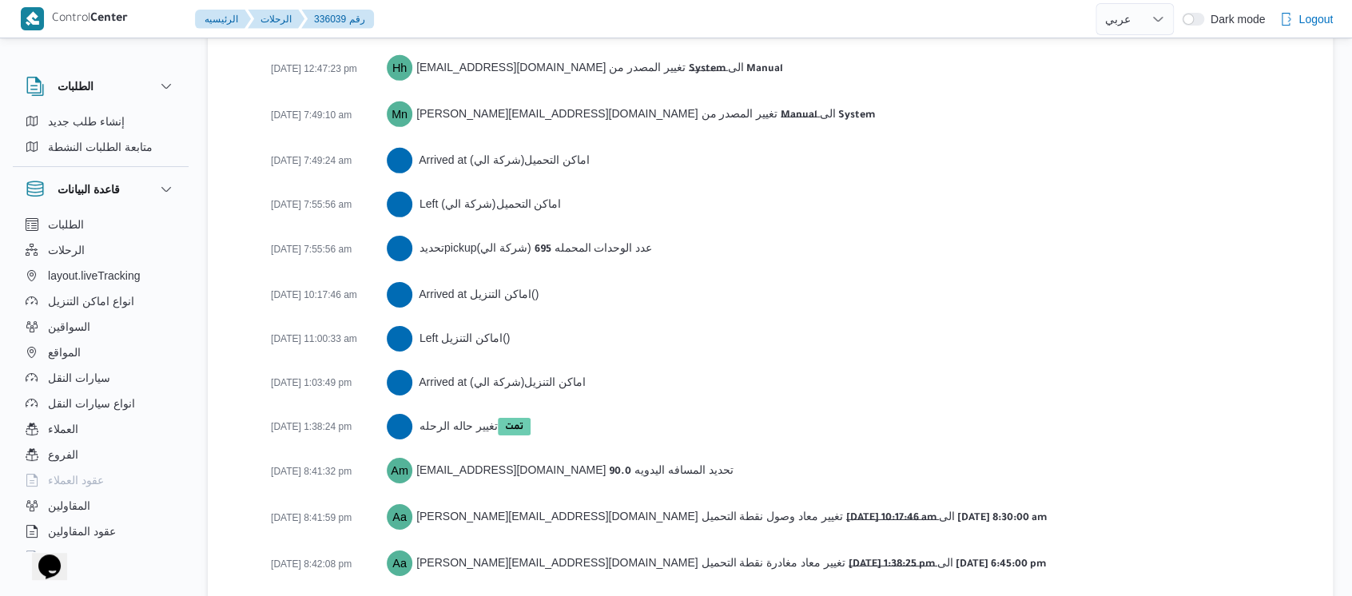
scroll to position [2558, 0]
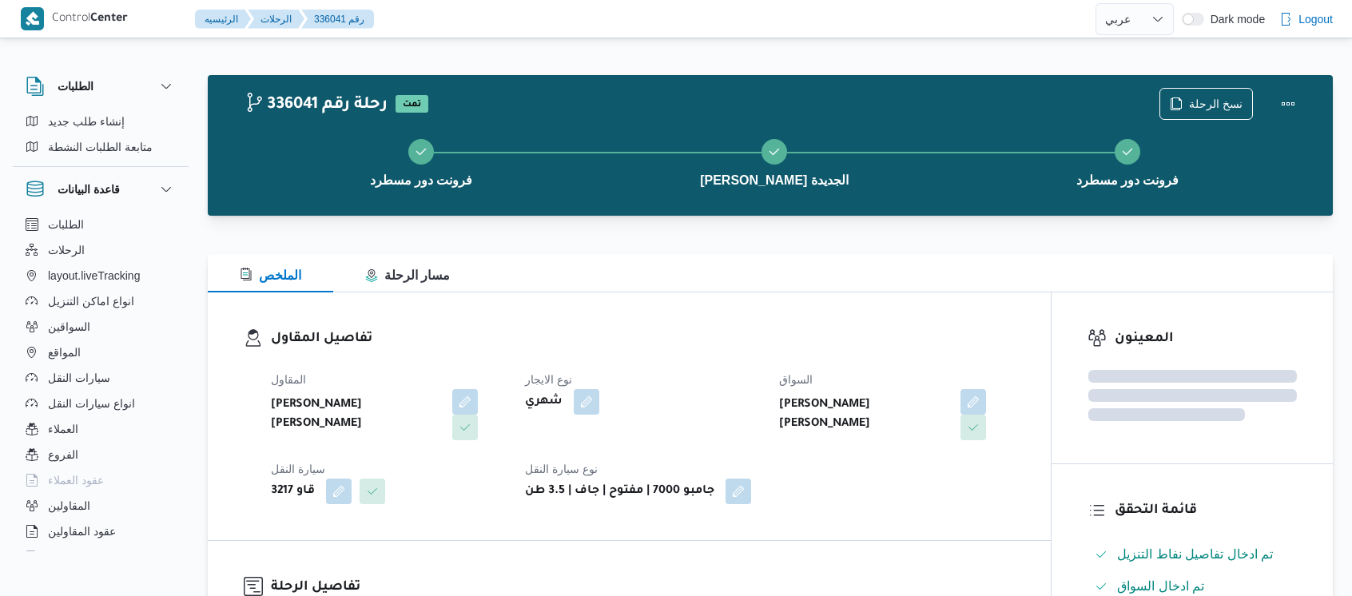
select select "ar"
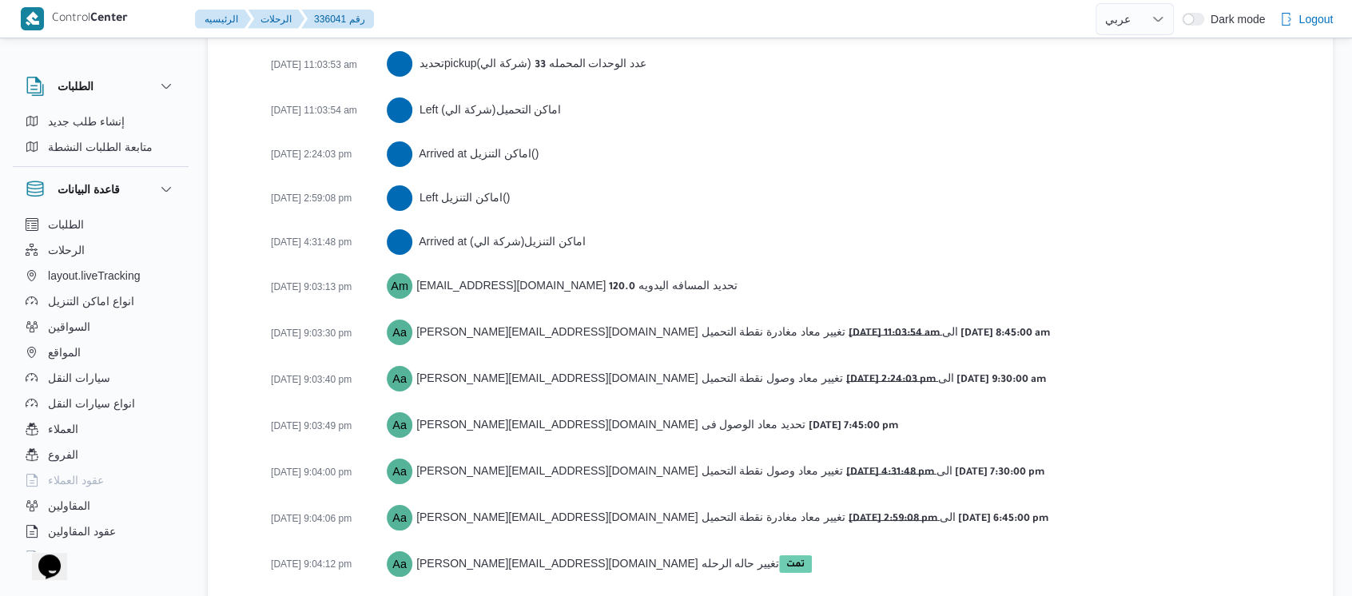
scroll to position [2737, 0]
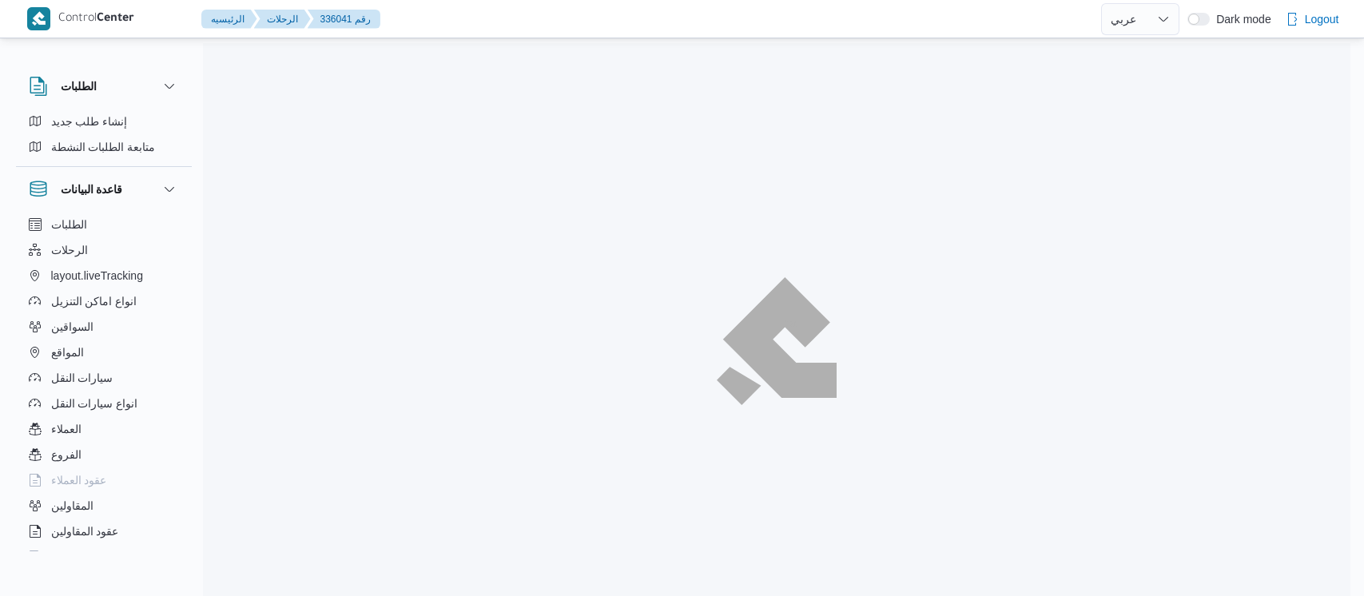
select select "ar"
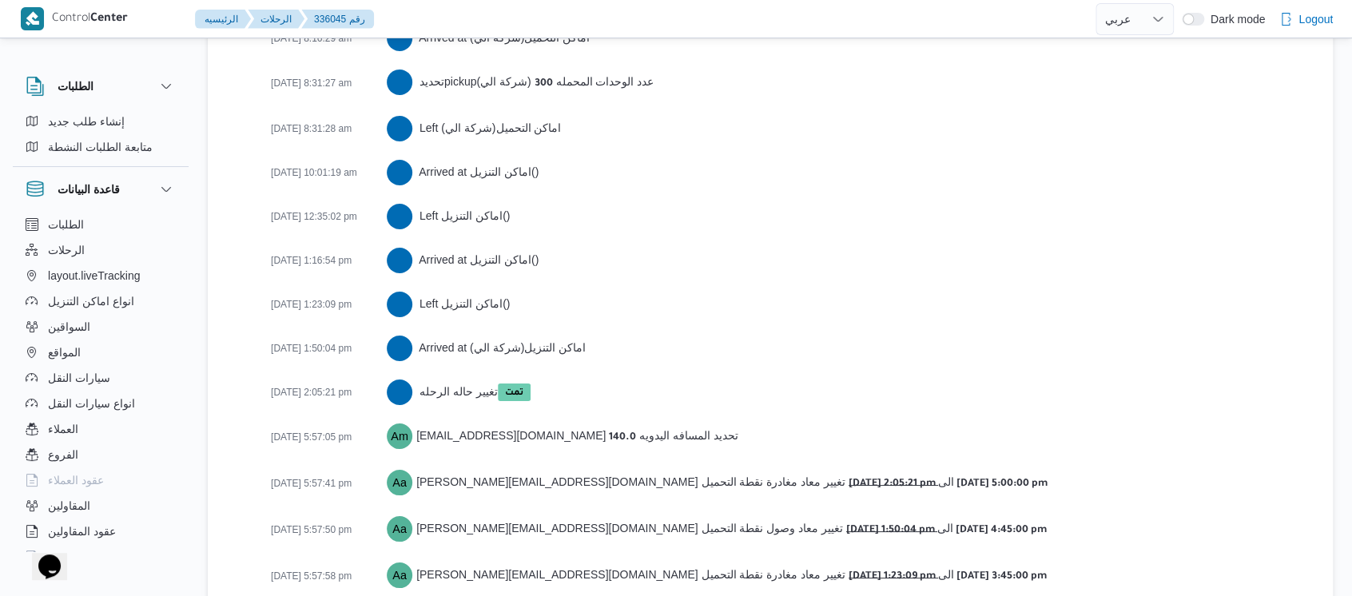
scroll to position [2779, 0]
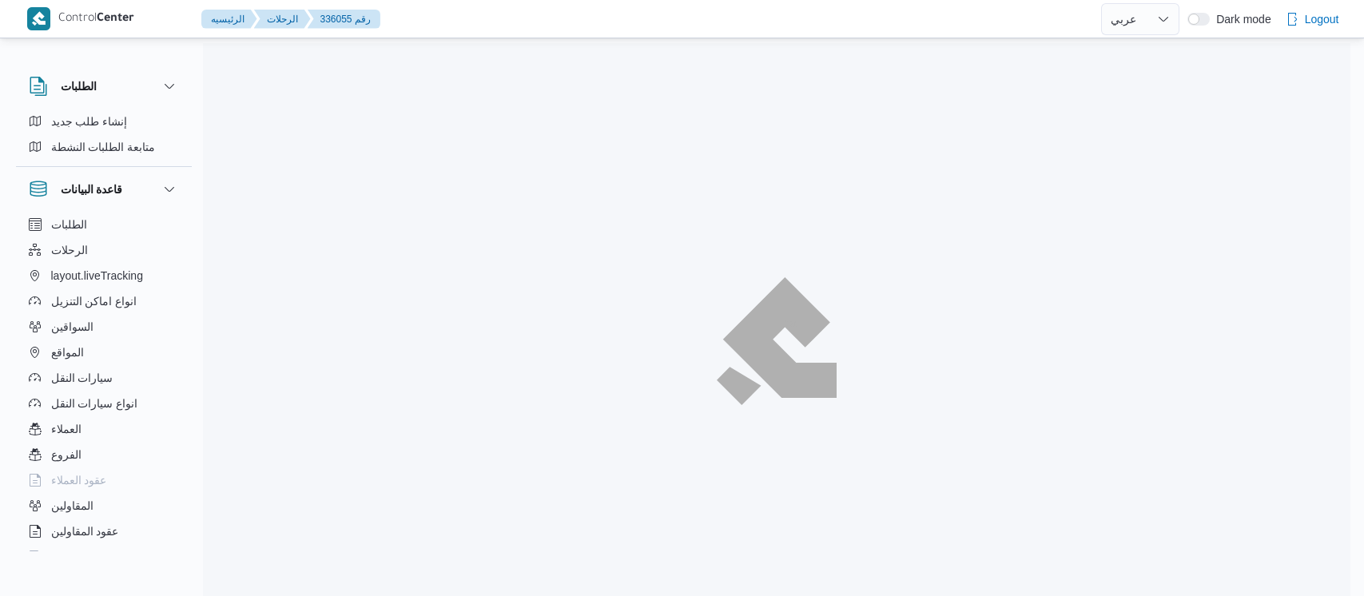
select select "ar"
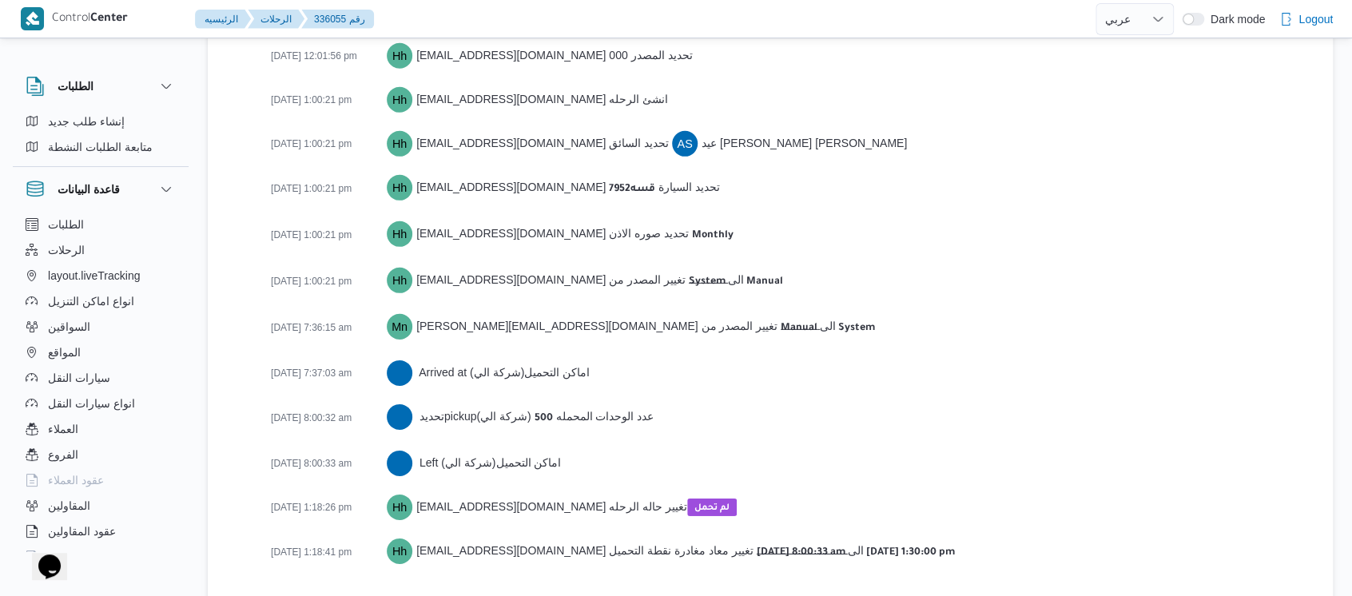
scroll to position [2363, 0]
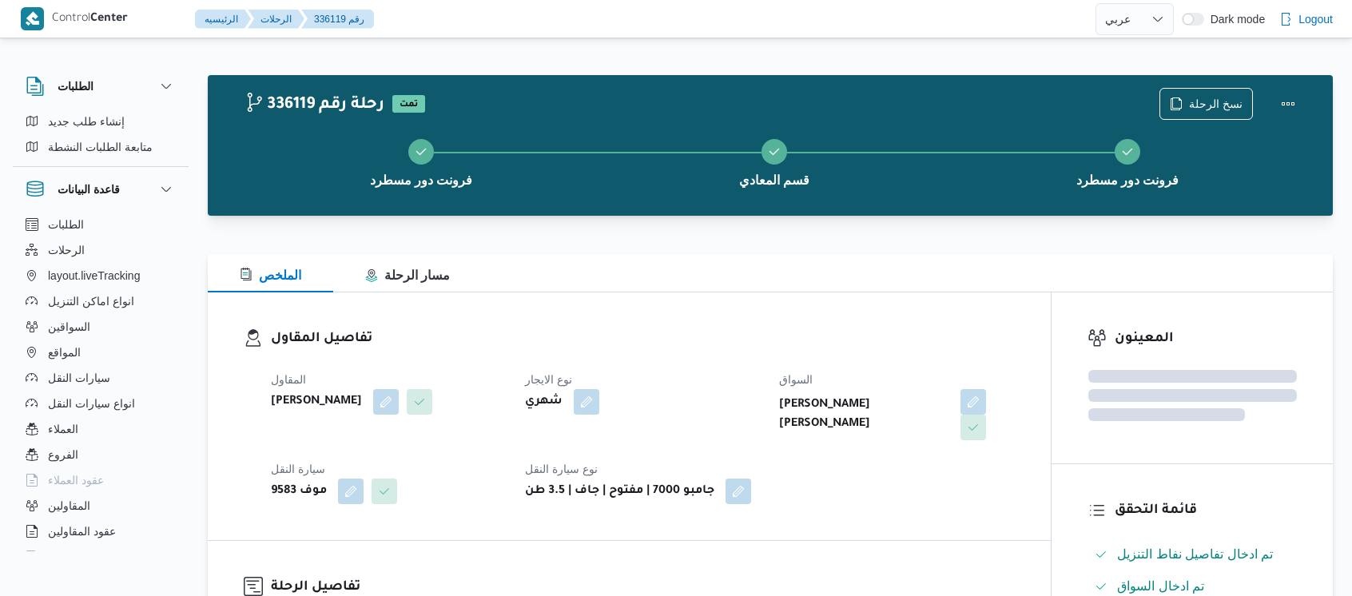
select select "ar"
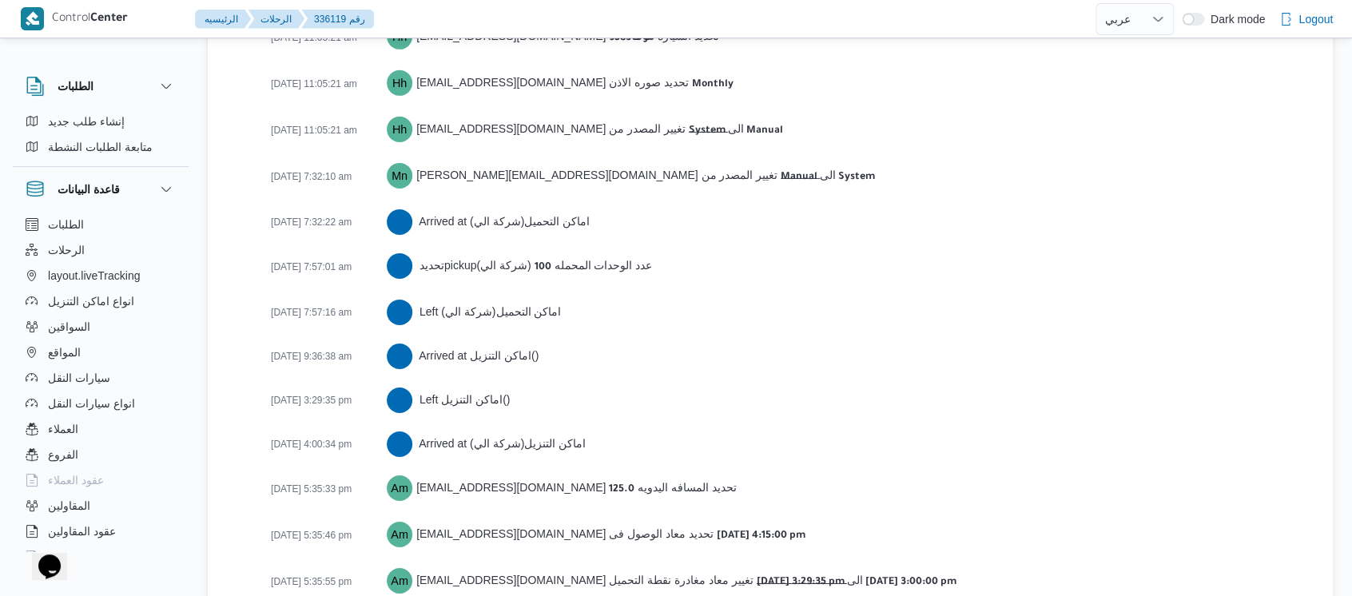
scroll to position [2628, 0]
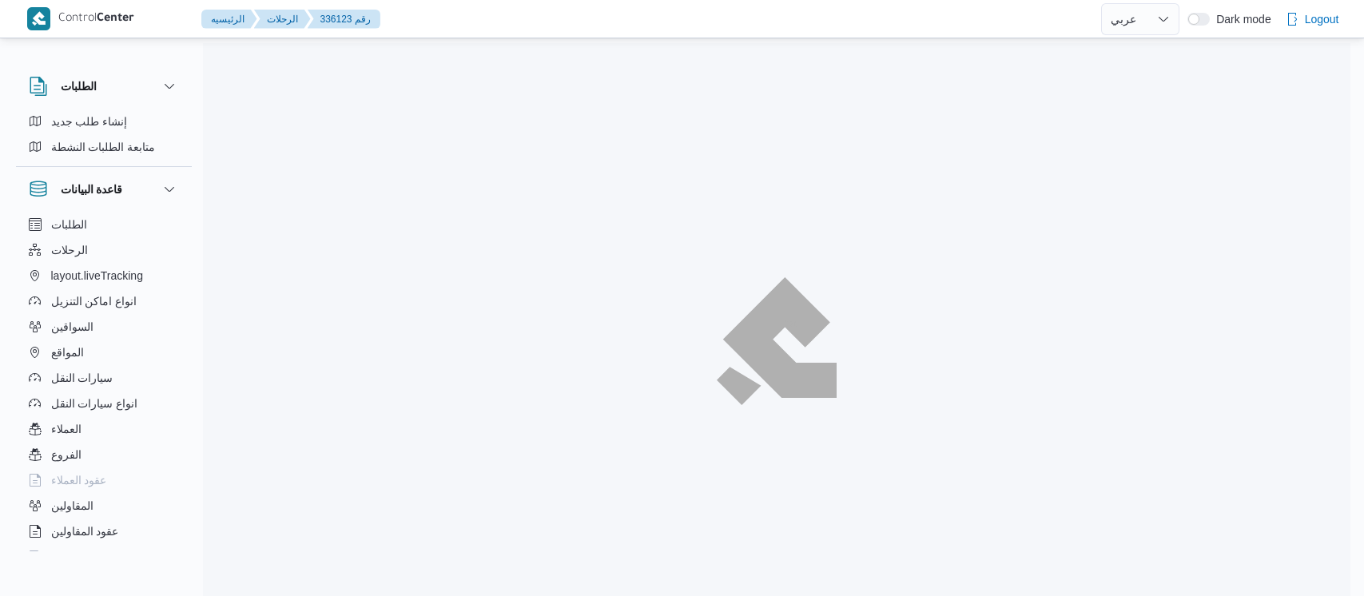
select select "ar"
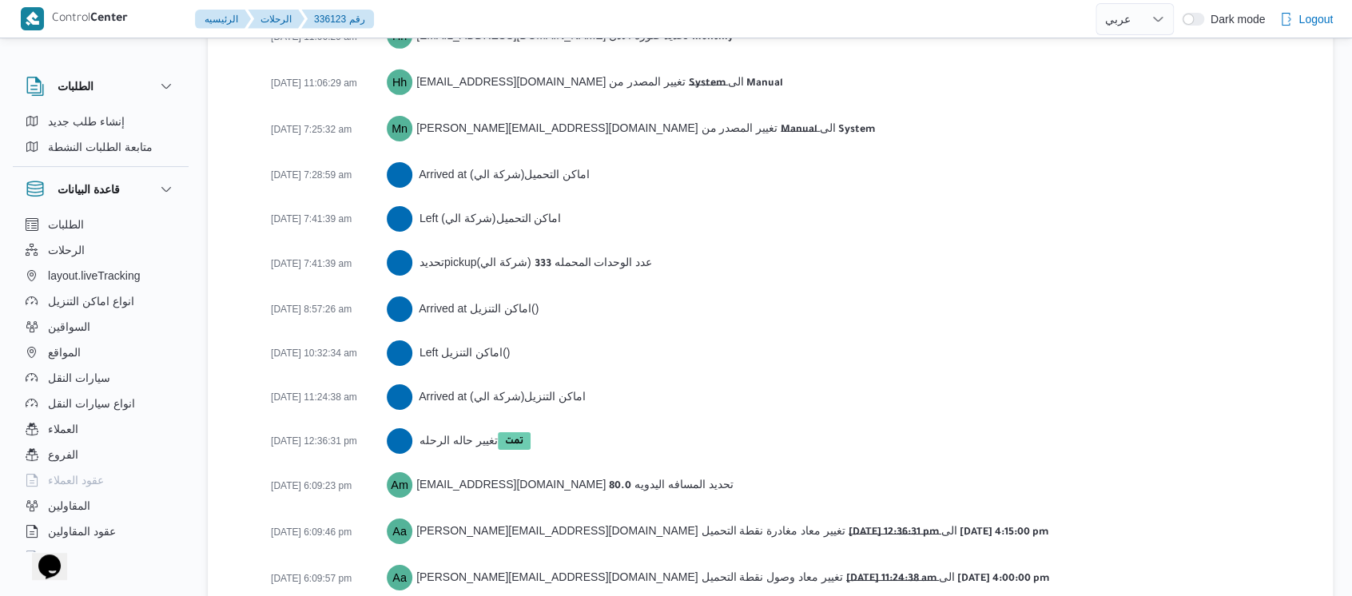
scroll to position [2673, 0]
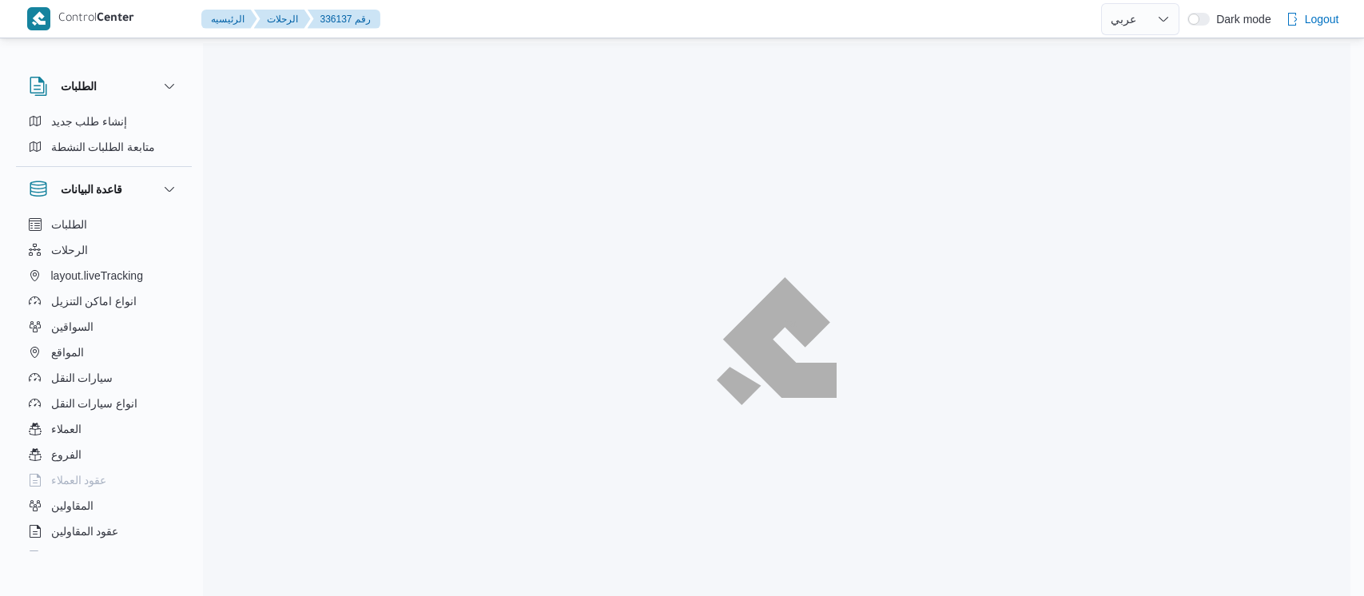
select select "ar"
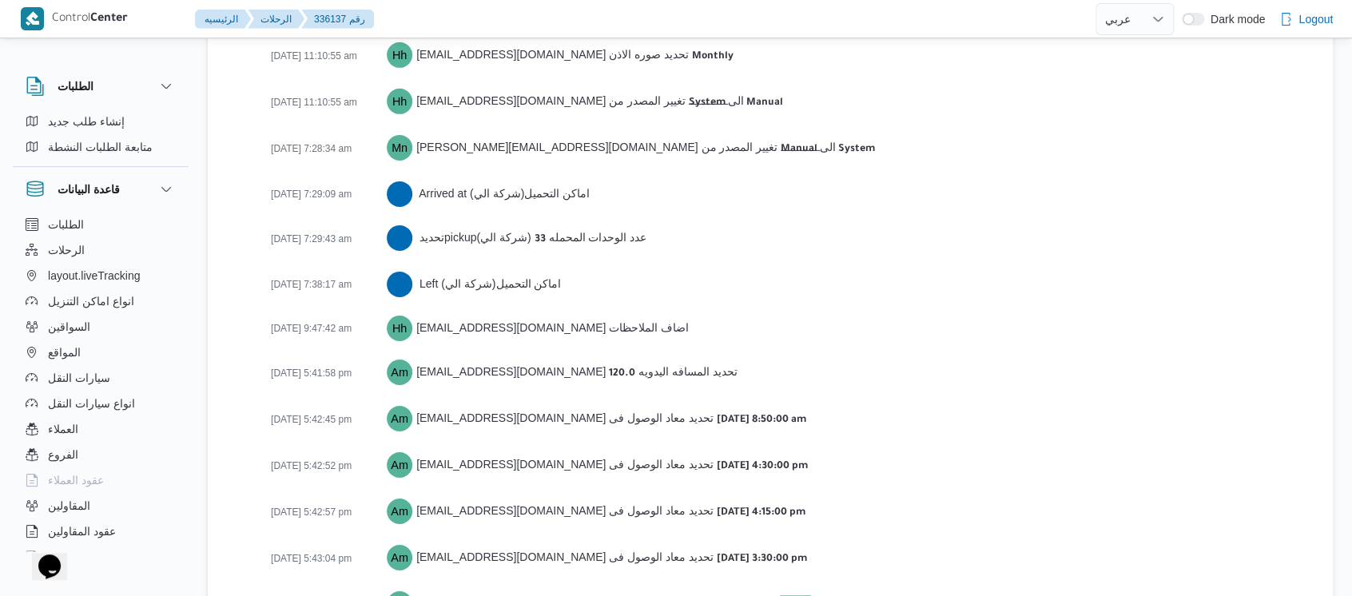
scroll to position [2629, 0]
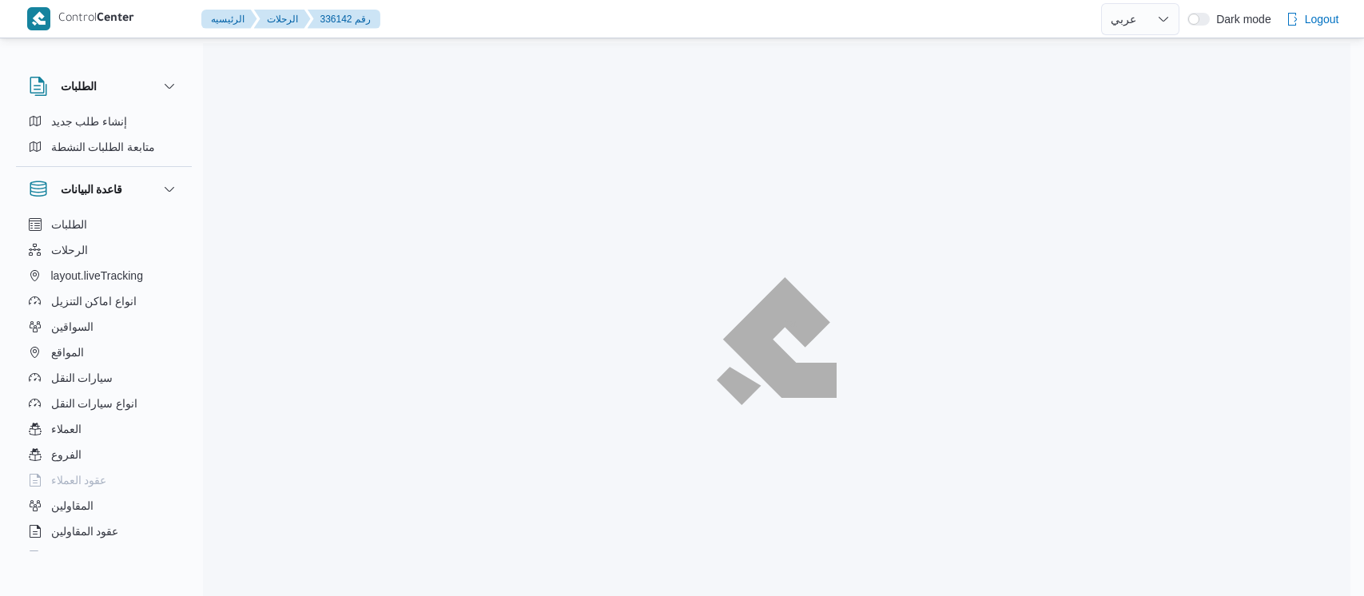
select select "ar"
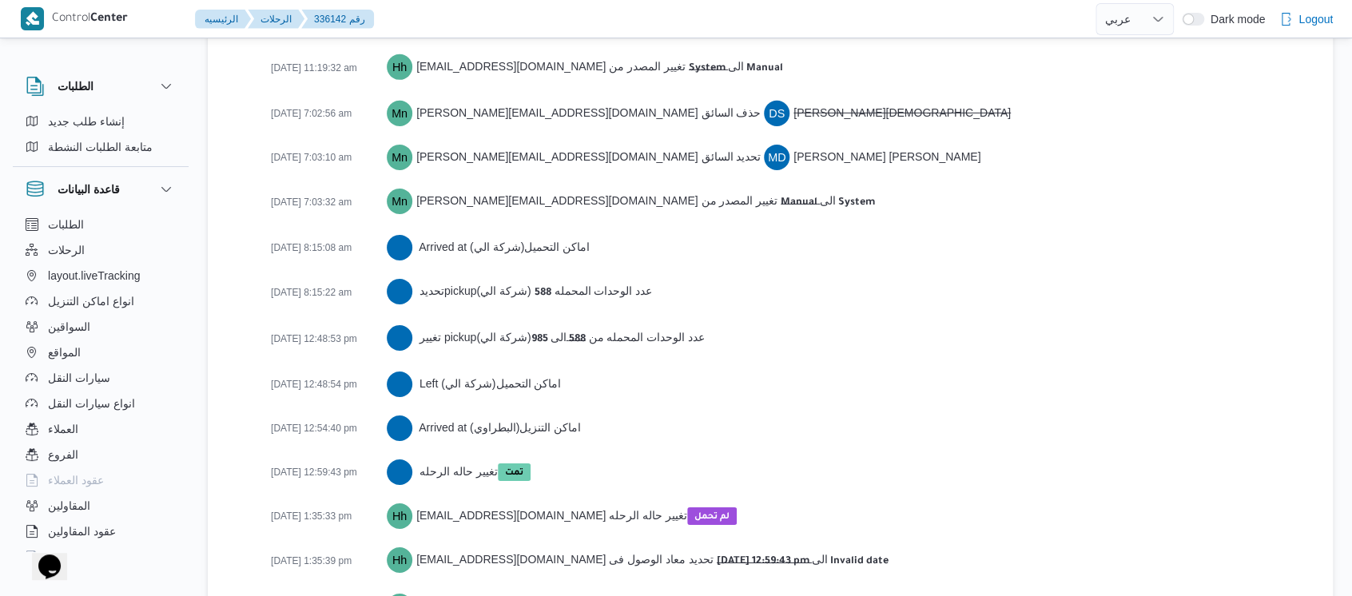
scroll to position [2630, 0]
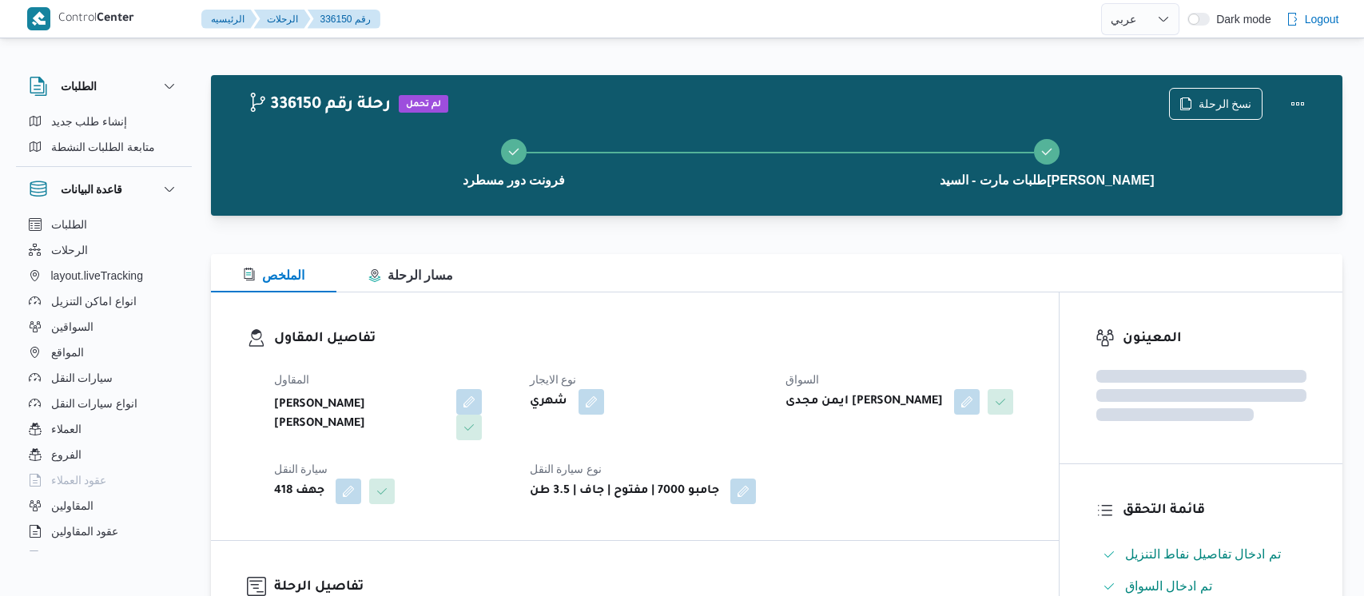
select select "ar"
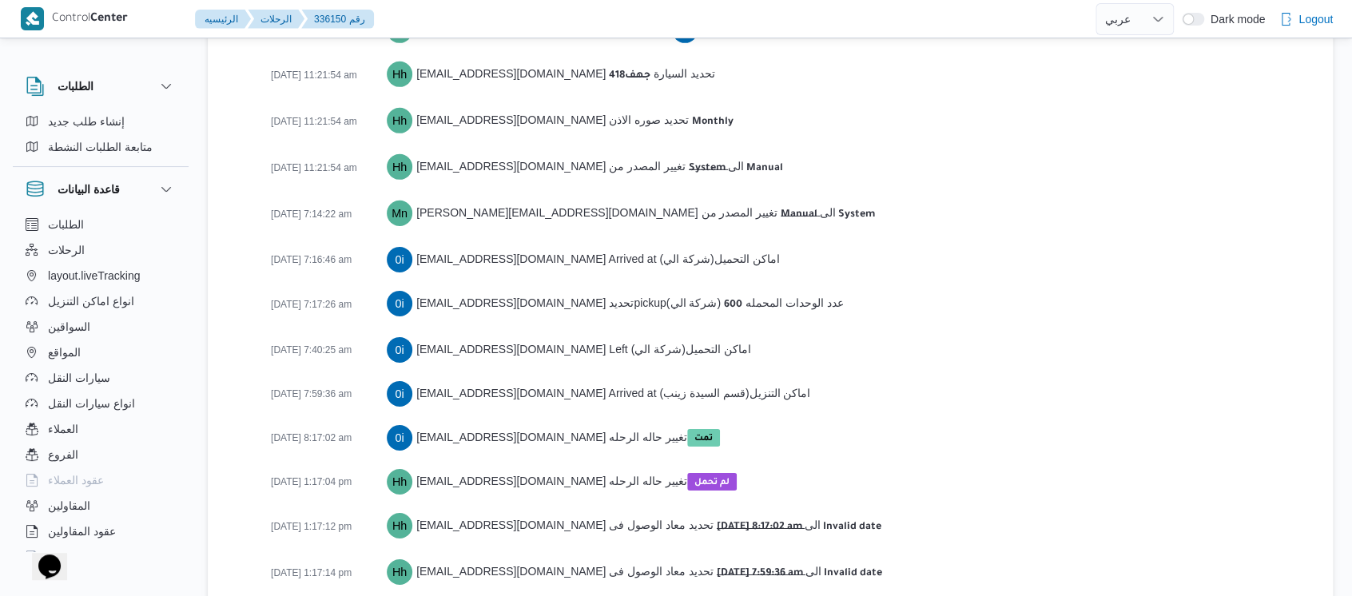
scroll to position [2542, 0]
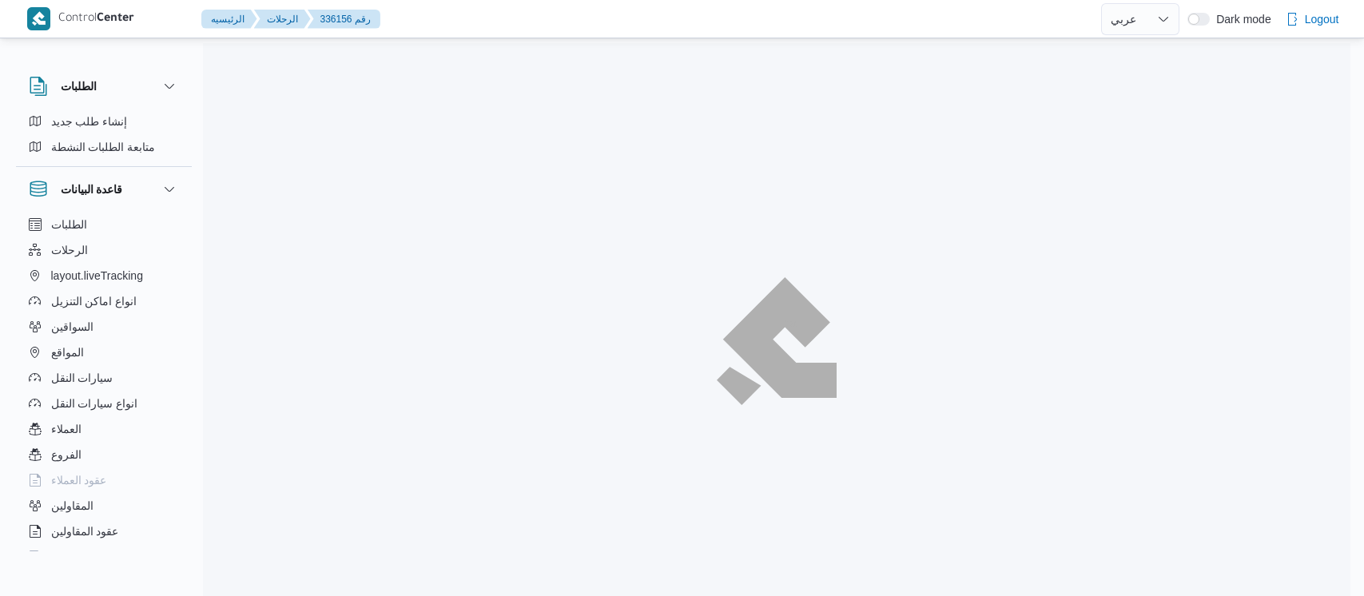
select select "ar"
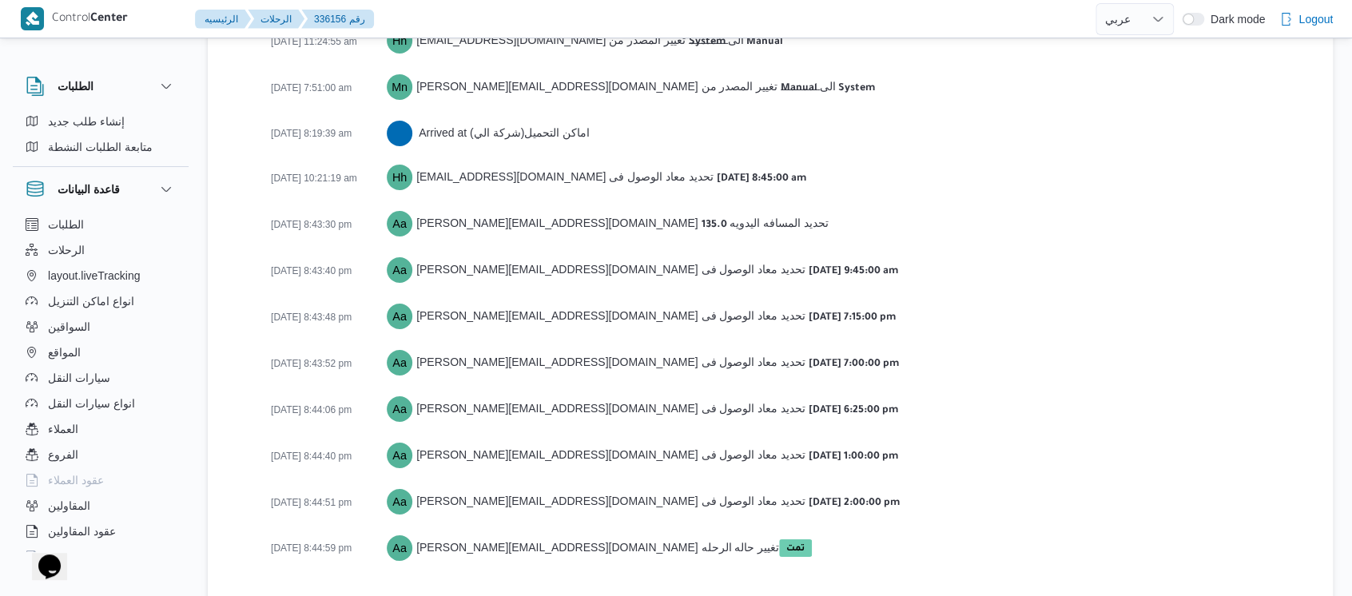
scroll to position [2672, 0]
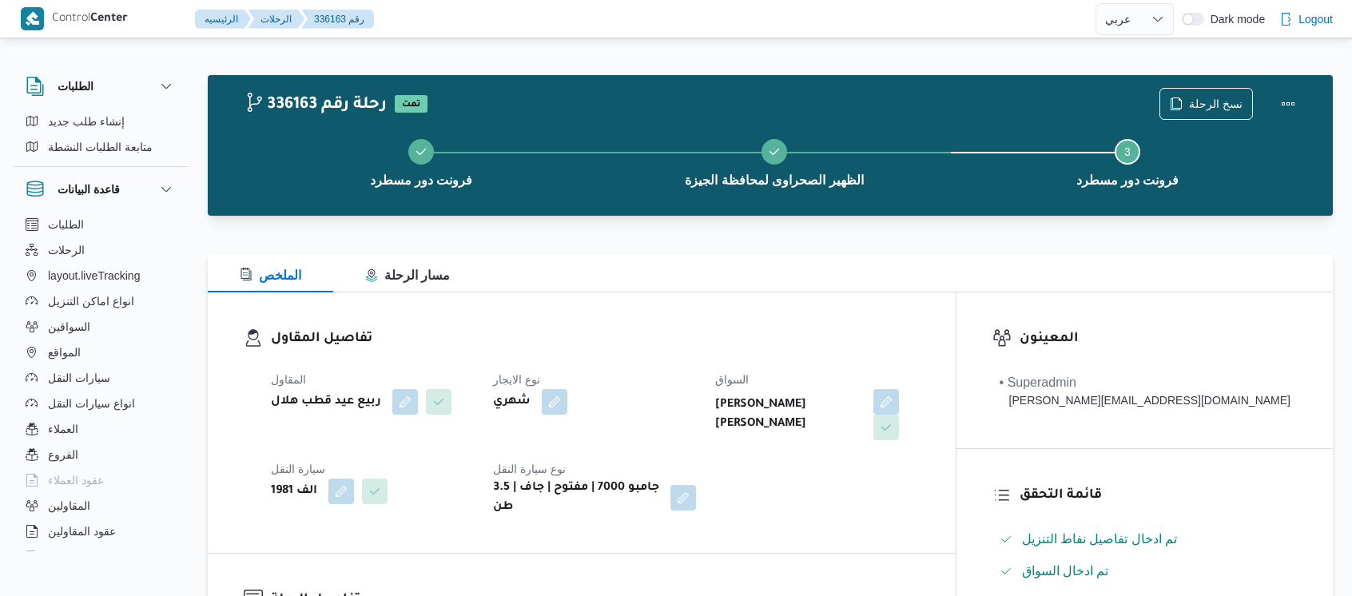
select select "ar"
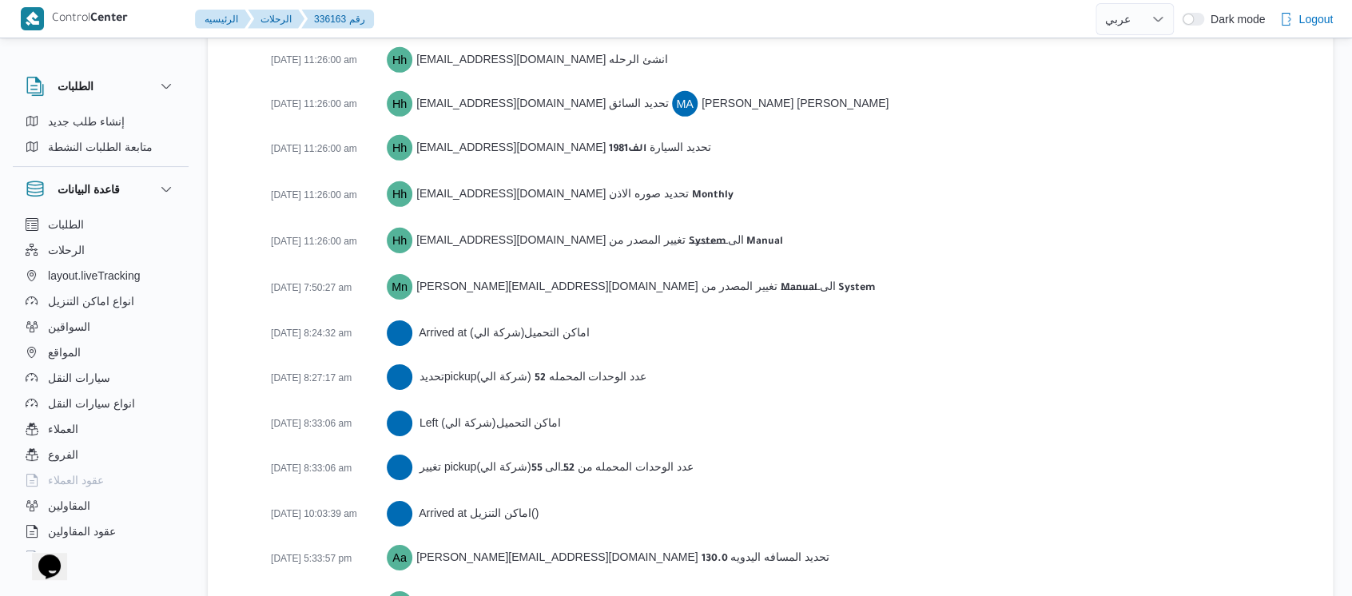
scroll to position [2629, 0]
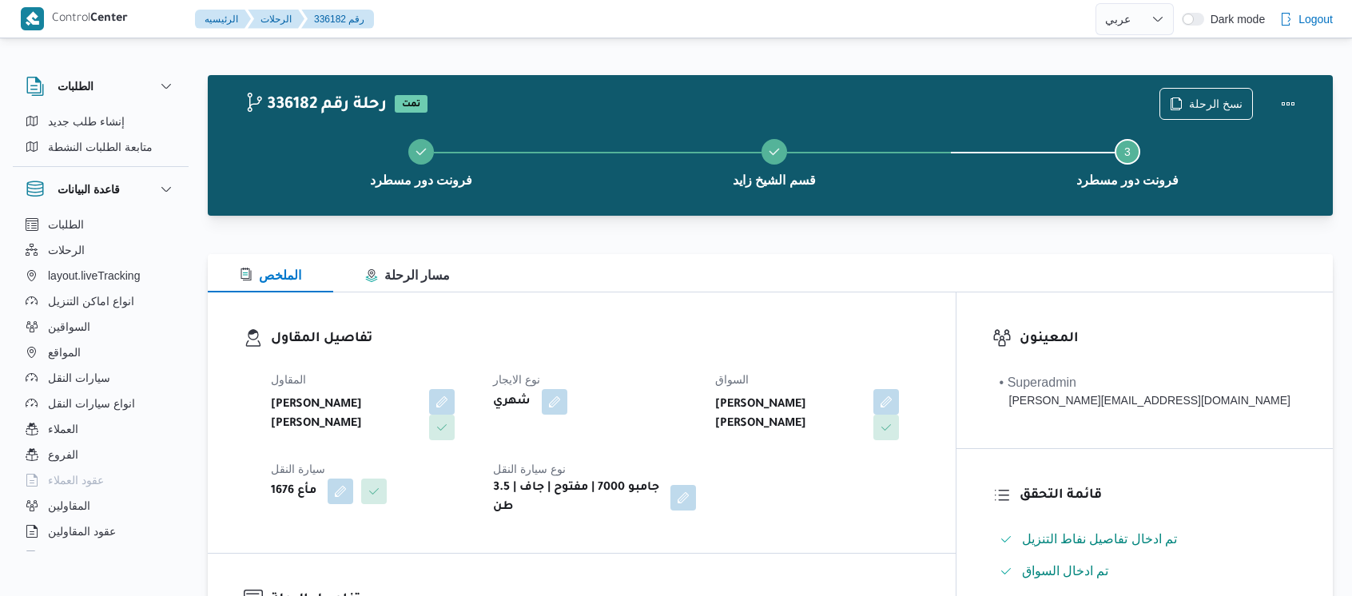
select select "ar"
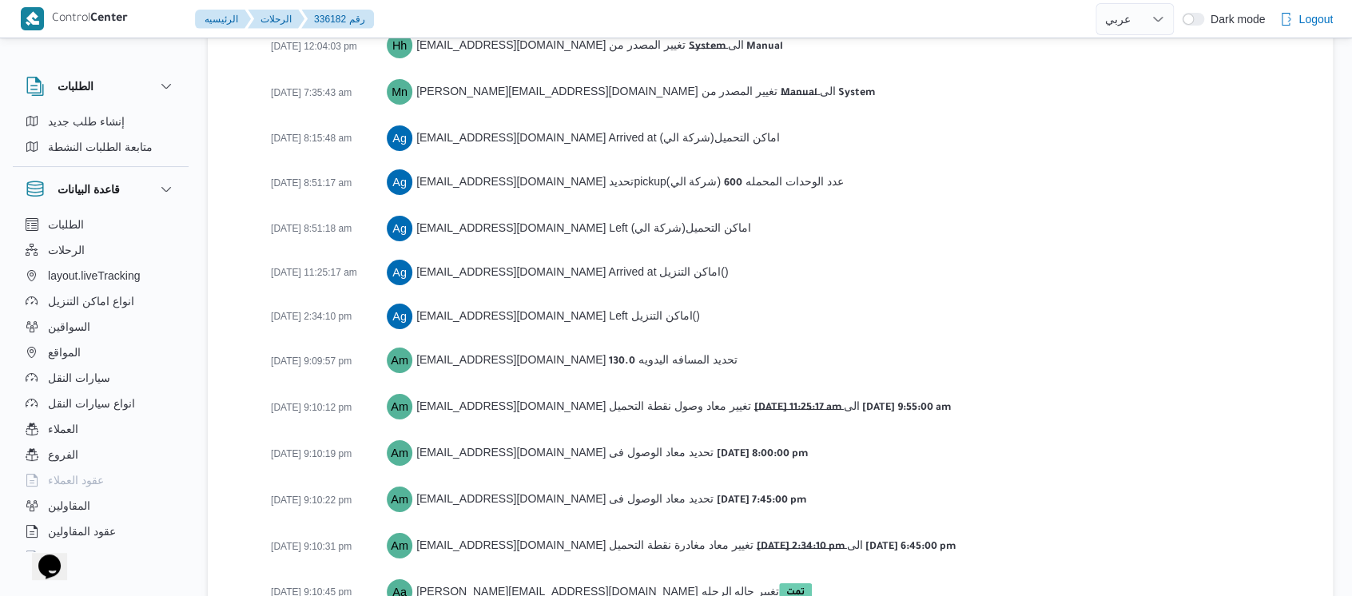
scroll to position [2673, 0]
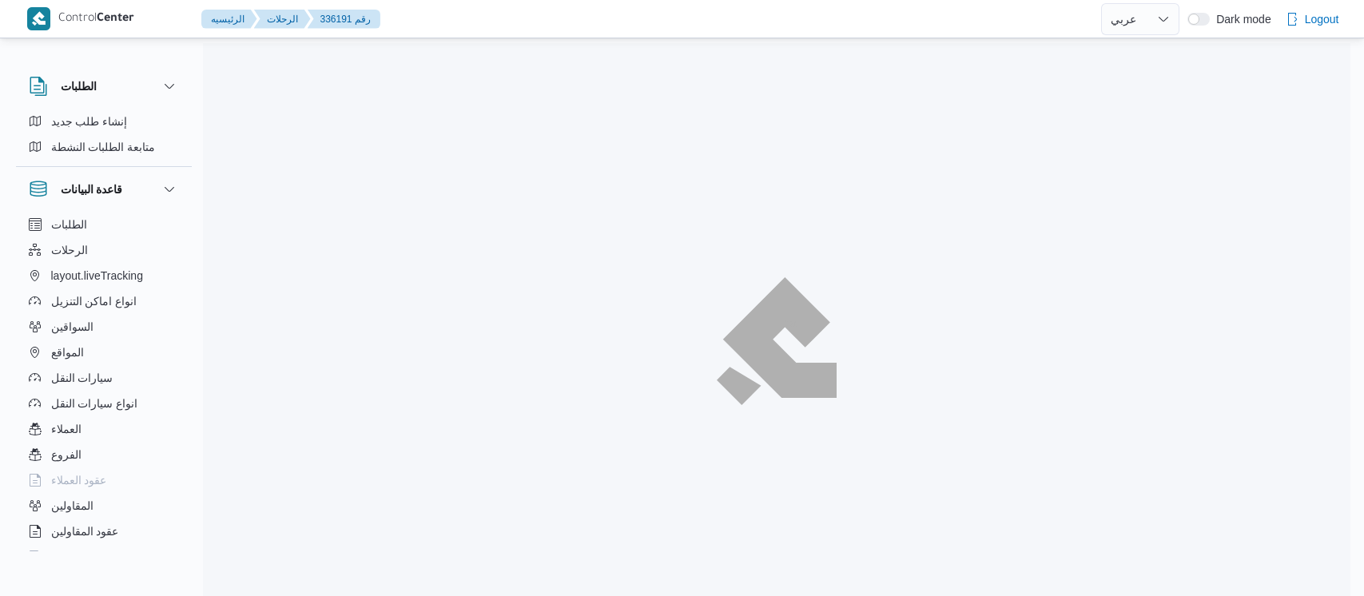
select select "ar"
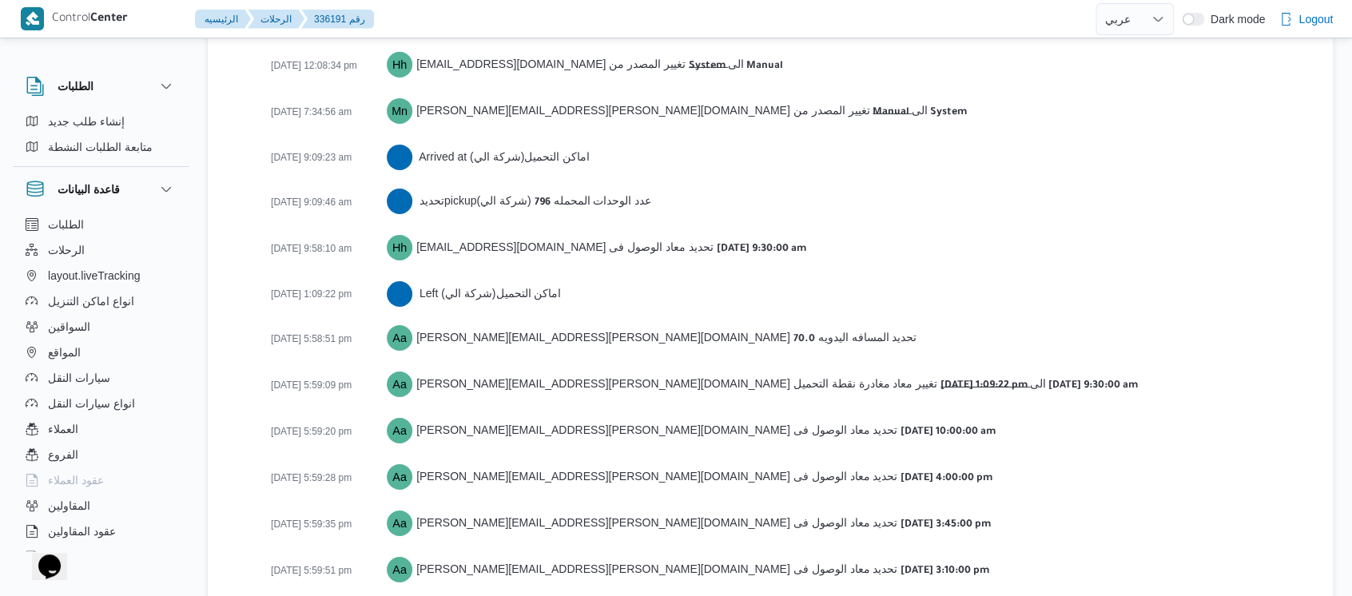
scroll to position [2648, 0]
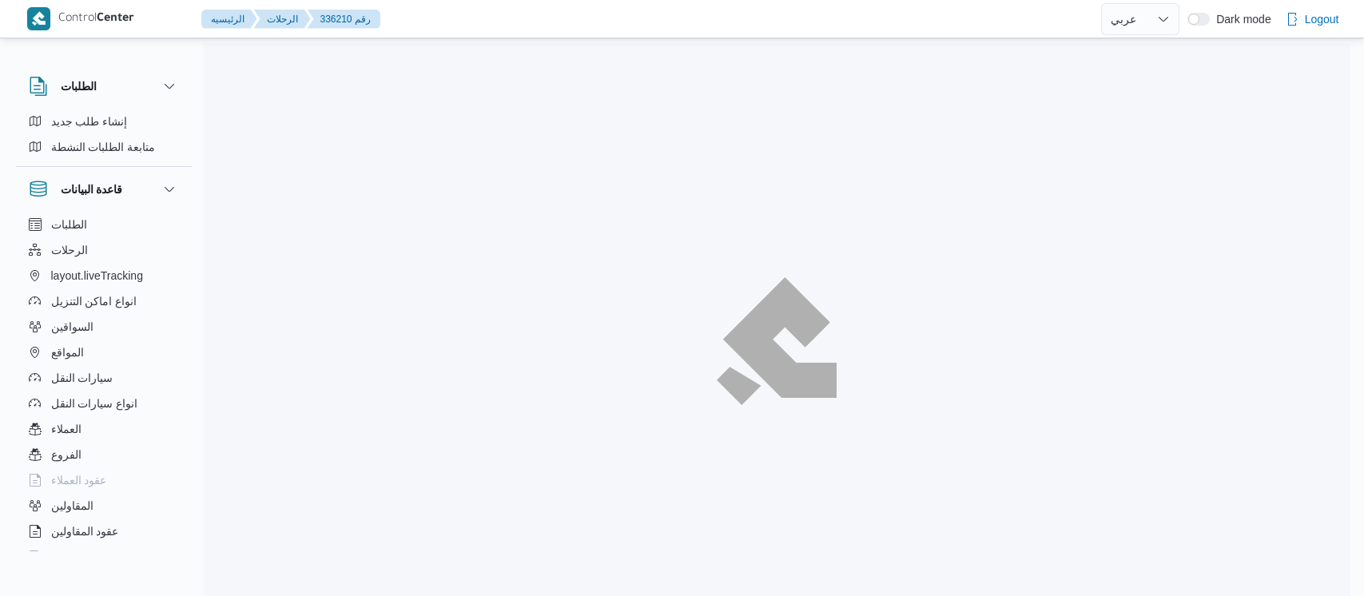
select select "ar"
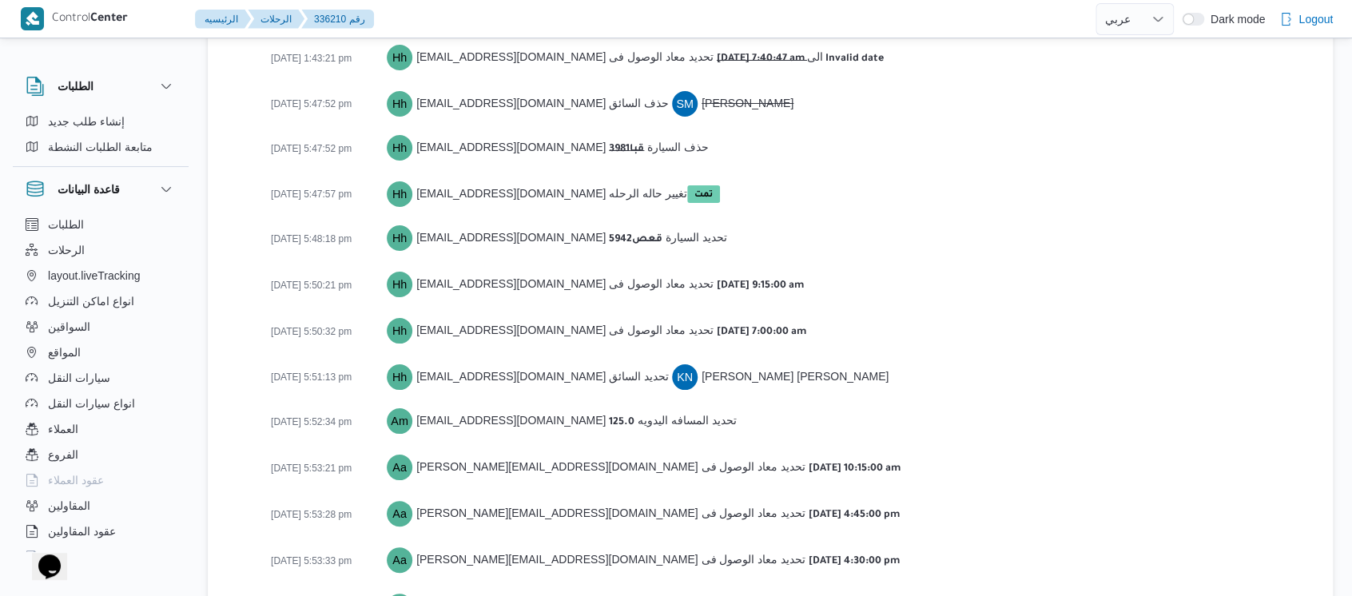
scroll to position [2986, 0]
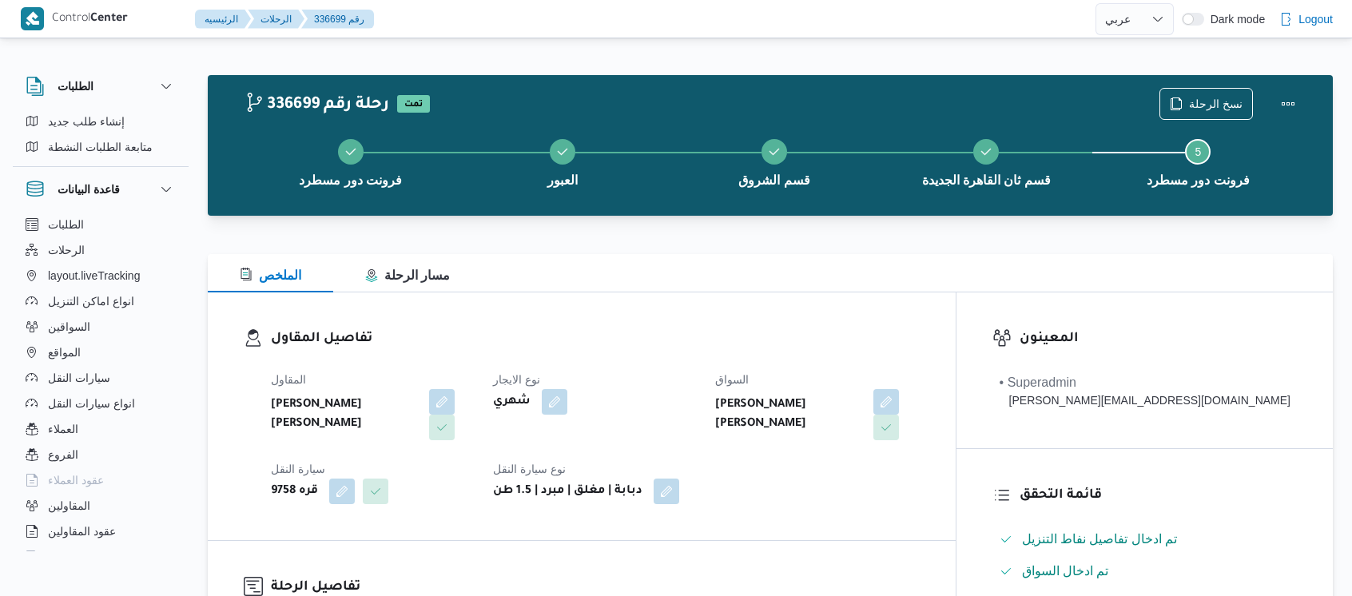
select select "ar"
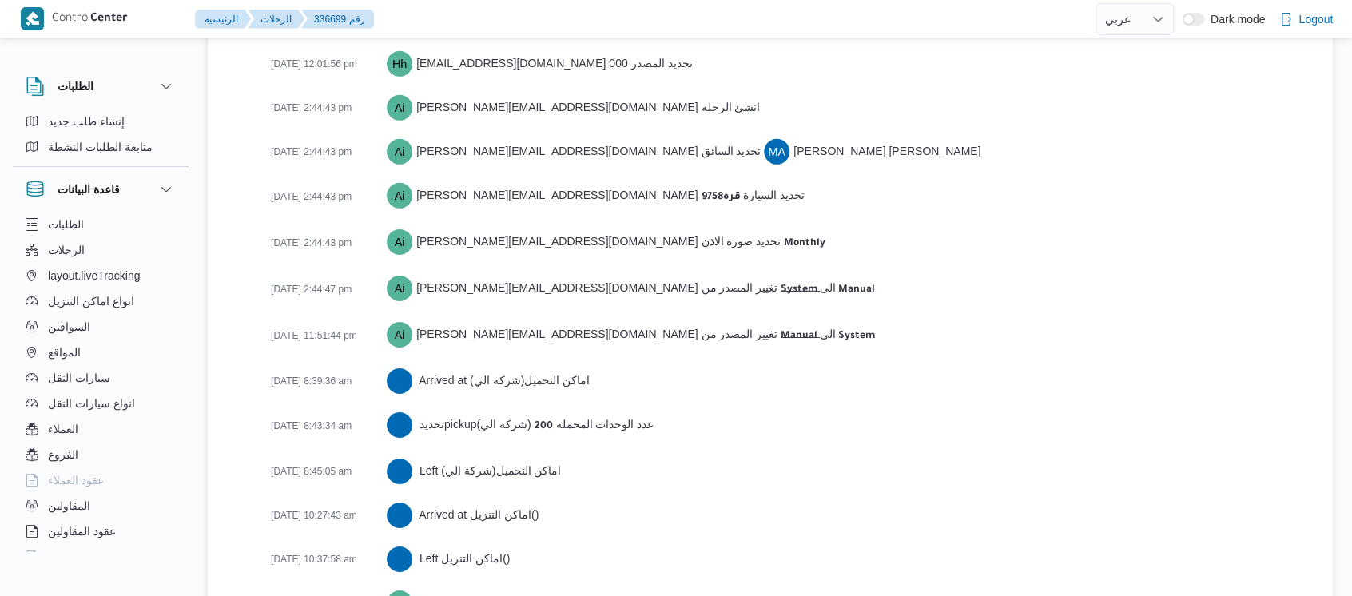
scroll to position [2909, 0]
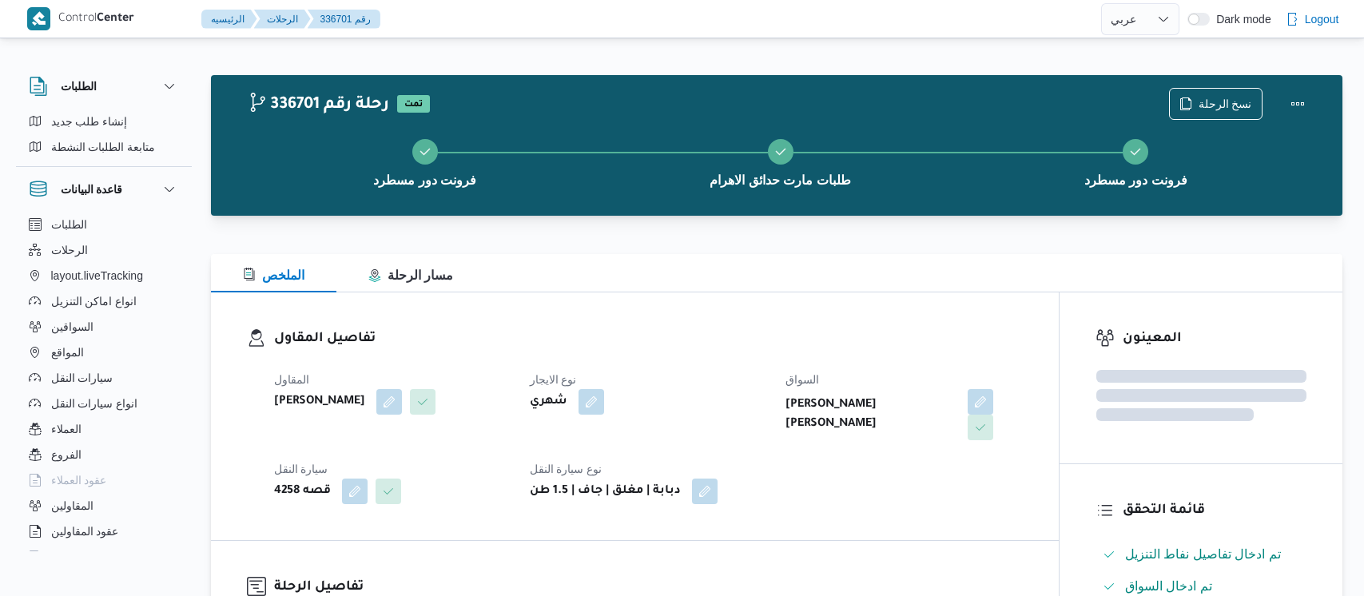
select select "ar"
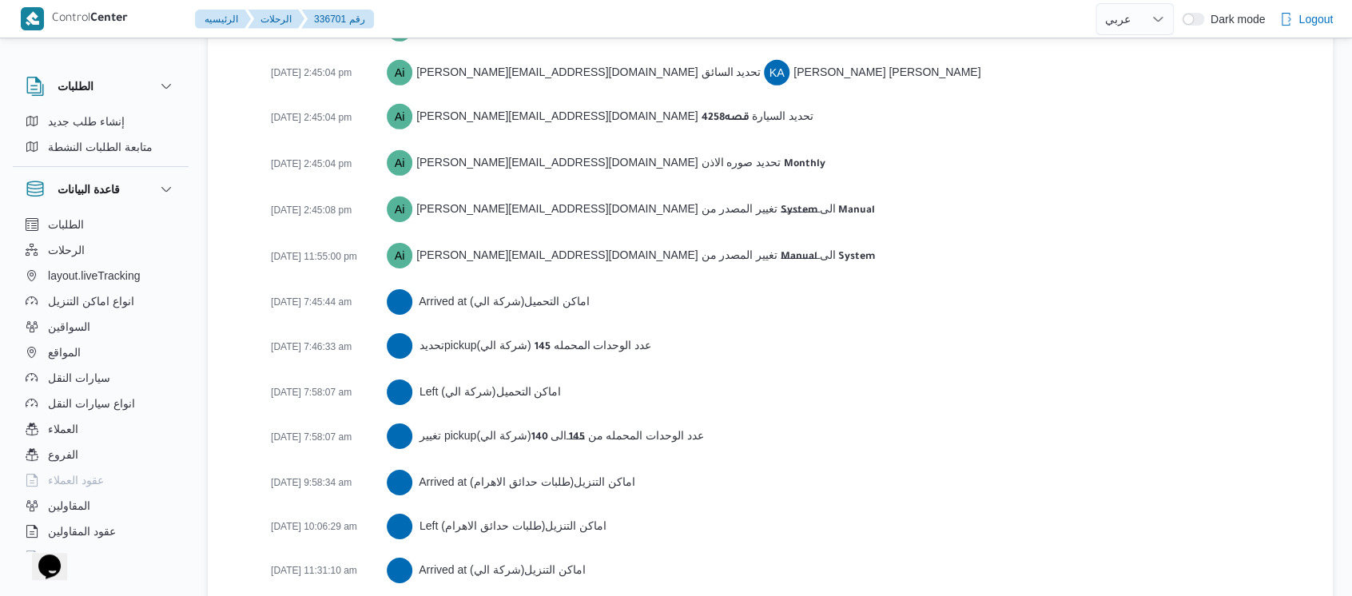
scroll to position [2602, 0]
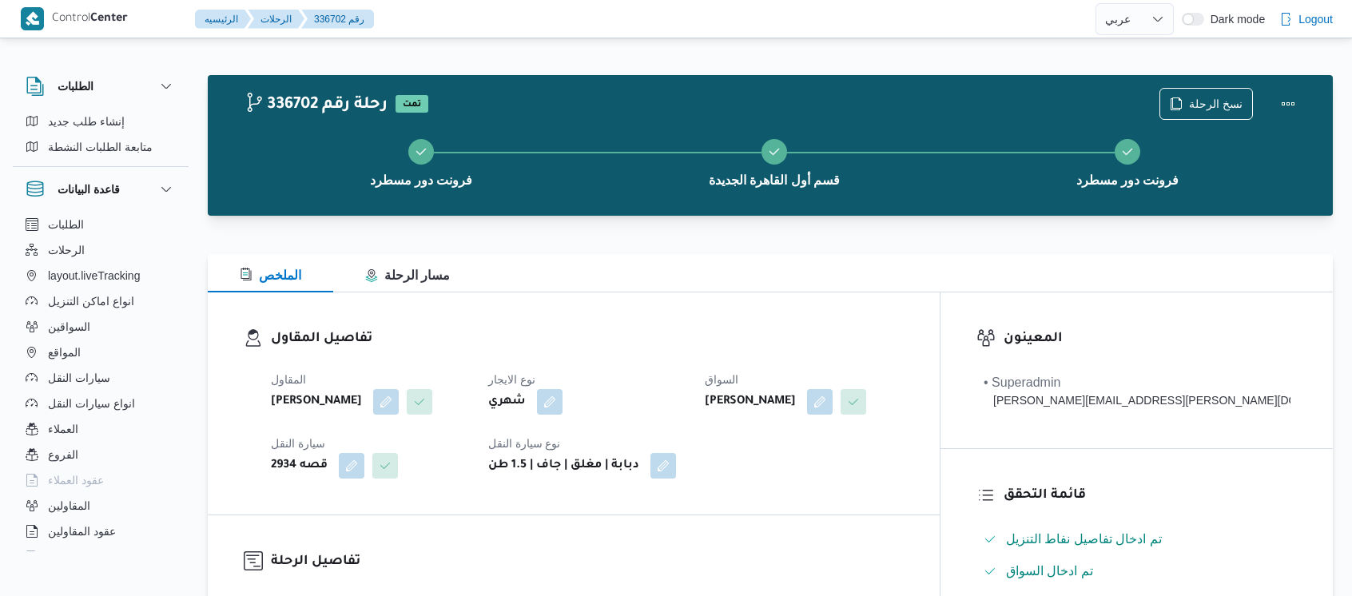
select select "ar"
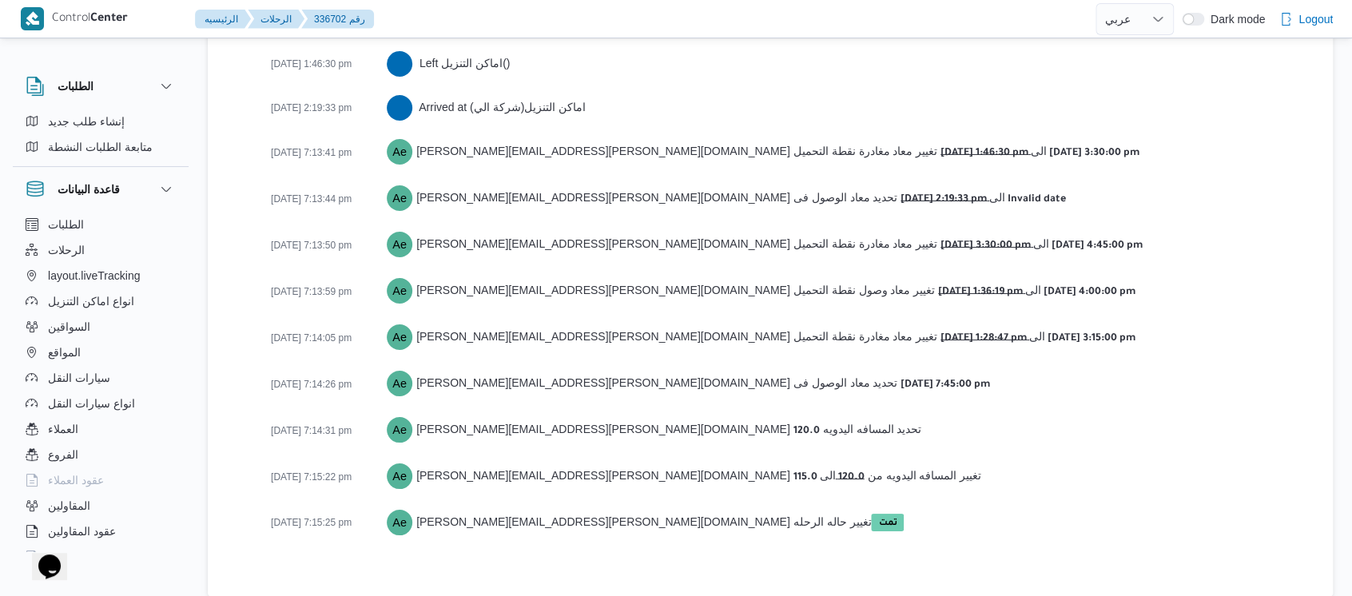
scroll to position [2852, 0]
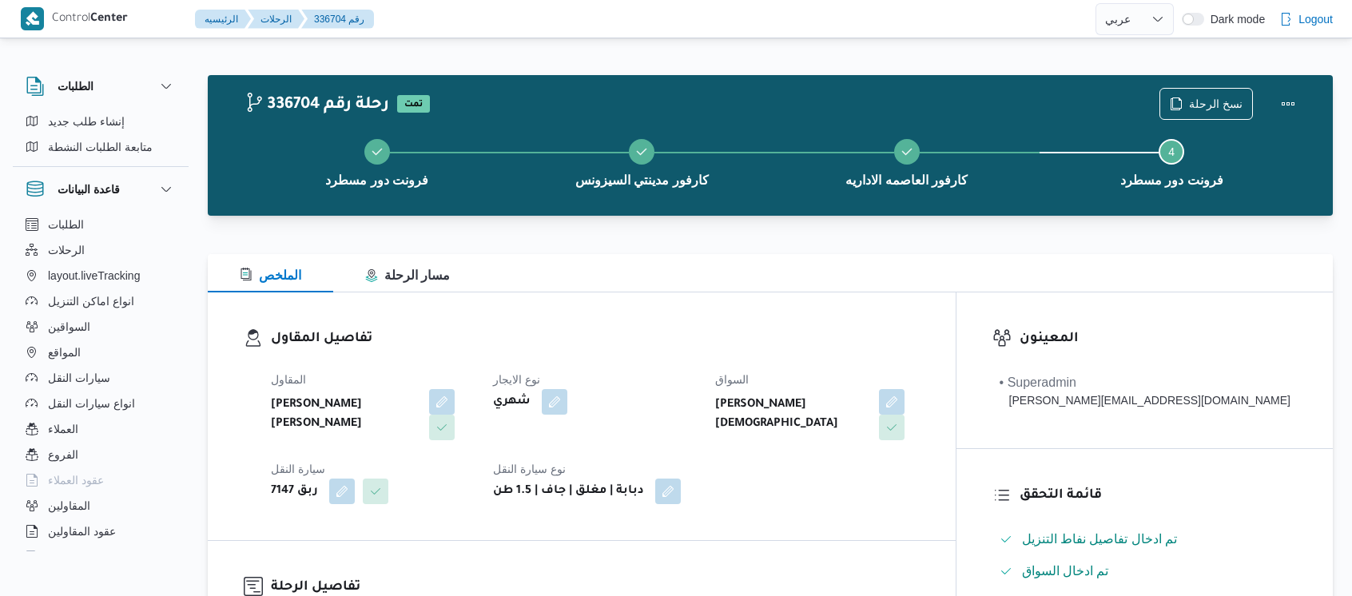
select select "ar"
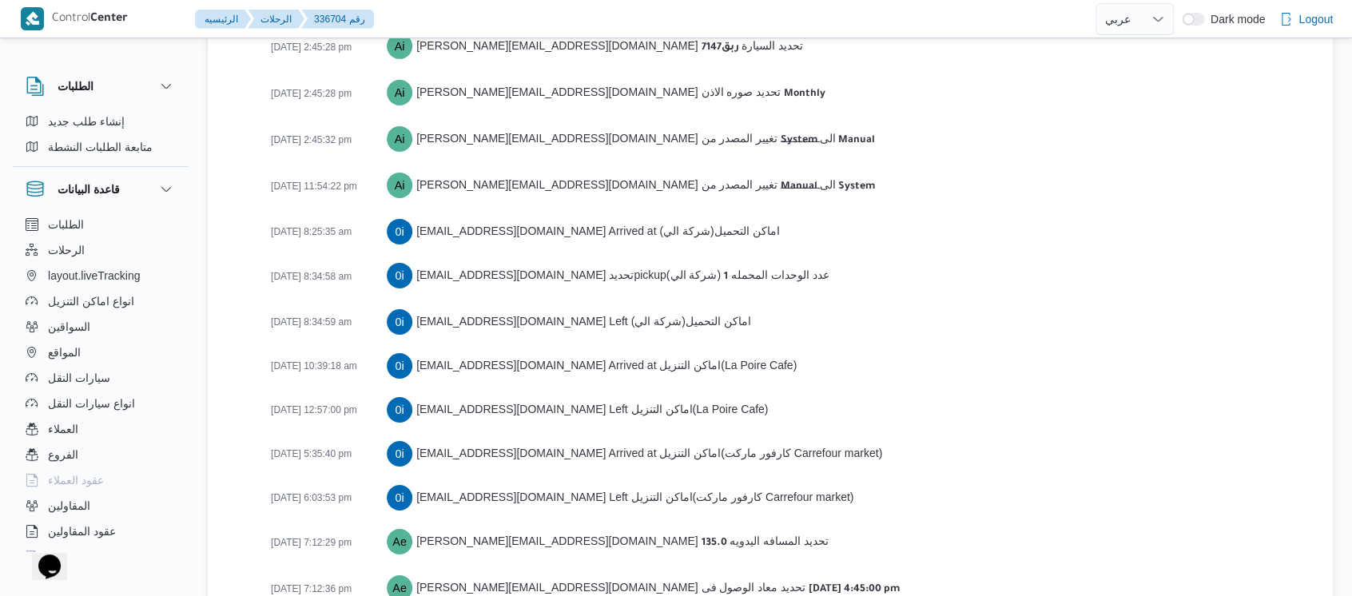
scroll to position [2670, 0]
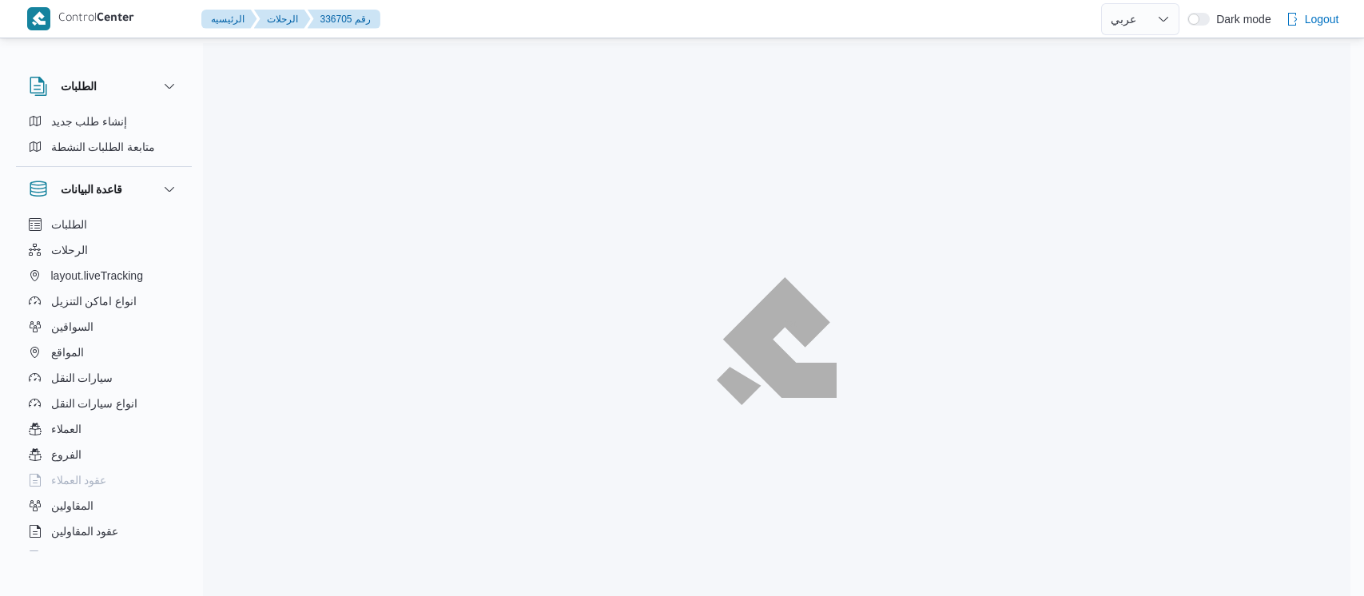
select select "ar"
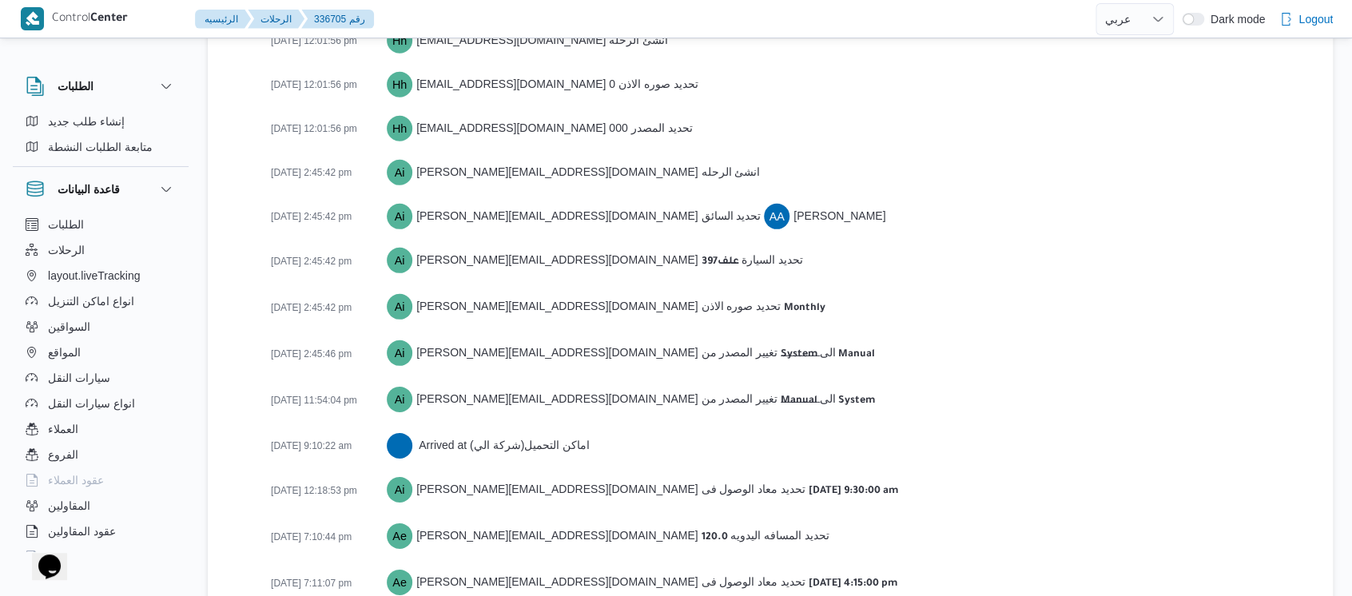
scroll to position [2380, 0]
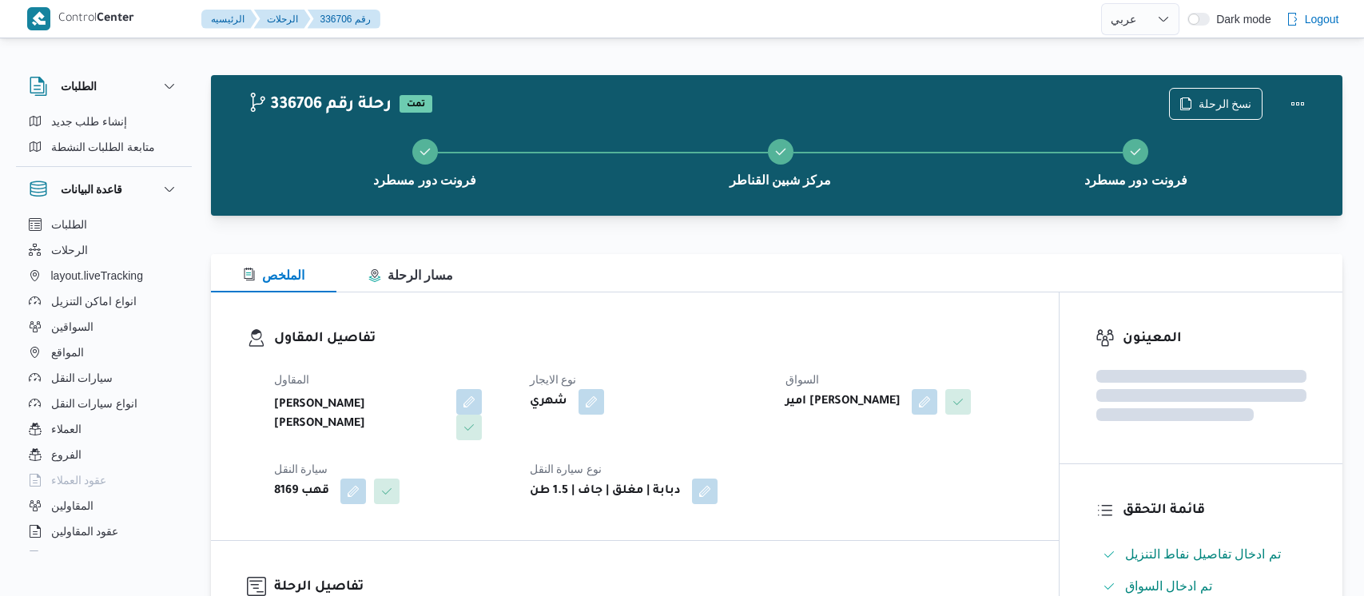
select select "ar"
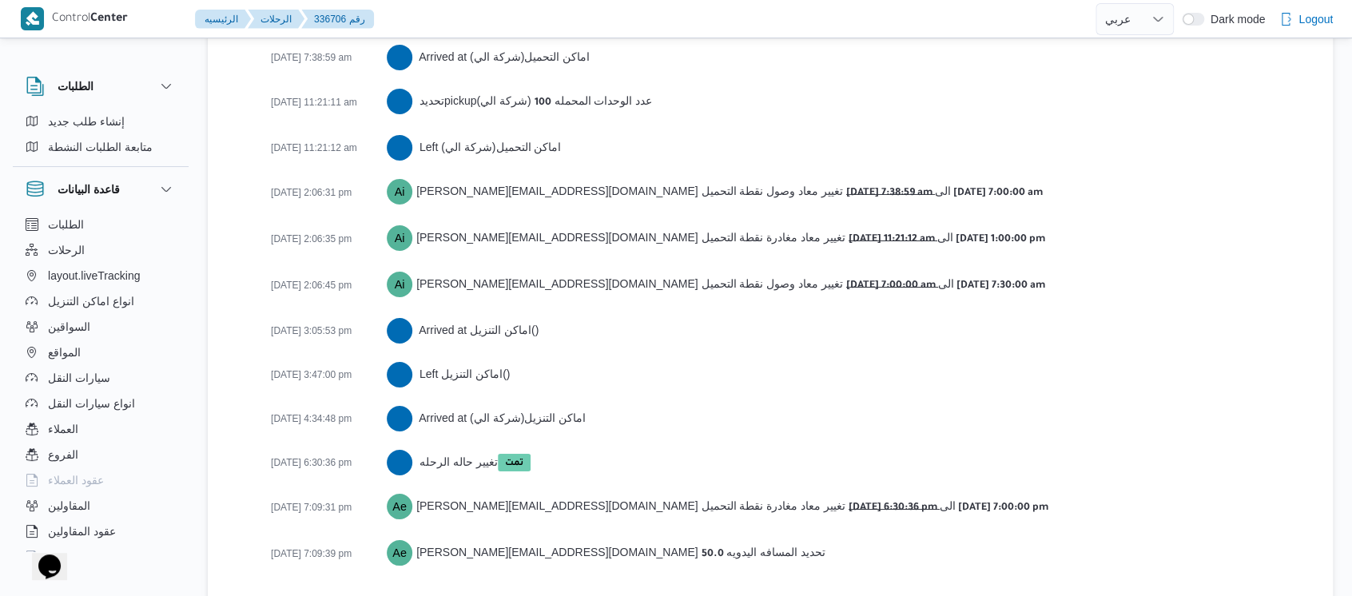
scroll to position [2717, 0]
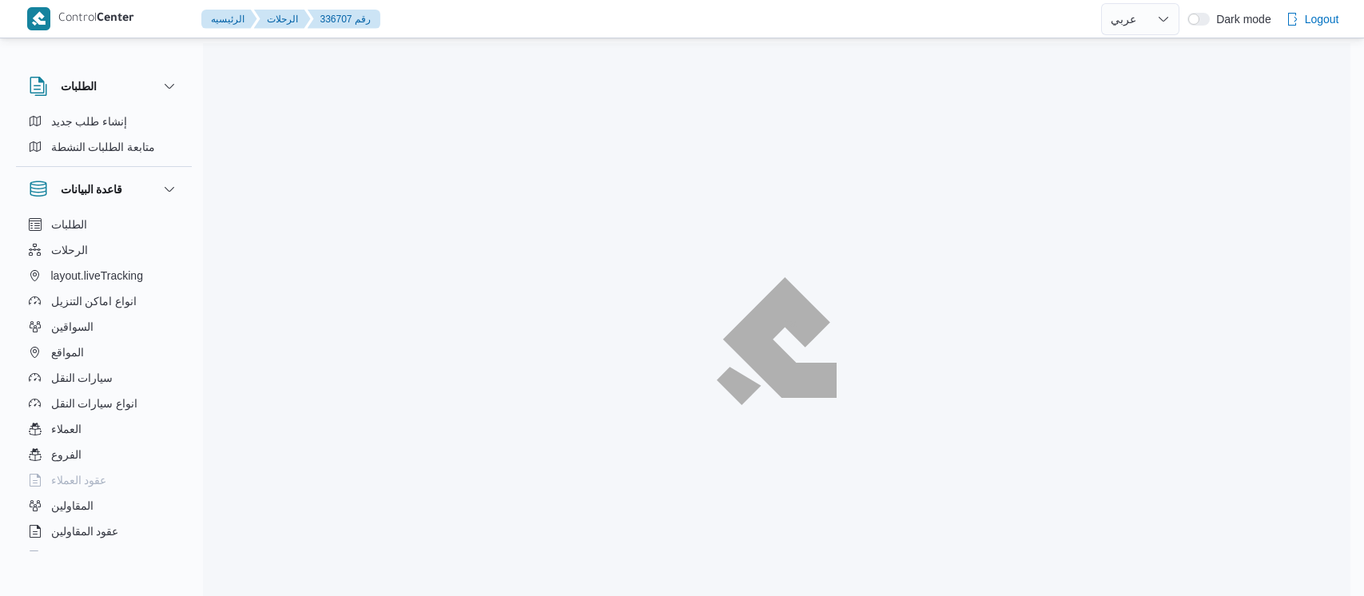
select select "ar"
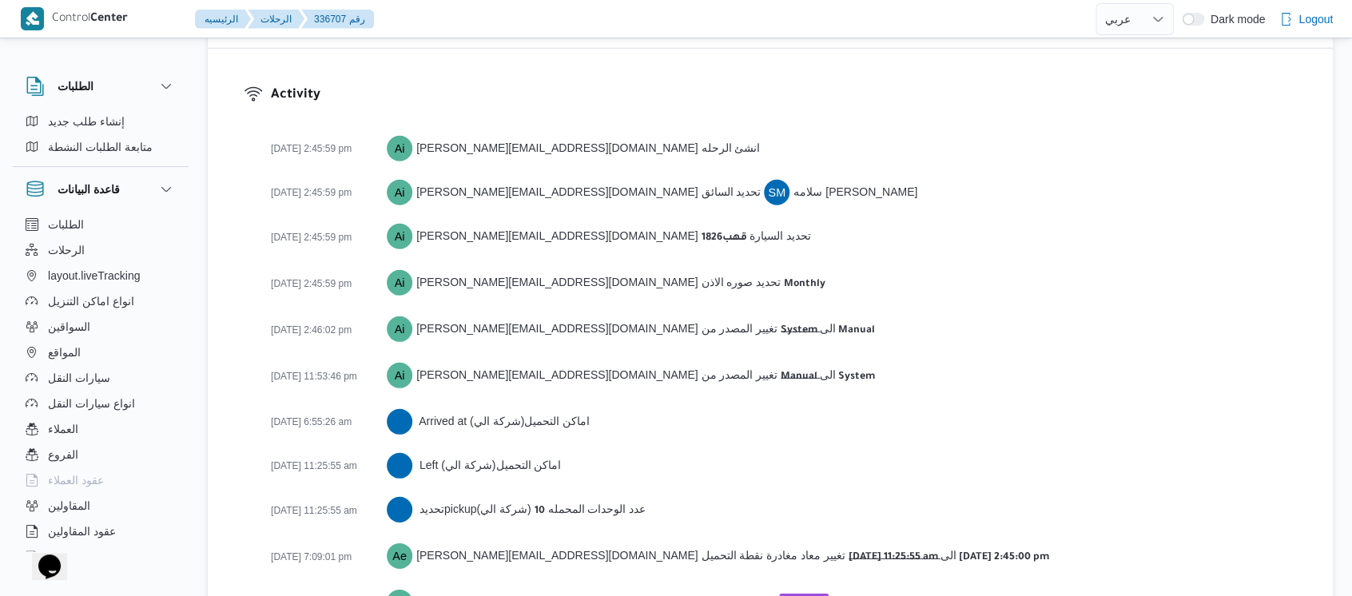
scroll to position [2247, 0]
